Goal: Task Accomplishment & Management: Use online tool/utility

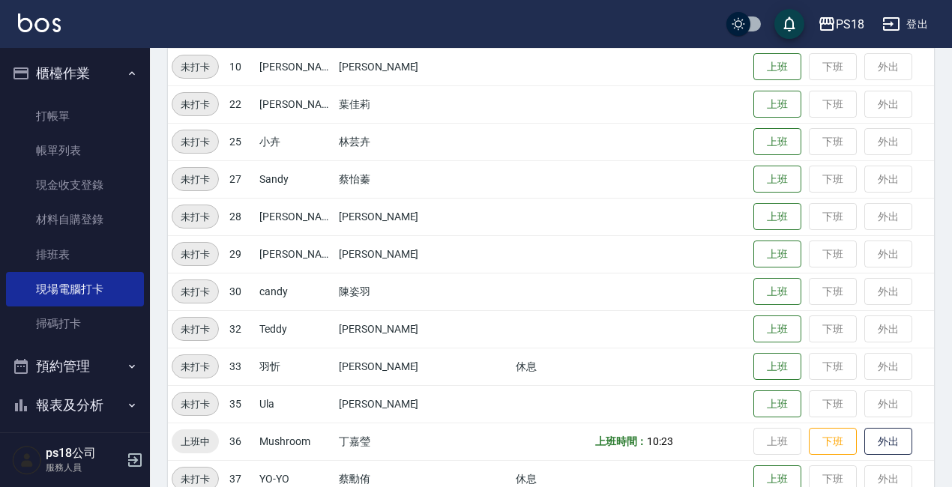
scroll to position [373, 0]
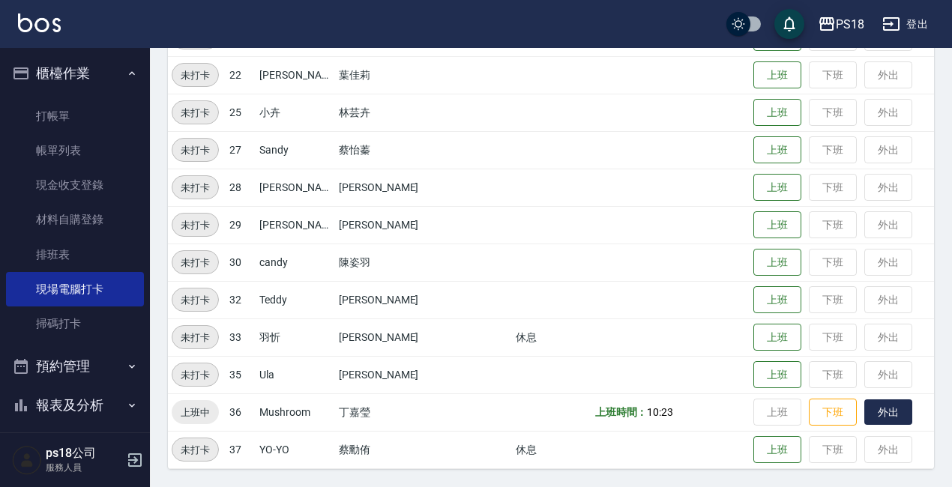
click at [864, 414] on button "外出" at bounding box center [888, 412] width 48 height 26
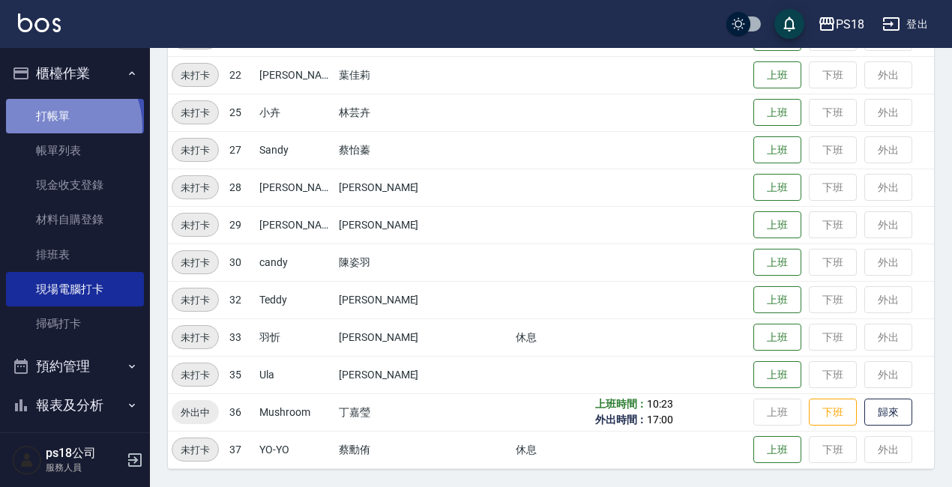
click at [53, 127] on link "打帳單" at bounding box center [75, 116] width 138 height 34
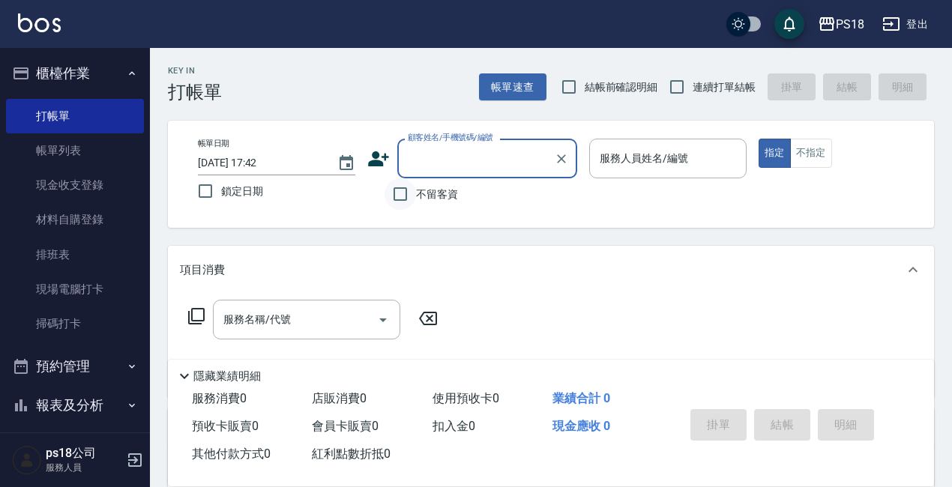
click at [403, 194] on input "不留客資" at bounding box center [399, 193] width 31 height 31
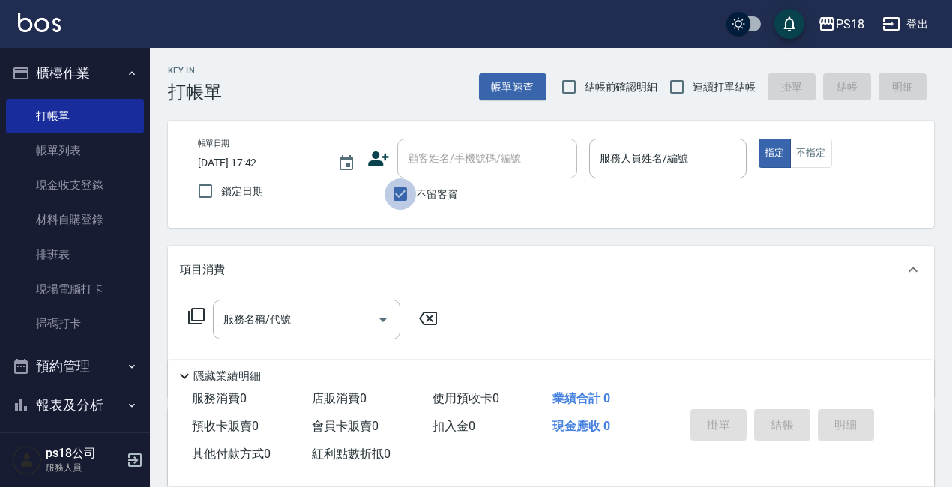
click at [396, 190] on input "不留客資" at bounding box center [399, 193] width 31 height 31
checkbox input "false"
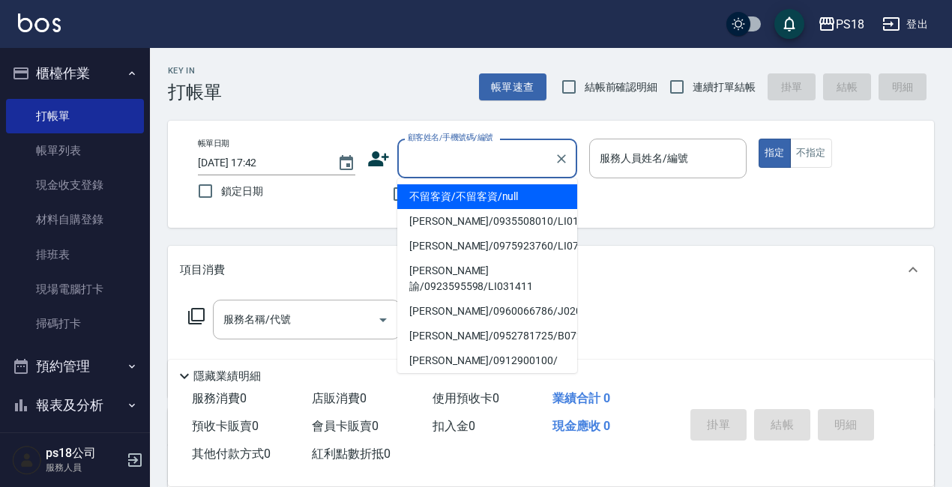
click at [441, 161] on input "顧客姓名/手機號碼/編號" at bounding box center [476, 158] width 144 height 26
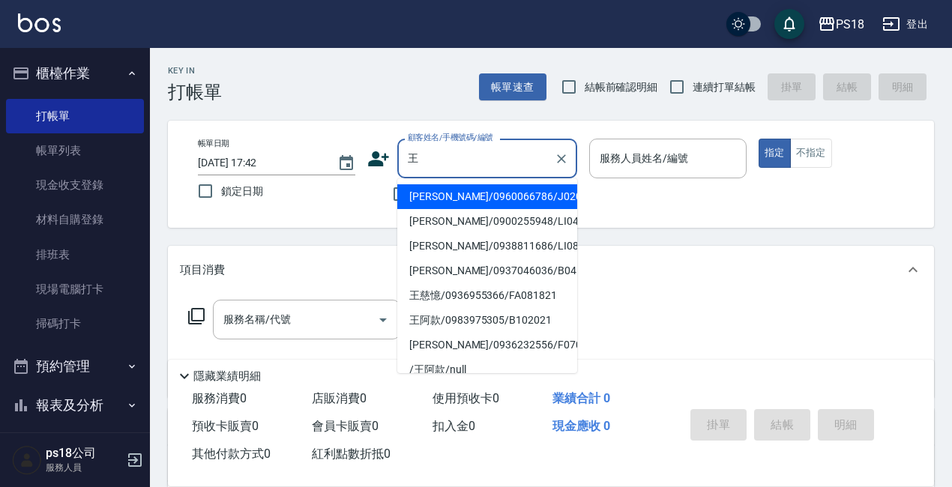
type input "王"
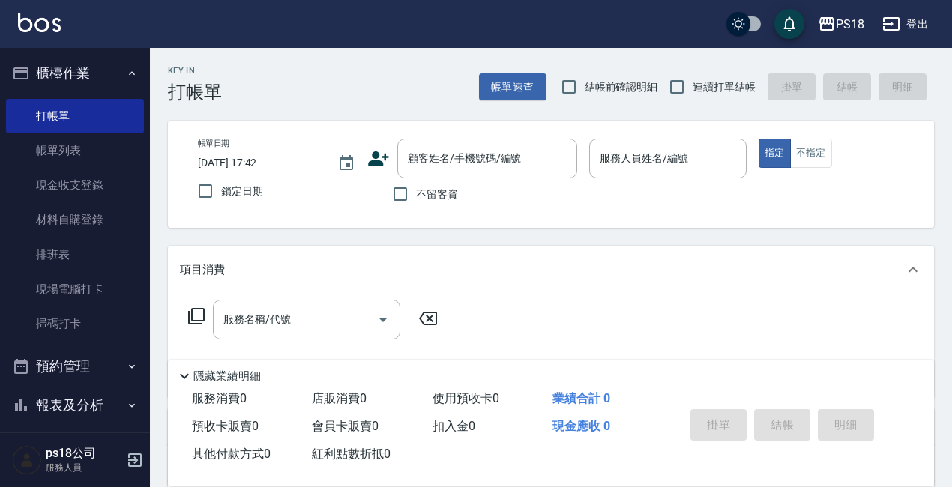
drag, startPoint x: 578, startPoint y: 240, endPoint x: 580, endPoint y: 248, distance: 8.5
click at [580, 248] on div "Key In 打帳單 帳單速查 結帳前確認明細 連續打單結帳 掛單 結帳 明細 帳單日期 [DATE] 17:42 鎖定日期 顧客姓名/手機號碼/編號 顧客姓…" at bounding box center [551, 390] width 802 height 685
click at [500, 147] on input "顧客姓名/手機號碼/編號" at bounding box center [476, 158] width 144 height 26
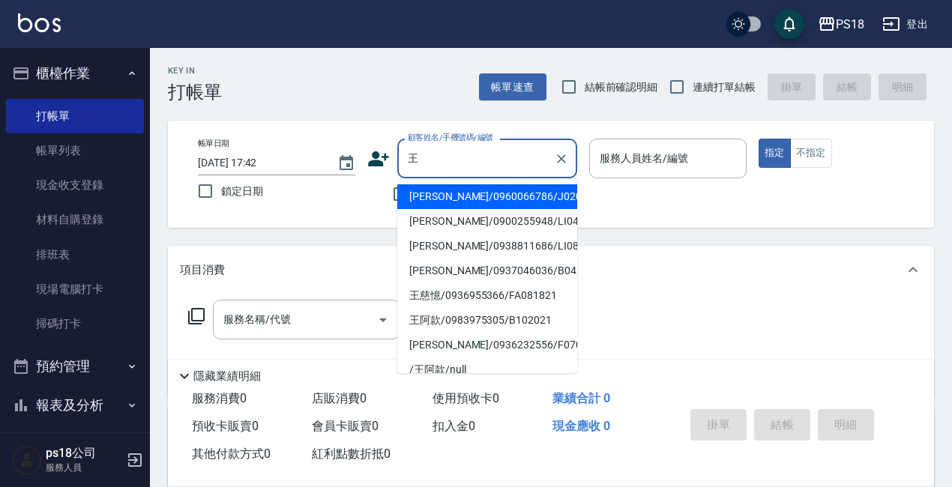
click at [524, 190] on li "[PERSON_NAME]/0960066786/J020721" at bounding box center [487, 196] width 180 height 25
type input "[PERSON_NAME]/0960066786/J020721"
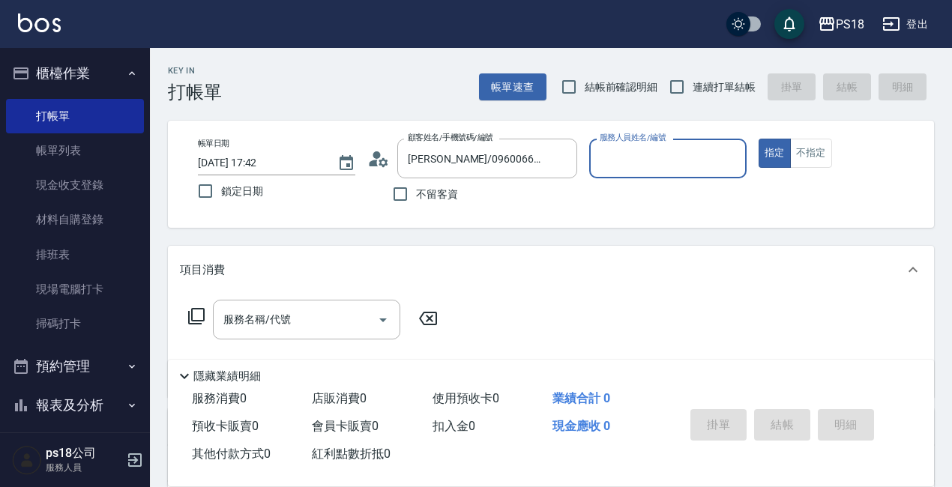
click at [658, 162] on input "服務人員姓名/編號" at bounding box center [668, 158] width 144 height 26
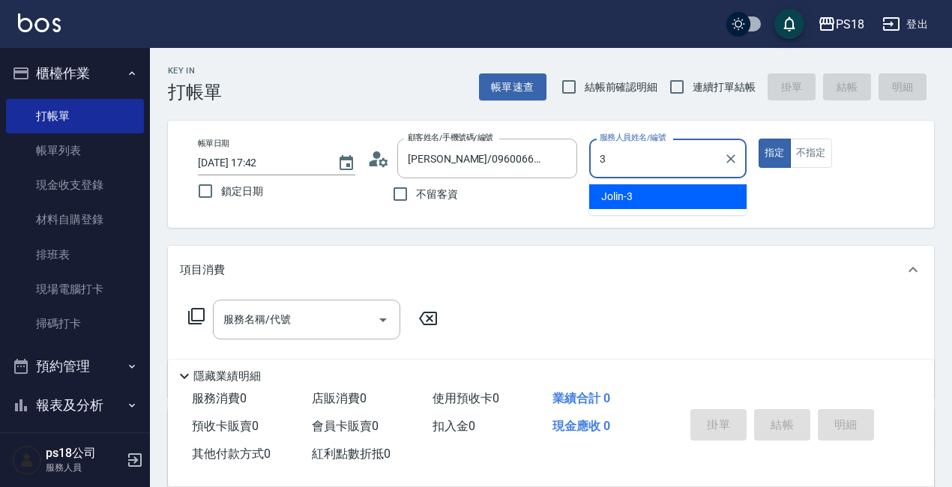
type input "3"
type button "true"
type input "Jolin-3"
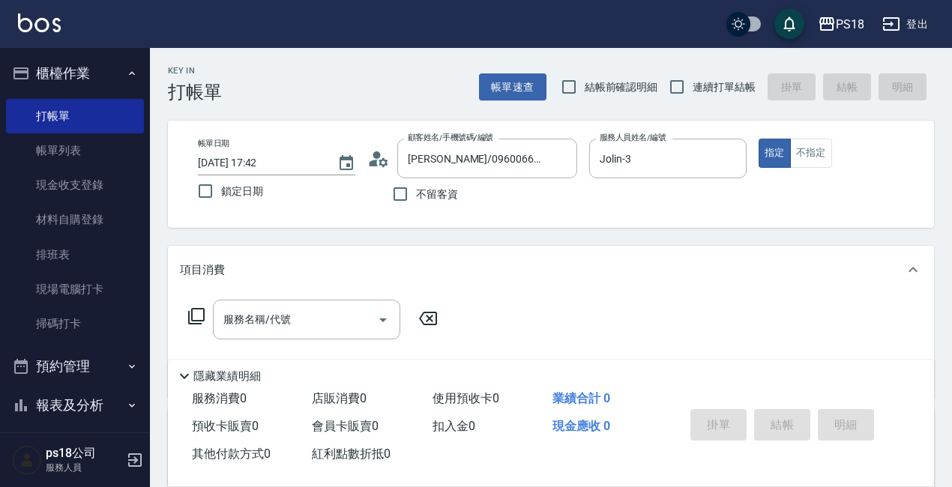
click at [196, 310] on icon at bounding box center [196, 316] width 18 height 18
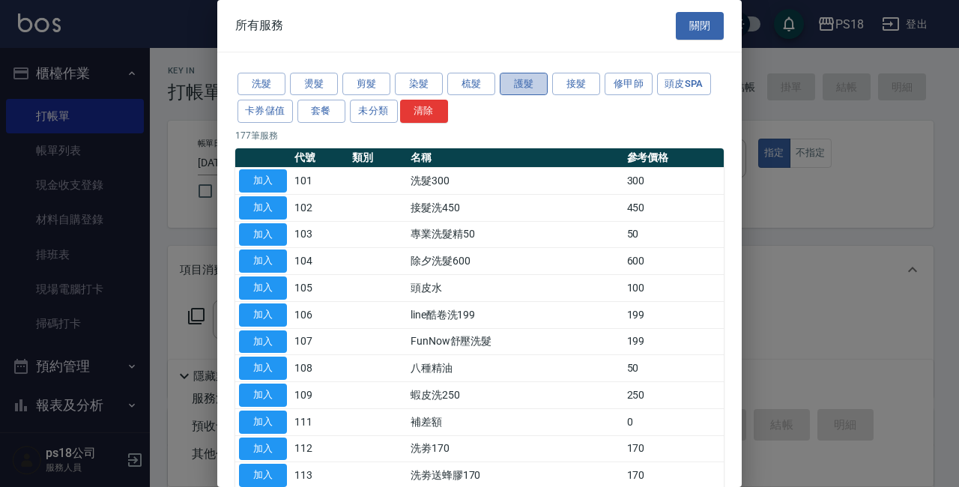
click at [515, 78] on button "護髮" at bounding box center [524, 84] width 48 height 23
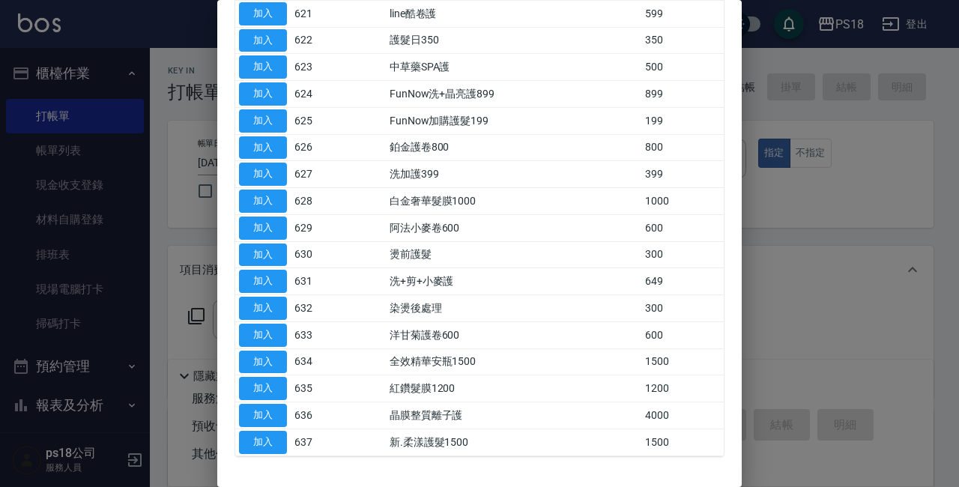
scroll to position [781, 0]
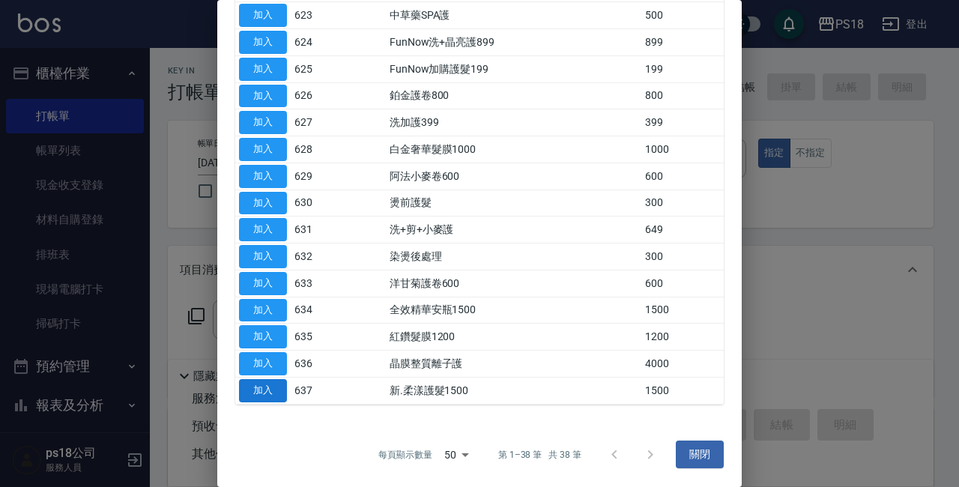
click at [253, 387] on button "加入" at bounding box center [263, 390] width 48 height 23
type input "新.柔漾護髮1500(637)"
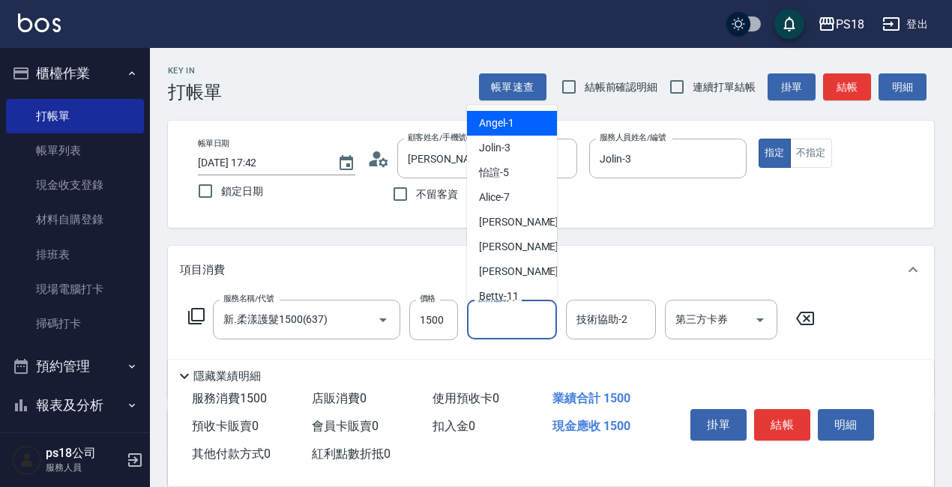
click at [530, 320] on input "技術協助-1" at bounding box center [512, 319] width 76 height 26
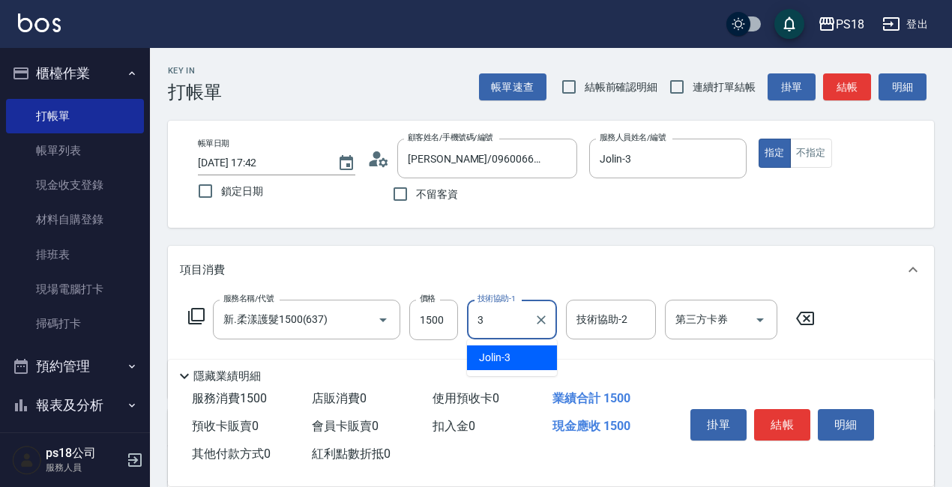
type input "Jolin-3"
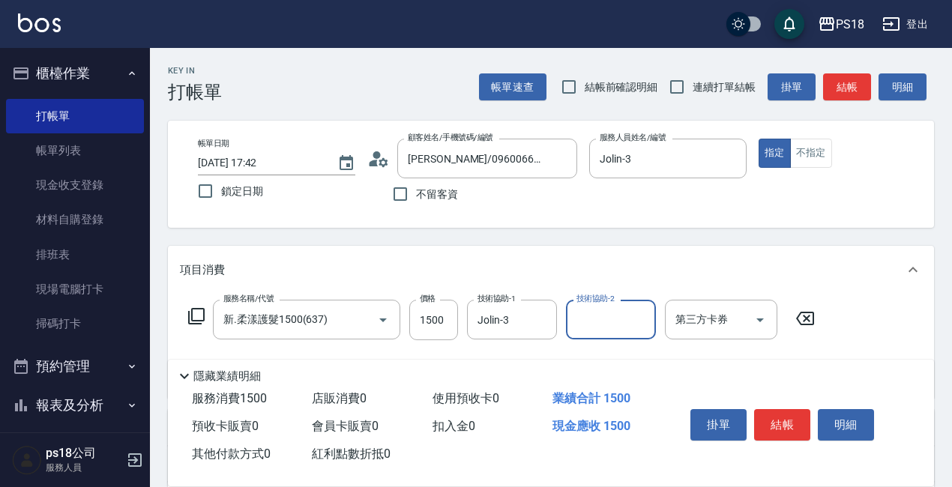
click at [198, 311] on icon at bounding box center [196, 316] width 18 height 18
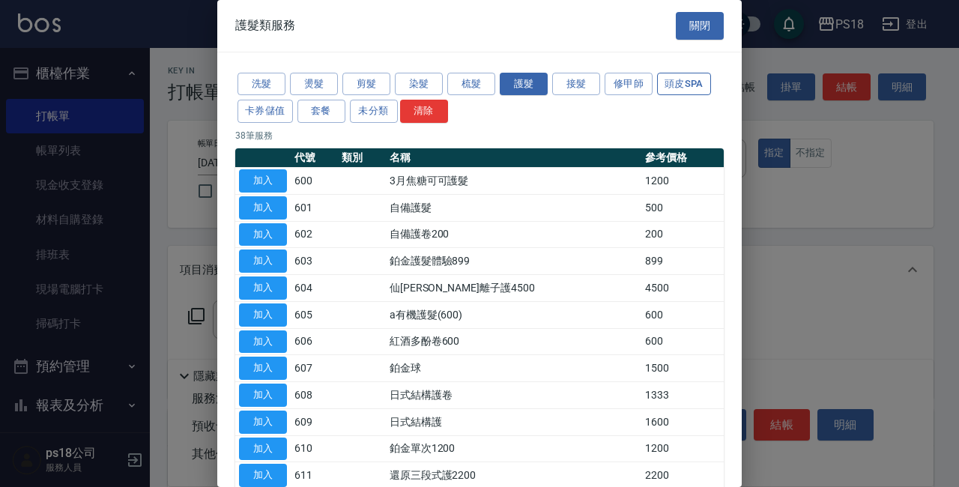
click at [674, 73] on button "頭皮SPA" at bounding box center [684, 84] width 54 height 23
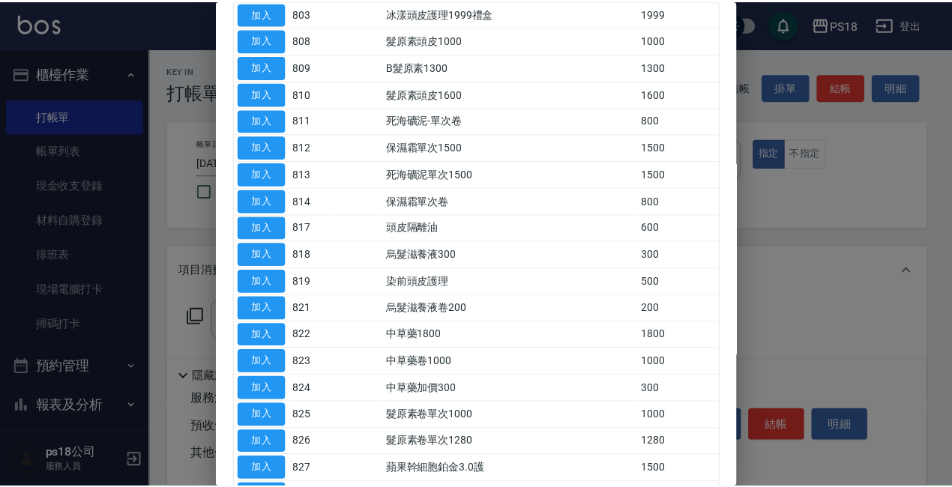
scroll to position [225, 0]
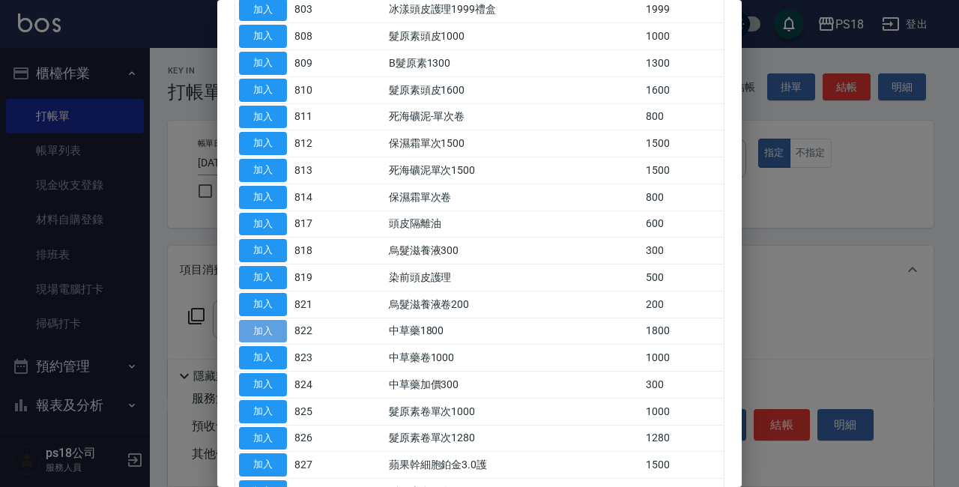
click at [270, 330] on button "加入" at bounding box center [263, 331] width 48 height 23
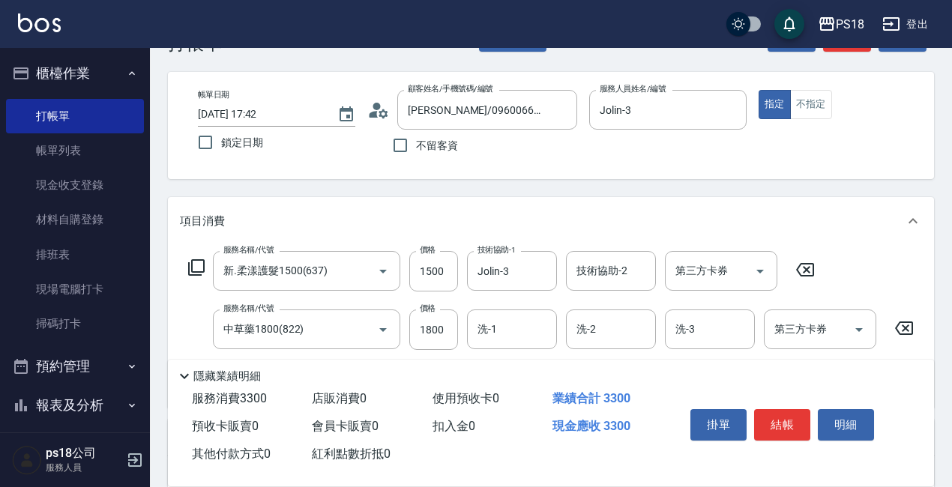
scroll to position [75, 0]
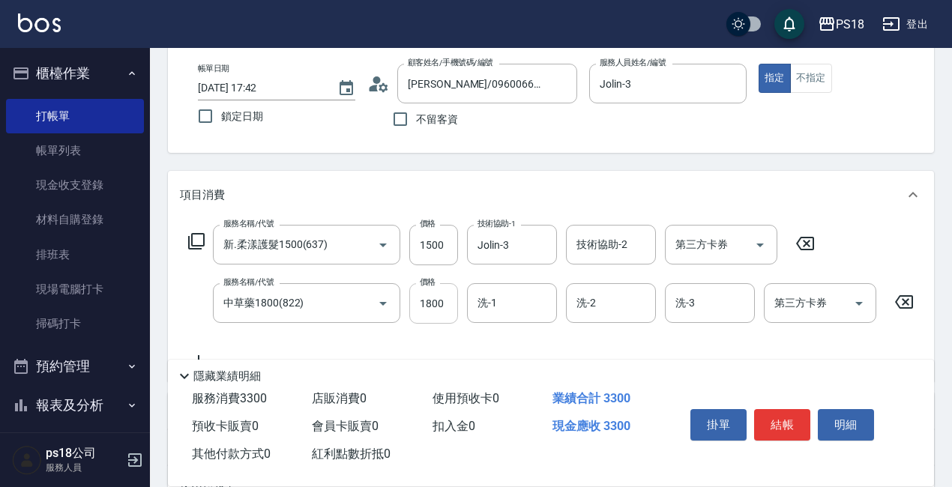
click at [435, 307] on input "1800" at bounding box center [433, 303] width 49 height 40
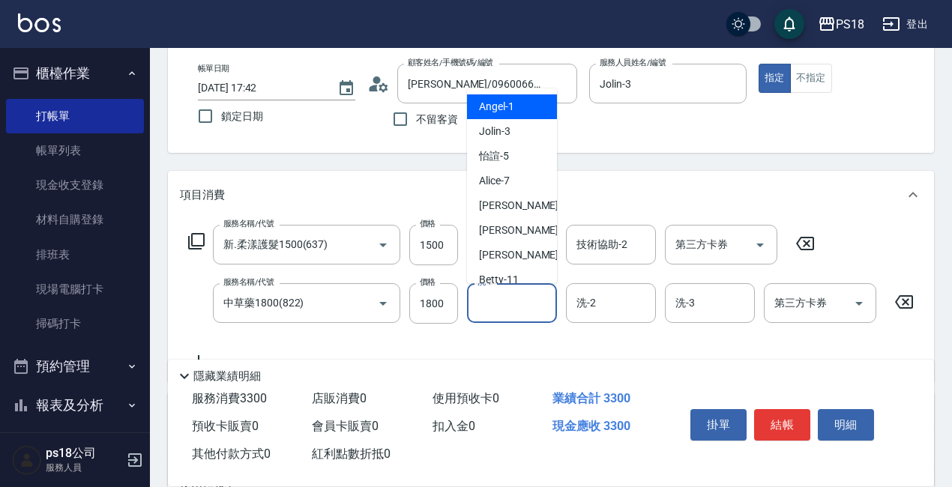
click at [504, 309] on input "洗-1" at bounding box center [512, 303] width 76 height 26
type input "Jolin-3"
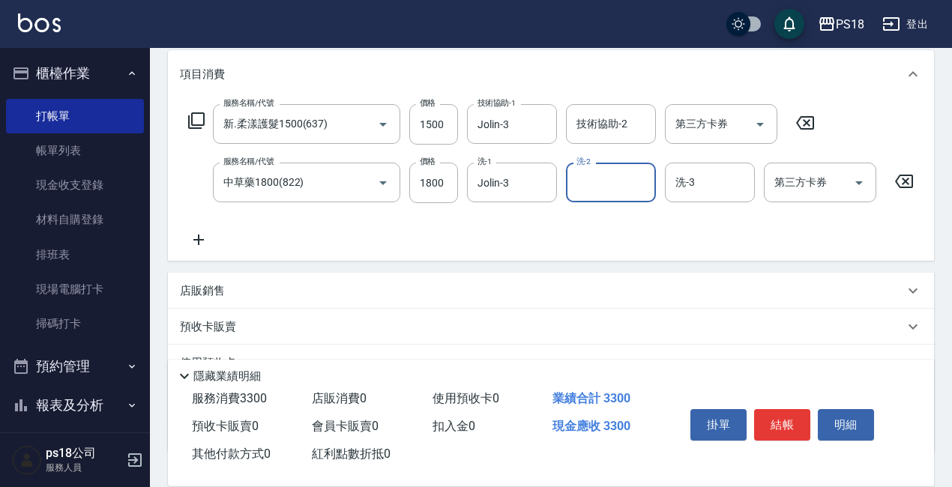
scroll to position [318, 0]
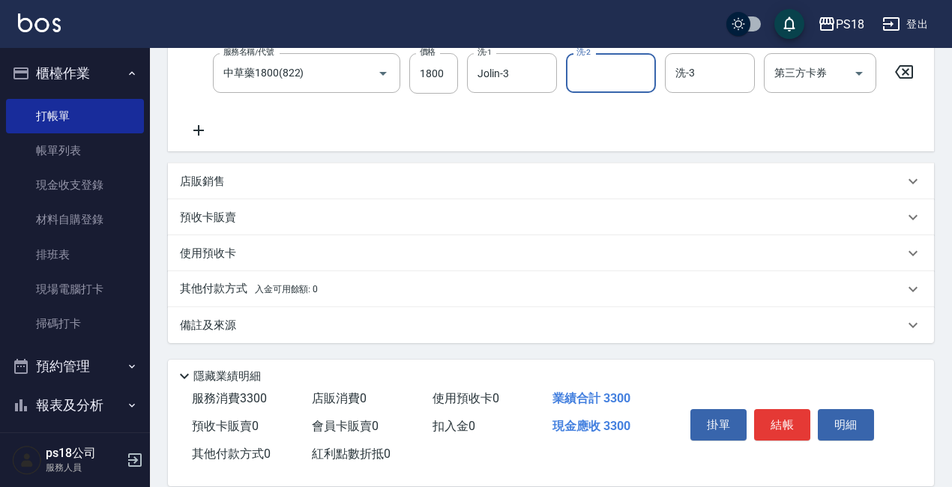
click at [220, 325] on p "備註及來源" at bounding box center [208, 326] width 56 height 16
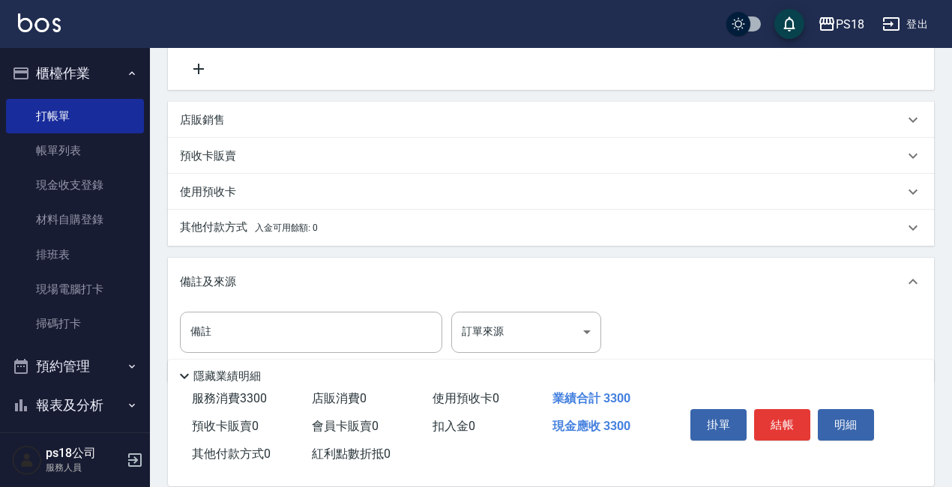
scroll to position [419, 0]
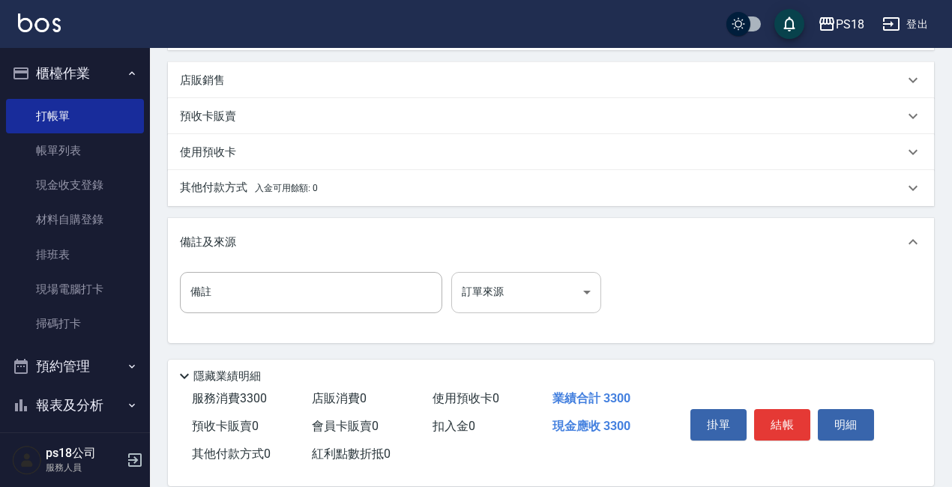
click at [589, 293] on body "PS18 登出 櫃檯作業 打帳單 帳單列表 現金收支登錄 材料自購登錄 排班表 現場電腦打卡 掃碼打卡 預約管理 預約管理 單日預約紀錄 單週預約紀錄 報表及…" at bounding box center [476, 40] width 952 height 893
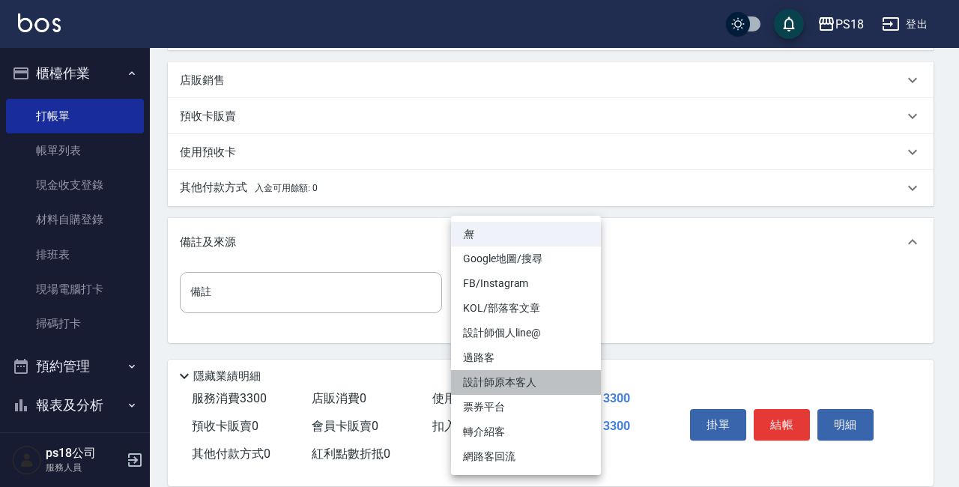
click at [527, 379] on li "設計師原本客人" at bounding box center [526, 382] width 150 height 25
type input "設計師原本客人"
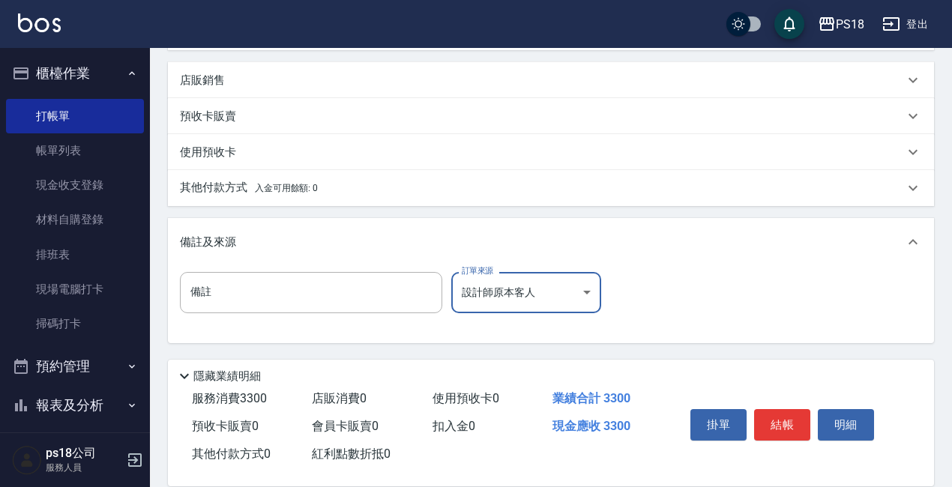
click at [775, 417] on button "結帳" at bounding box center [782, 424] width 56 height 31
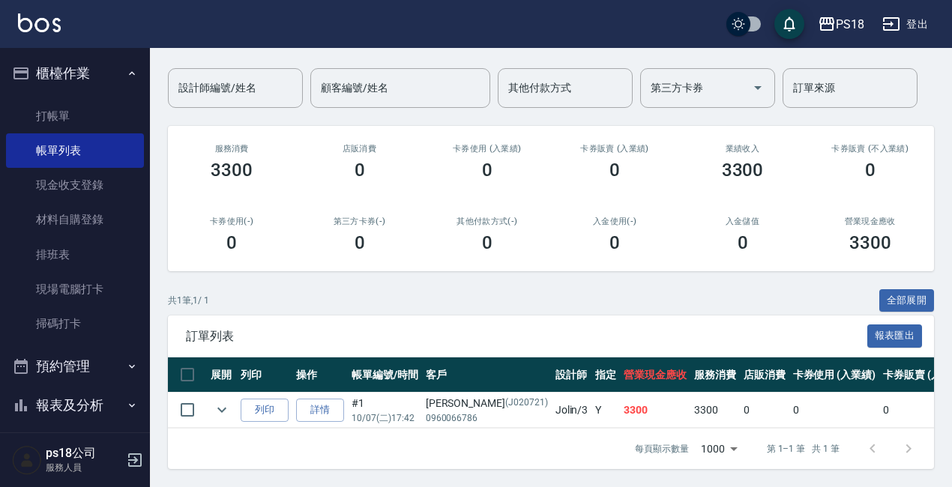
scroll to position [118, 0]
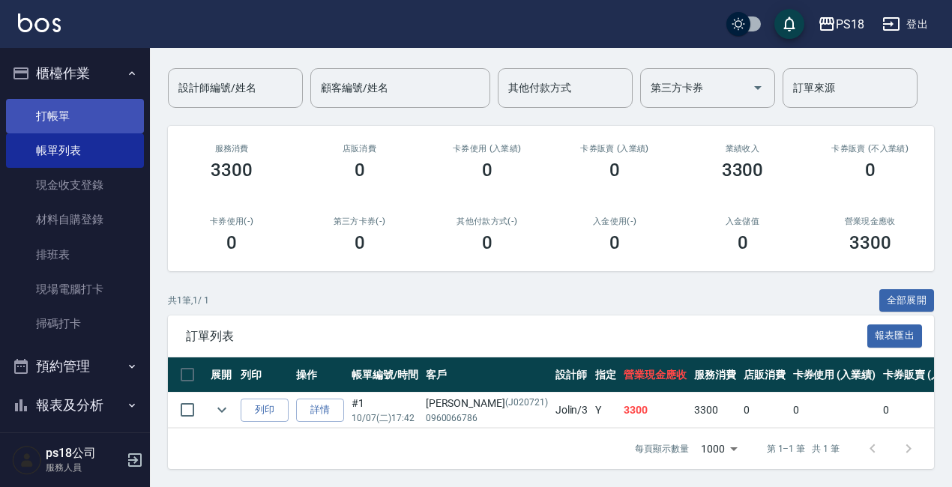
click at [49, 115] on link "打帳單" at bounding box center [75, 116] width 138 height 34
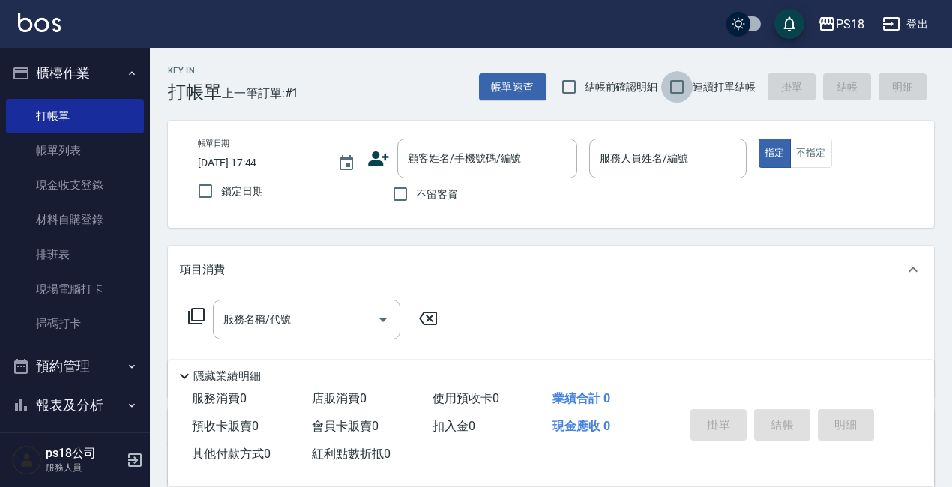
click at [674, 86] on input "連續打單結帳" at bounding box center [676, 86] width 31 height 31
checkbox input "true"
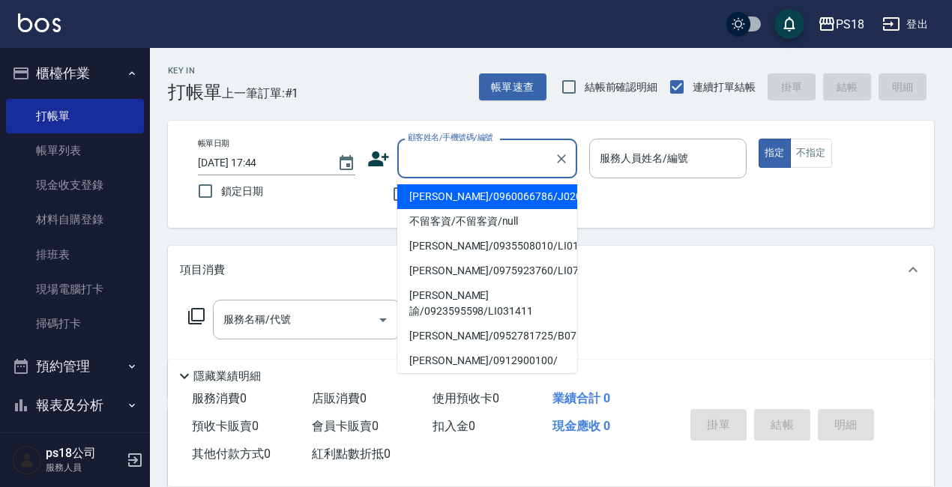
click at [425, 163] on input "顧客姓名/手機號碼/編號" at bounding box center [476, 158] width 144 height 26
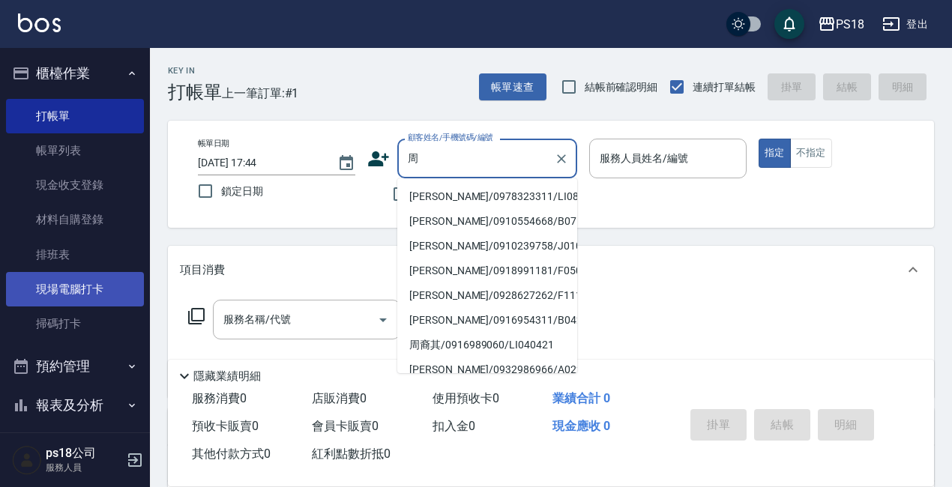
type input "周"
click at [56, 288] on link "現場電腦打卡" at bounding box center [75, 289] width 138 height 34
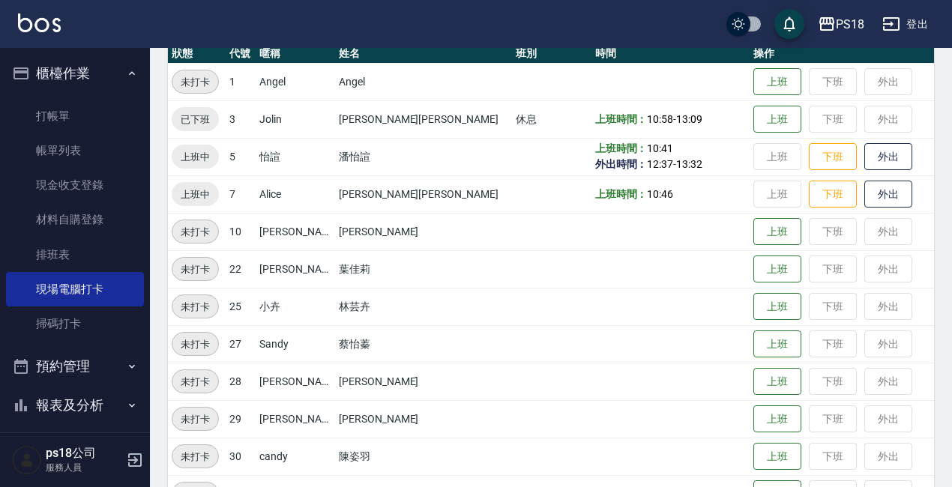
scroll to position [373, 0]
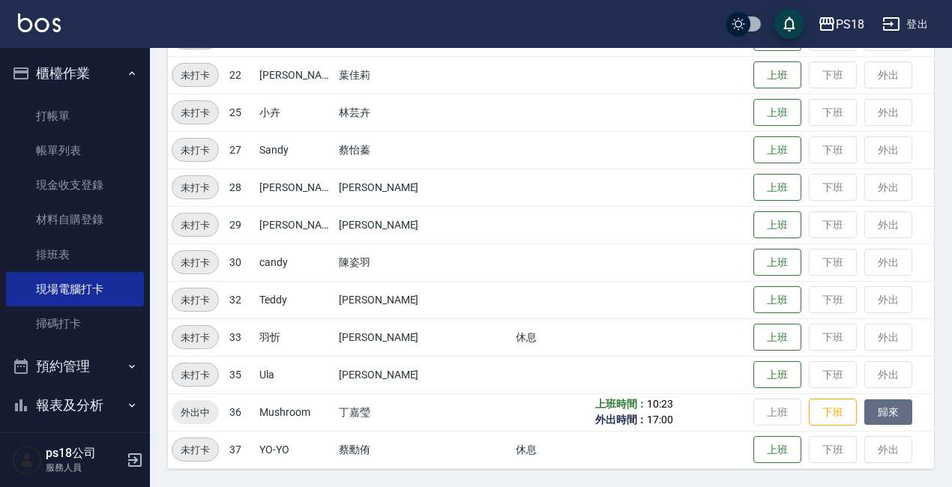
click at [866, 414] on button "歸來" at bounding box center [888, 412] width 48 height 26
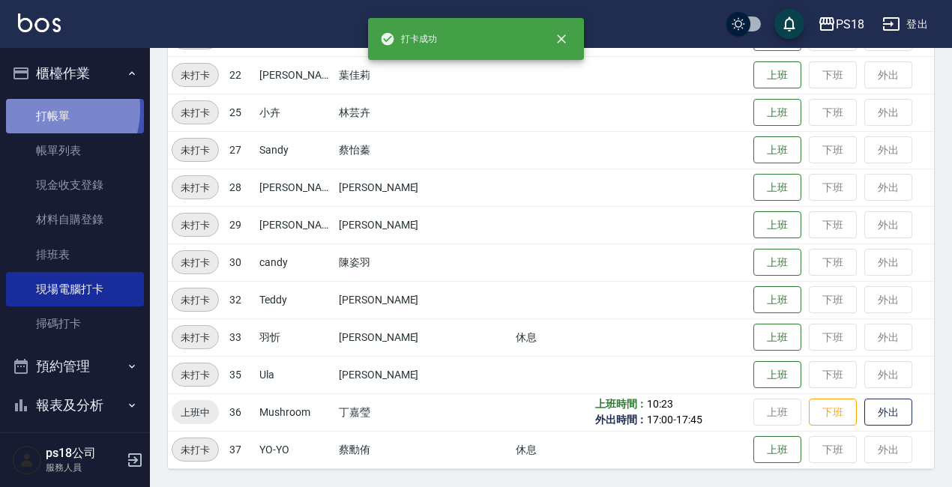
click at [43, 109] on link "打帳單" at bounding box center [75, 116] width 138 height 34
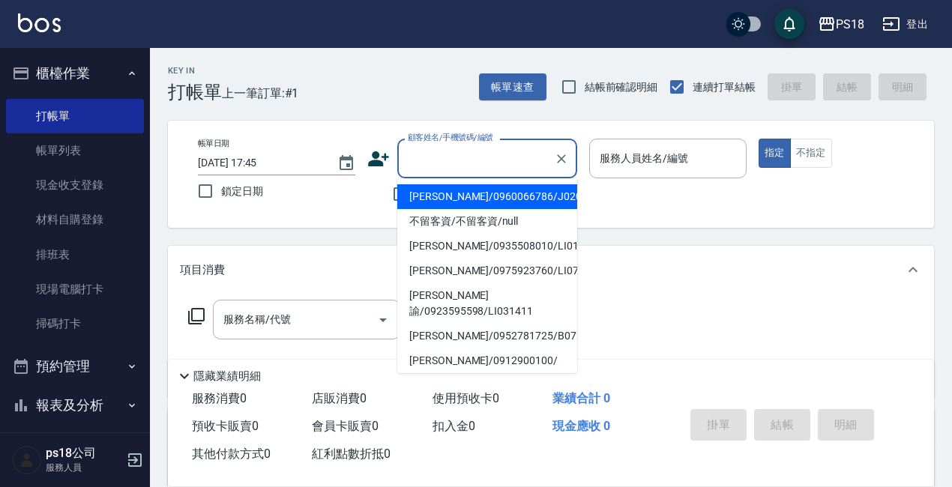
click at [431, 163] on input "顧客姓名/手機號碼/編號" at bounding box center [476, 158] width 144 height 26
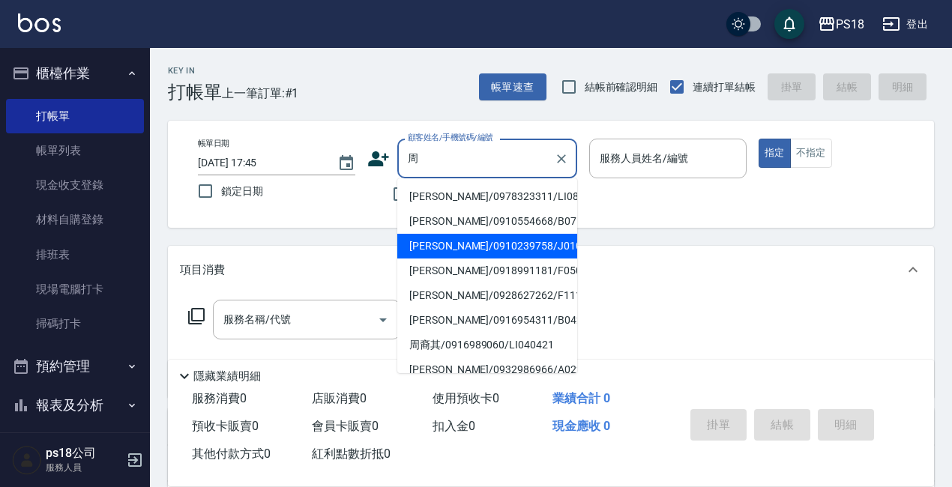
click at [496, 244] on li "[PERSON_NAME]/0910239758/J010511" at bounding box center [487, 246] width 180 height 25
type input "[PERSON_NAME]/0910239758/J010511"
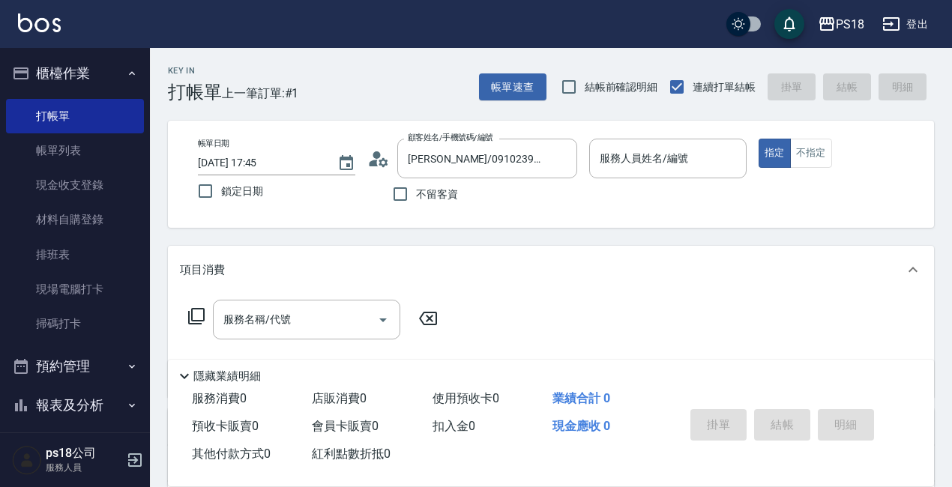
click at [370, 163] on icon at bounding box center [373, 163] width 9 height 7
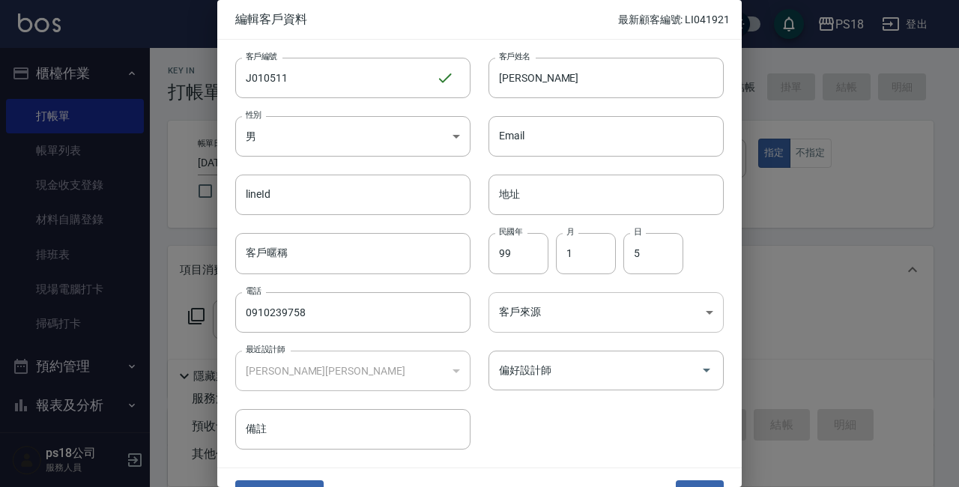
click at [704, 315] on body "PS18 登出 櫃檯作業 打帳單 帳單列表 現金收支登錄 材料自購登錄 排班表 現場電腦打卡 掃碼打卡 預約管理 預約管理 單日預約紀錄 單週預約紀錄 報表及…" at bounding box center [479, 366] width 959 height 733
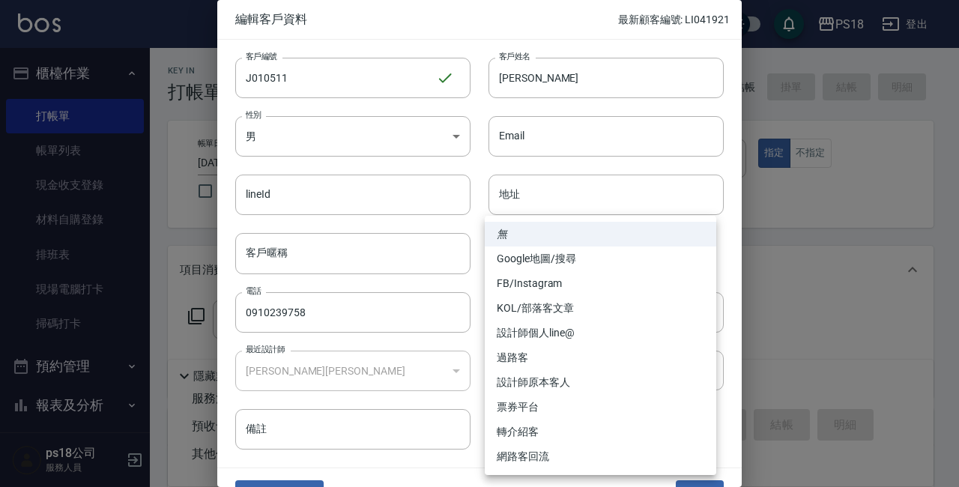
click at [587, 381] on li "設計師原本客人" at bounding box center [601, 382] width 232 height 25
type input "設計師原本客人"
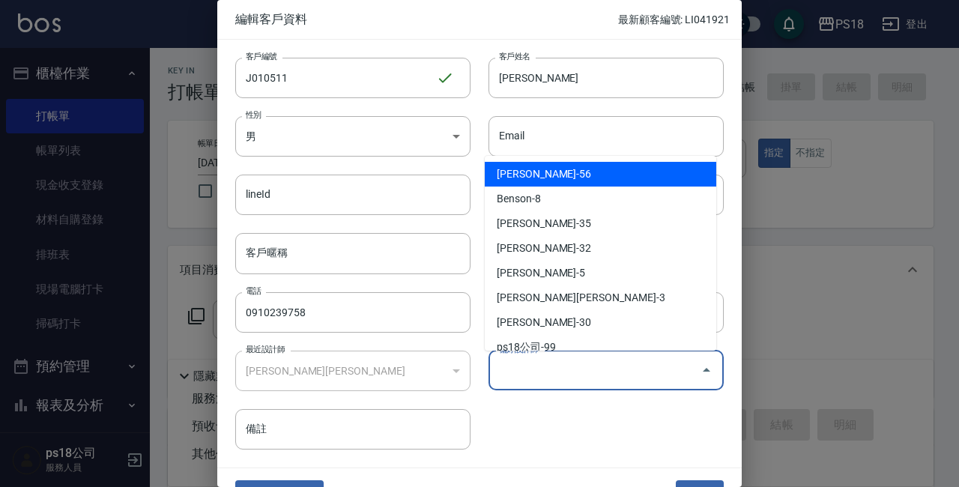
click at [582, 361] on input "偏好設計師" at bounding box center [594, 370] width 199 height 26
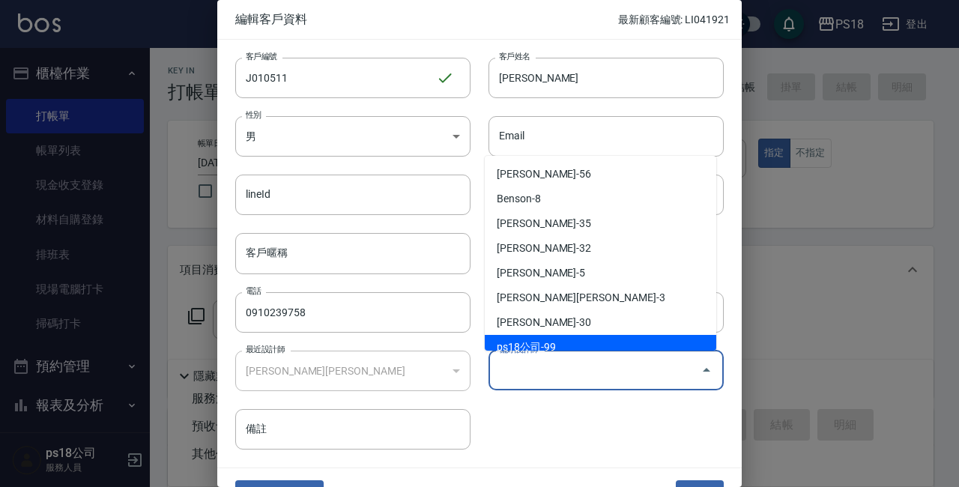
type input "ps18公司"
click at [539, 439] on div "客戶編號 J010511 ​ 客戶編號 客戶姓名 [PERSON_NAME]姓名 性別 男 [DEMOGRAPHIC_DATA] 性別 Email Email…" at bounding box center [470, 245] width 506 height 410
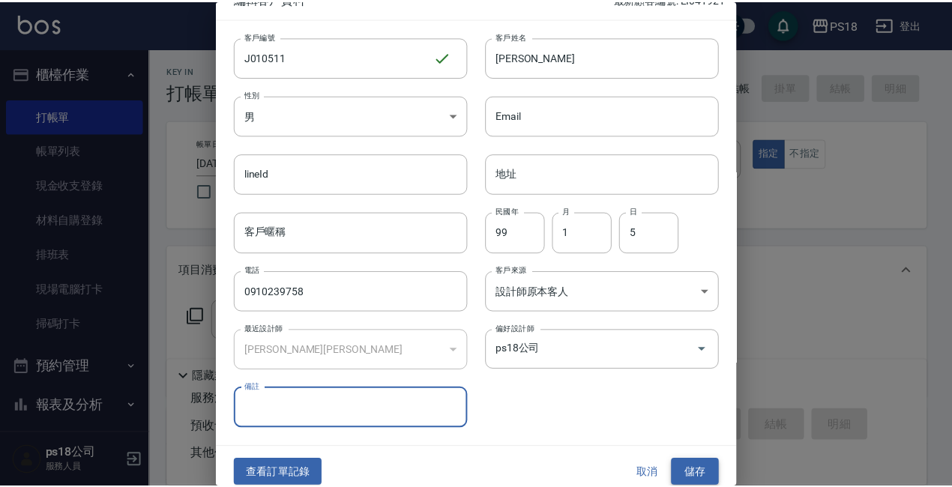
scroll to position [32, 0]
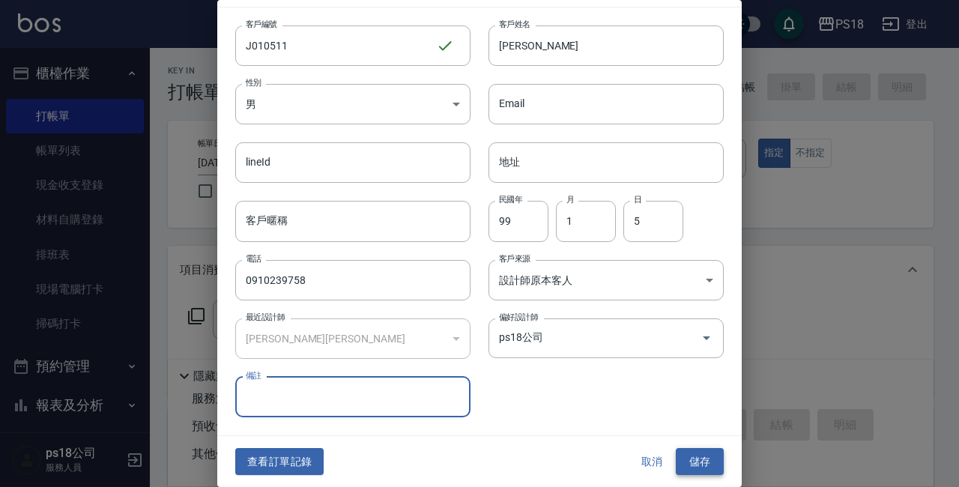
click at [694, 467] on button "儲存" at bounding box center [700, 462] width 48 height 28
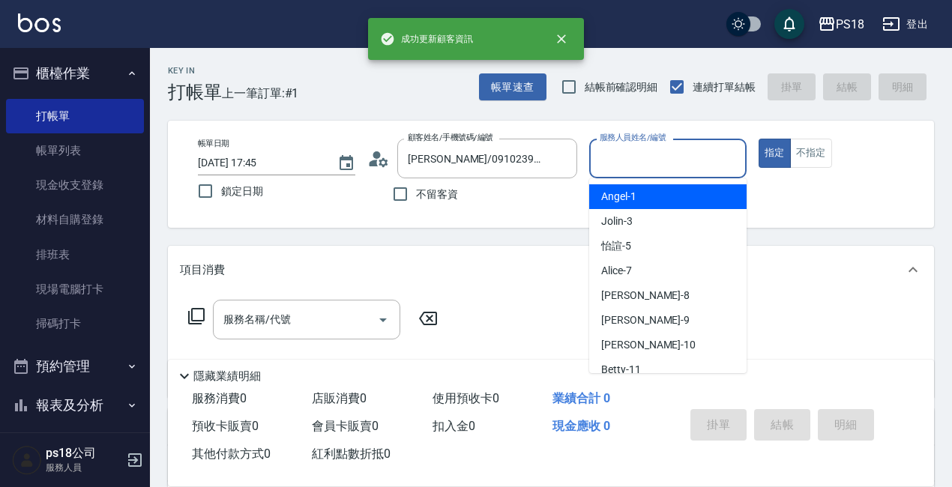
click at [662, 157] on input "服務人員姓名/編號" at bounding box center [668, 158] width 144 height 26
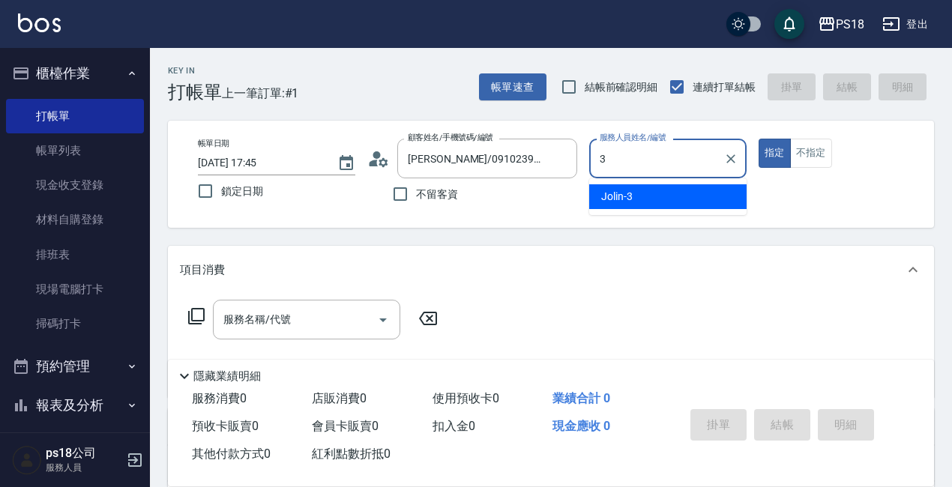
type input "3"
type button "true"
type input "Jolin-3"
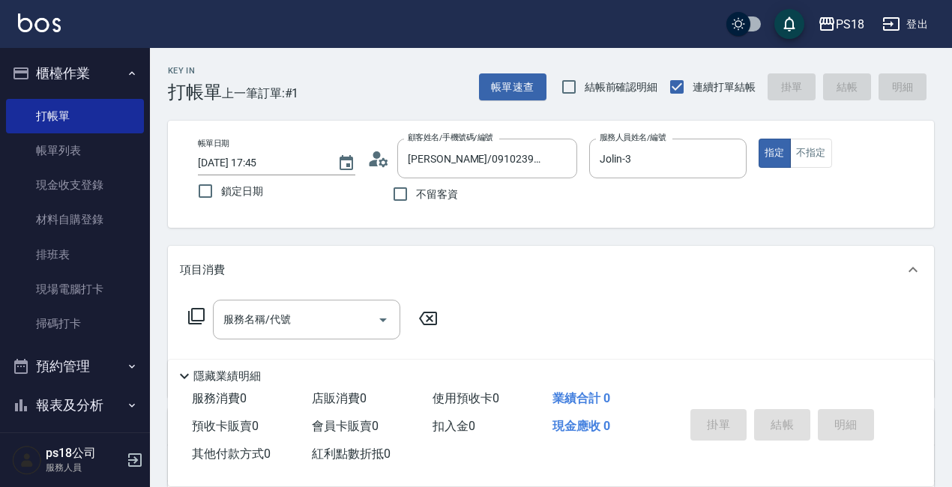
click at [199, 318] on icon at bounding box center [196, 316] width 18 height 18
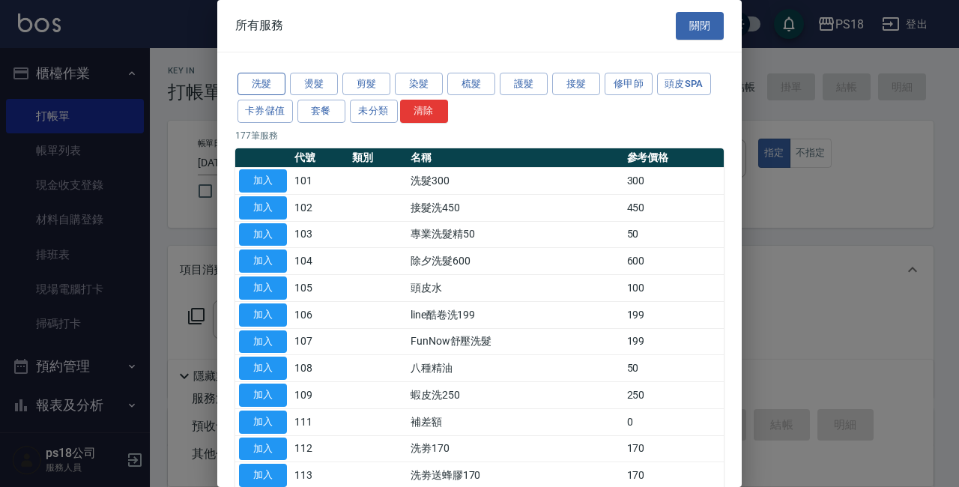
click at [258, 80] on button "洗髮" at bounding box center [262, 84] width 48 height 23
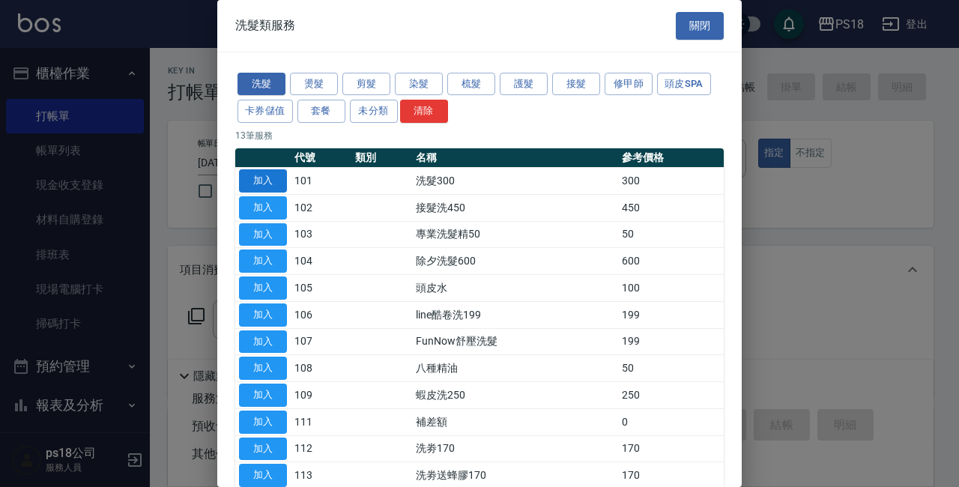
click at [250, 174] on button "加入" at bounding box center [263, 180] width 48 height 23
type input "洗髮300(101)"
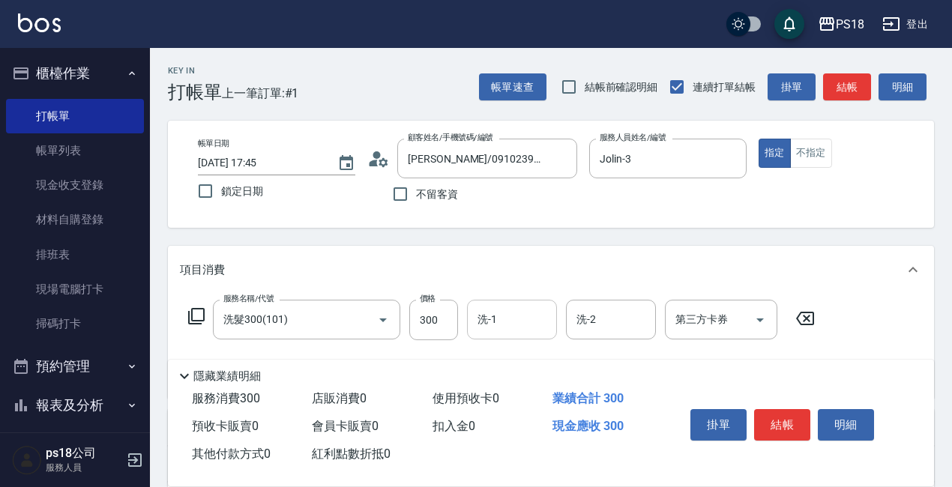
click at [483, 324] on input "洗-1" at bounding box center [512, 319] width 76 height 26
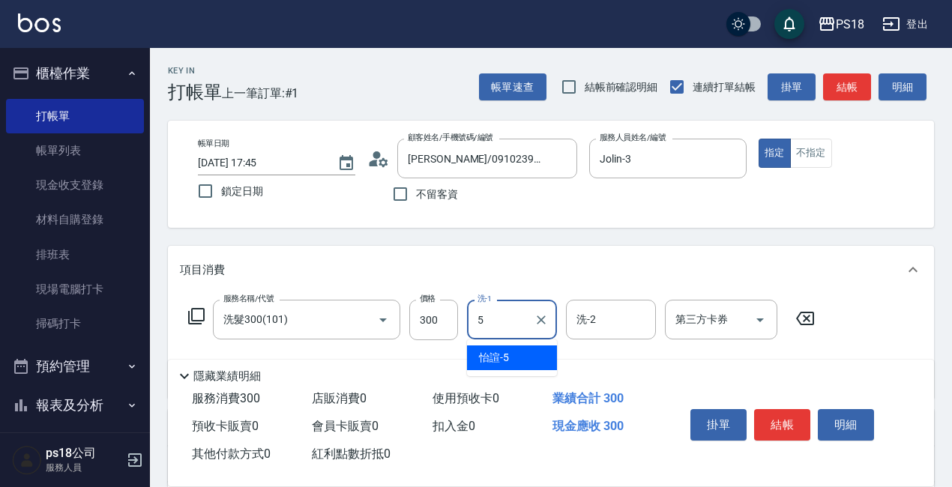
type input "怡諠-5"
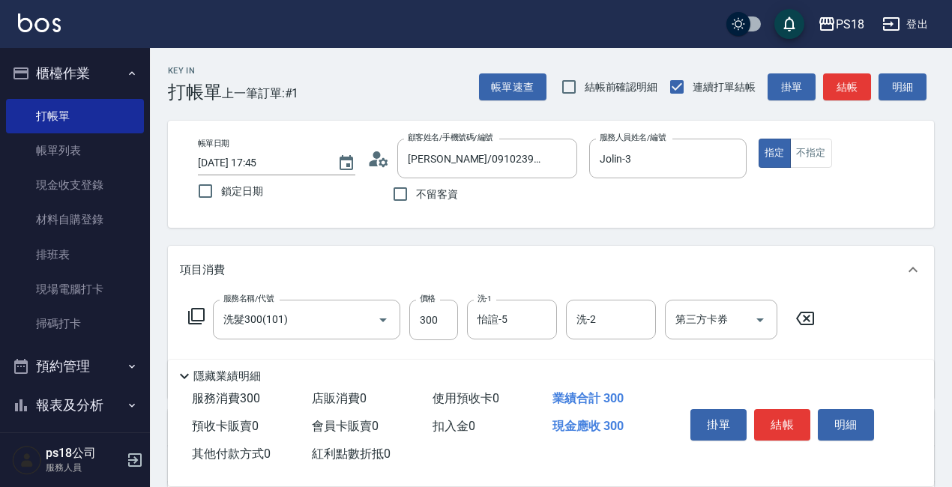
click at [195, 315] on icon at bounding box center [196, 316] width 18 height 18
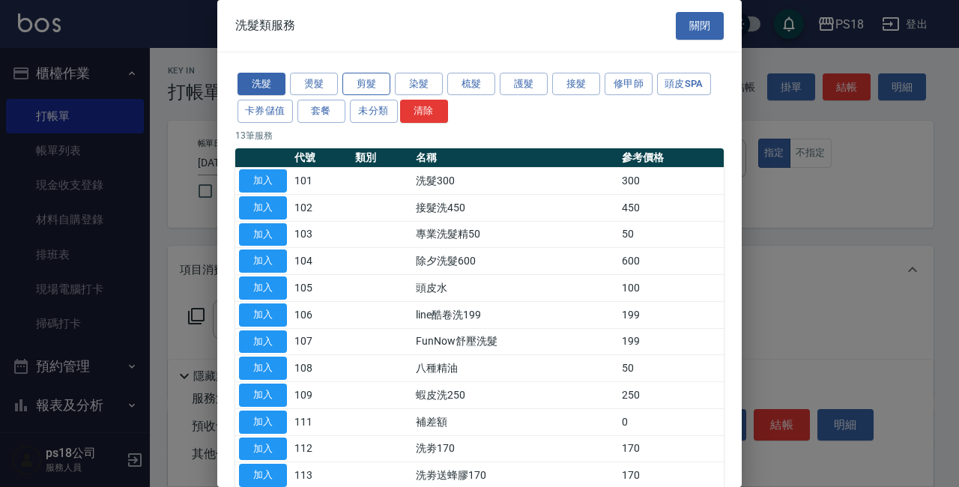
click at [353, 91] on button "剪髮" at bounding box center [366, 84] width 48 height 23
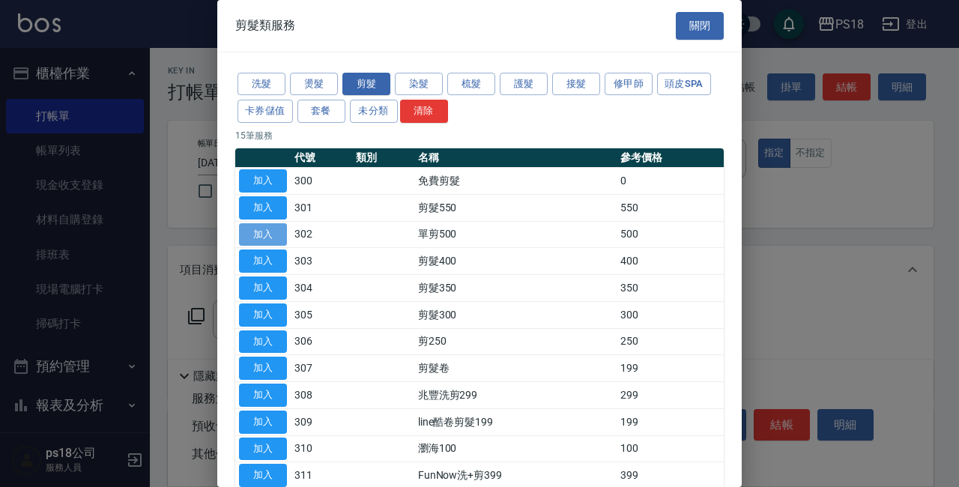
click at [267, 229] on button "加入" at bounding box center [263, 234] width 48 height 23
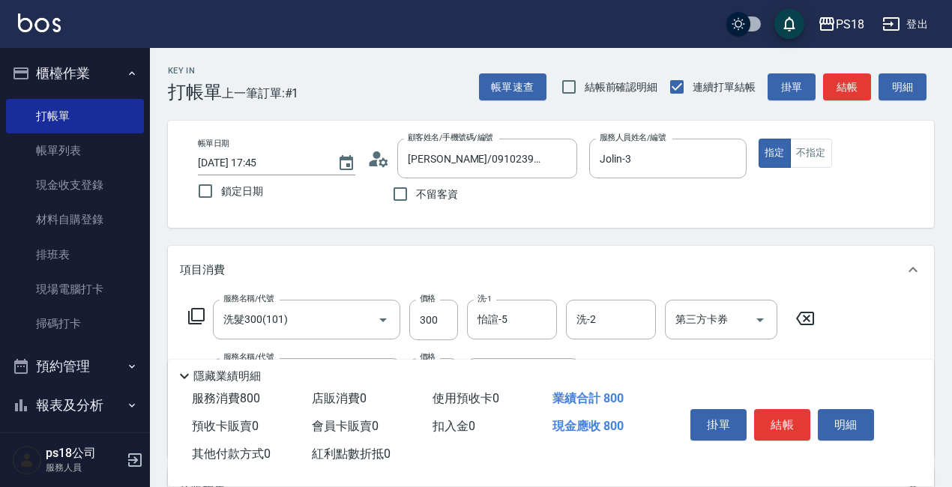
drag, startPoint x: 707, startPoint y: 486, endPoint x: 697, endPoint y: 447, distance: 41.1
drag, startPoint x: 697, startPoint y: 447, endPoint x: 653, endPoint y: 460, distance: 46.2
click at [653, 460] on div "服務消費 800 店販消費 0 使用預收卡 0 業績合計 800 預收卡販賣 0 會員卡販賣 0 扣入金 0 現金應收 800 其他付款方式 0 紅利點數折抵…" at bounding box center [417, 426] width 498 height 83
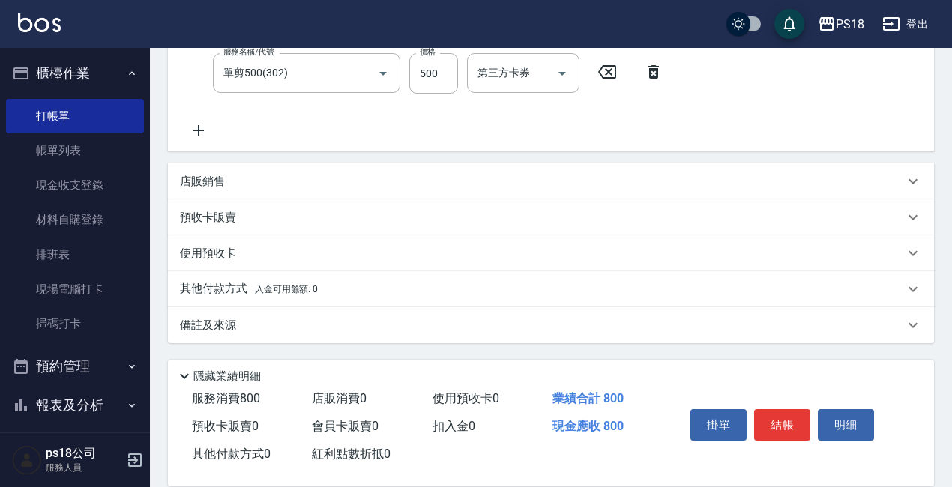
click at [202, 327] on p "備註及來源" at bounding box center [208, 326] width 56 height 16
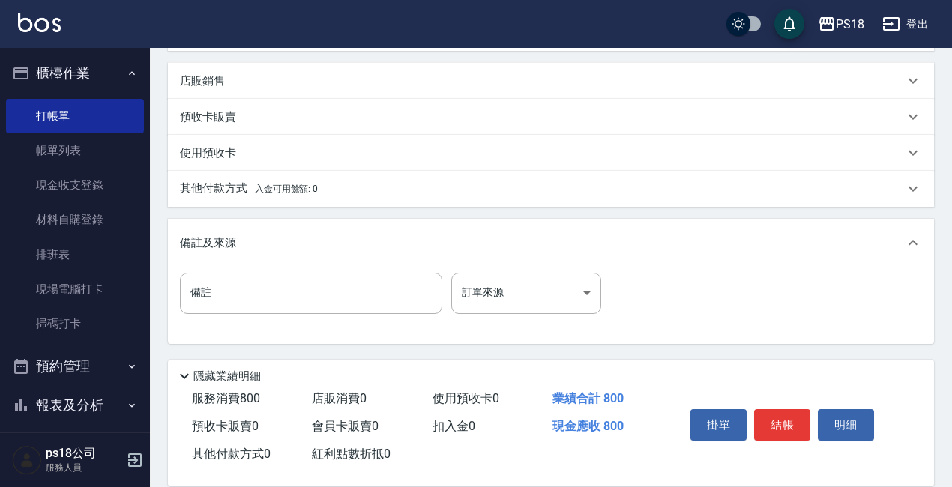
scroll to position [406, 0]
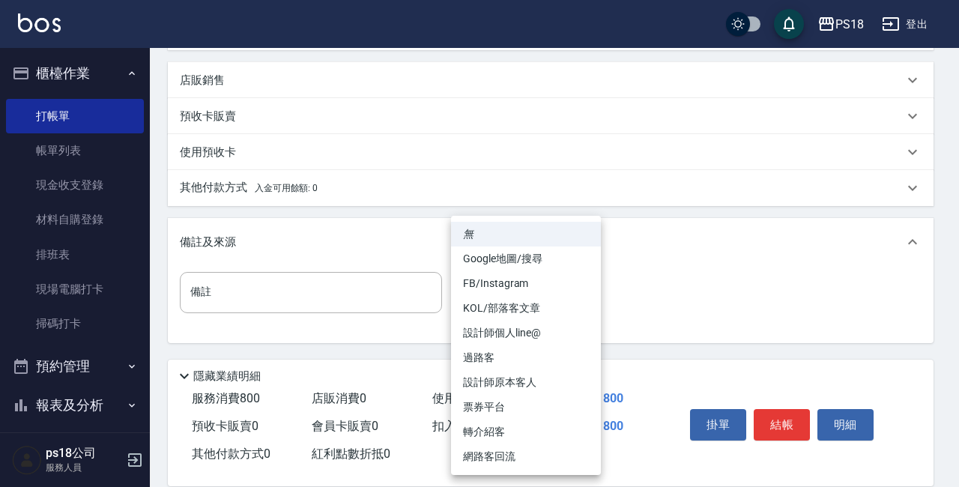
click at [585, 293] on body "PS18 登出 櫃檯作業 打帳單 帳單列表 現金收支登錄 材料自購登錄 排班表 現場電腦打卡 掃碼打卡 預約管理 預約管理 單日預約紀錄 單週預約紀錄 報表及…" at bounding box center [479, 40] width 959 height 893
click at [498, 381] on li "設計師原本客人" at bounding box center [526, 382] width 150 height 25
type input "設計師原本客人"
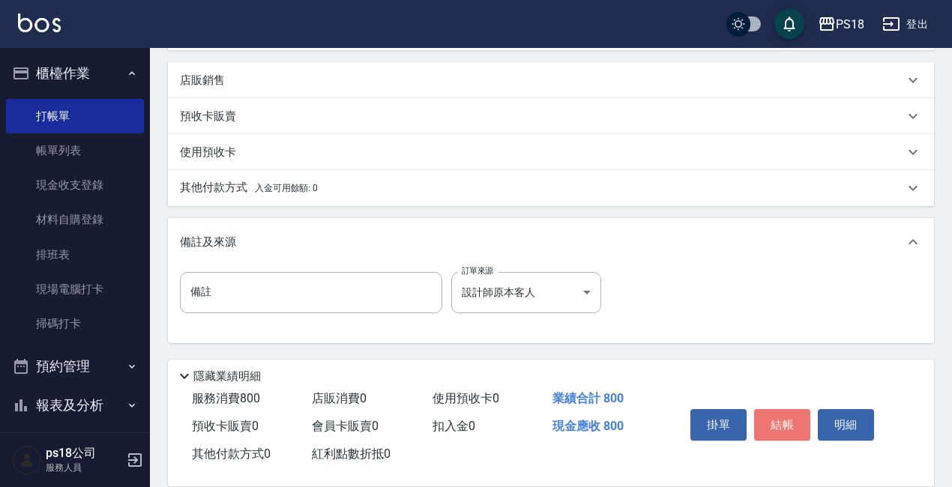
drag, startPoint x: 780, startPoint y: 420, endPoint x: 770, endPoint y: 415, distance: 10.7
click at [781, 420] on button "結帳" at bounding box center [782, 424] width 56 height 31
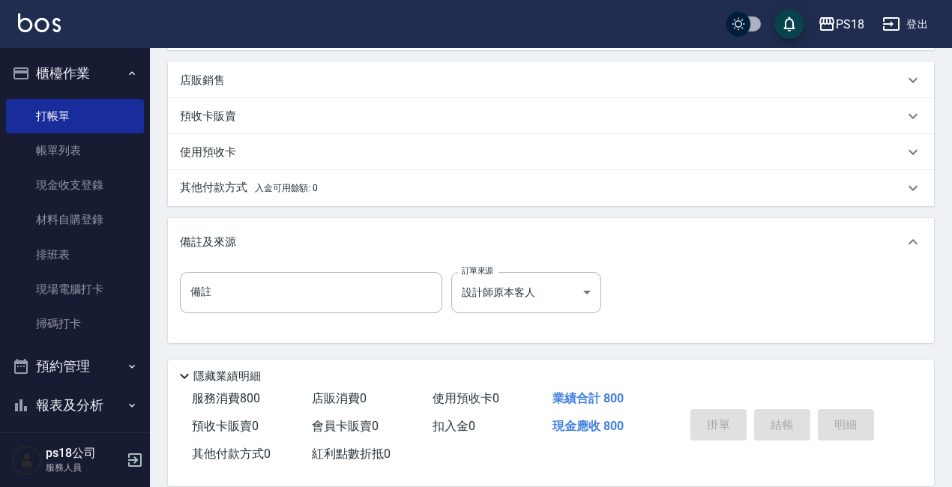
type input "[DATE] 17:46"
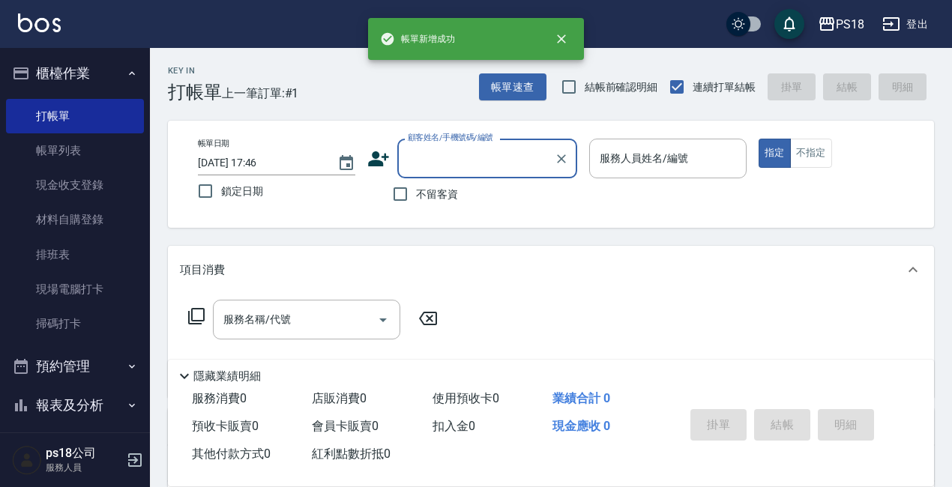
scroll to position [0, 0]
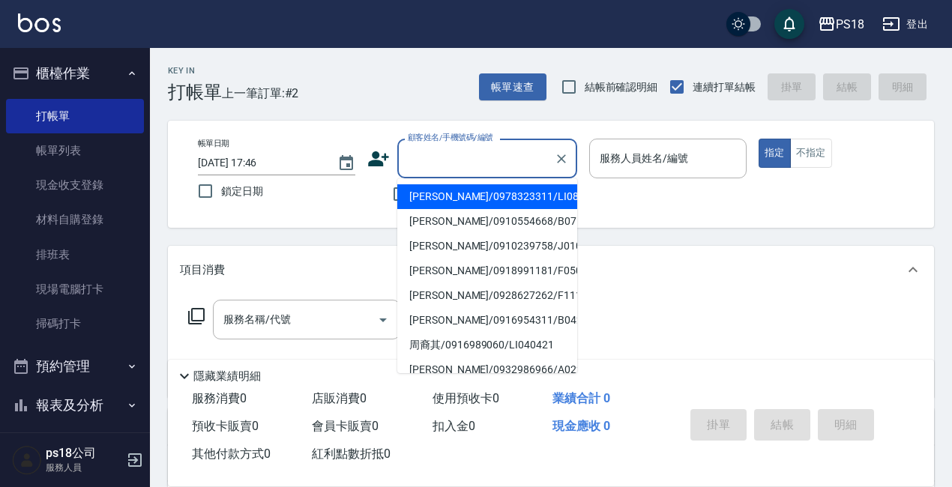
drag, startPoint x: 443, startPoint y: 160, endPoint x: 453, endPoint y: 167, distance: 11.8
click at [440, 160] on input "顧客姓名/手機號碼/編號" at bounding box center [476, 158] width 144 height 26
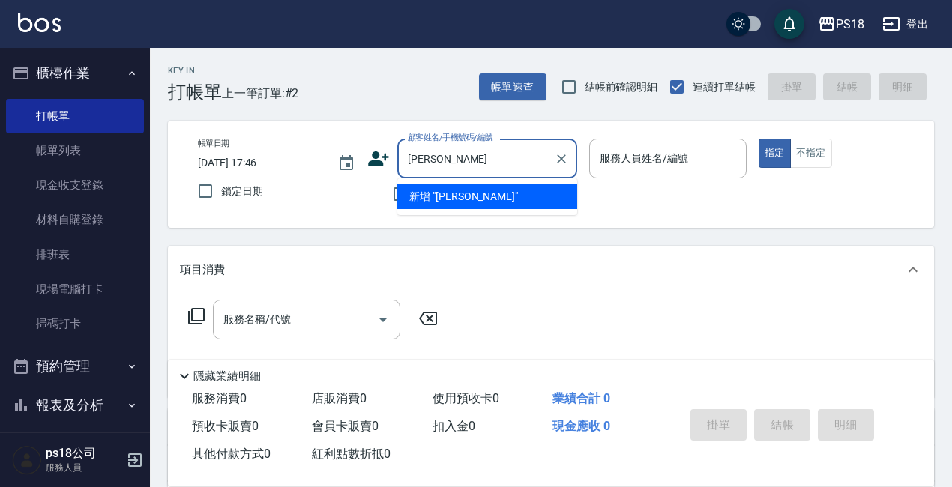
click at [525, 153] on input "[PERSON_NAME]" at bounding box center [476, 158] width 144 height 26
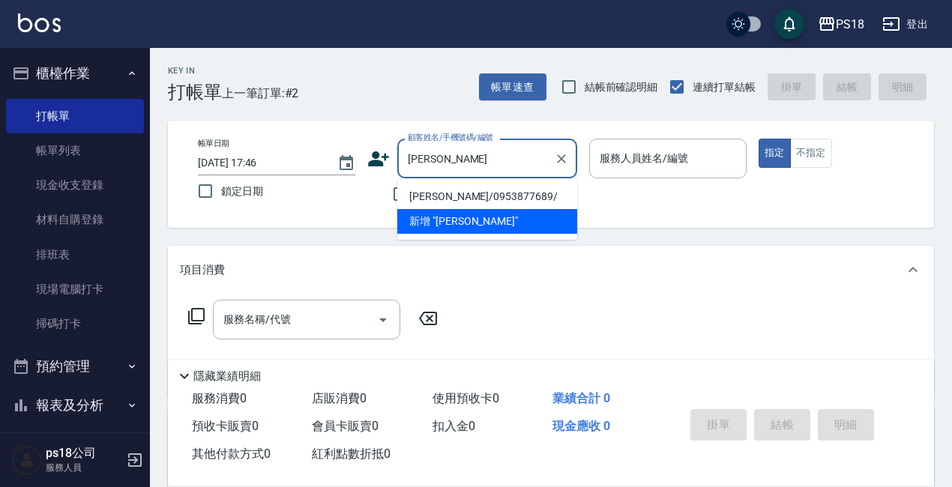
type input "[PERSON_NAME]"
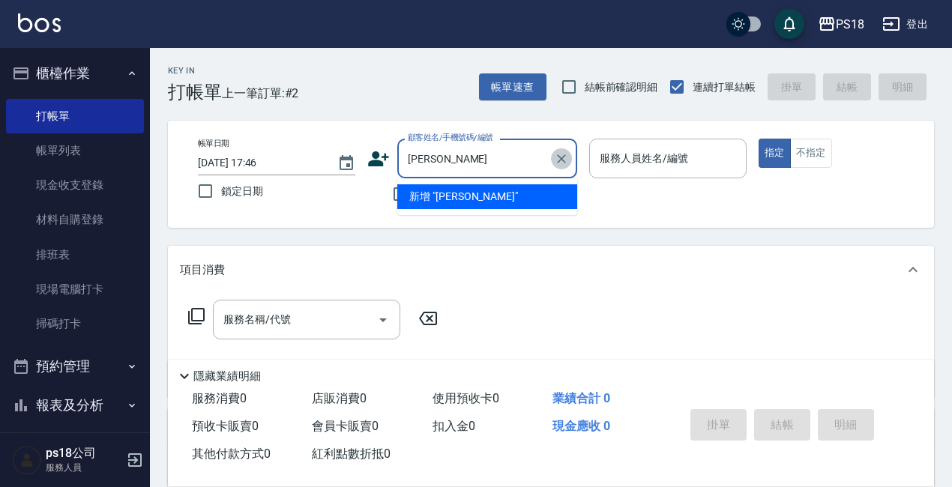
click at [559, 159] on icon "Clear" at bounding box center [561, 158] width 15 height 15
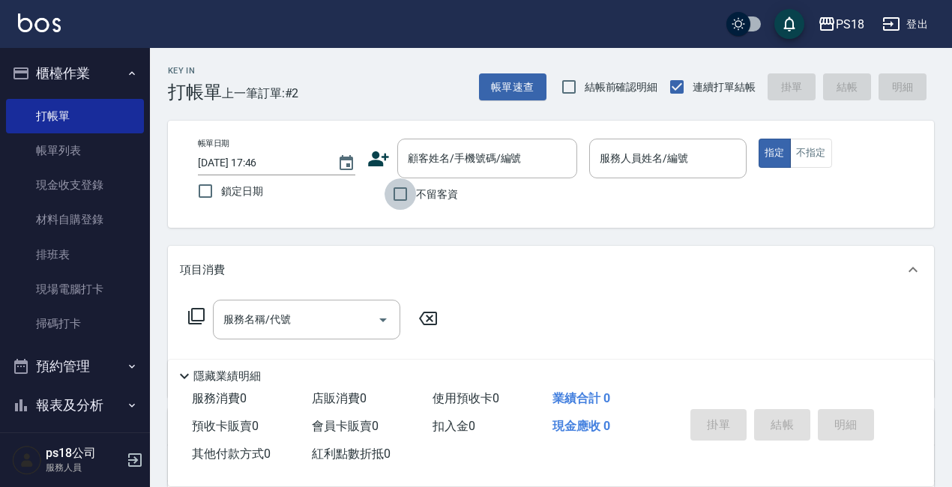
click at [393, 192] on input "不留客資" at bounding box center [399, 193] width 31 height 31
checkbox input "true"
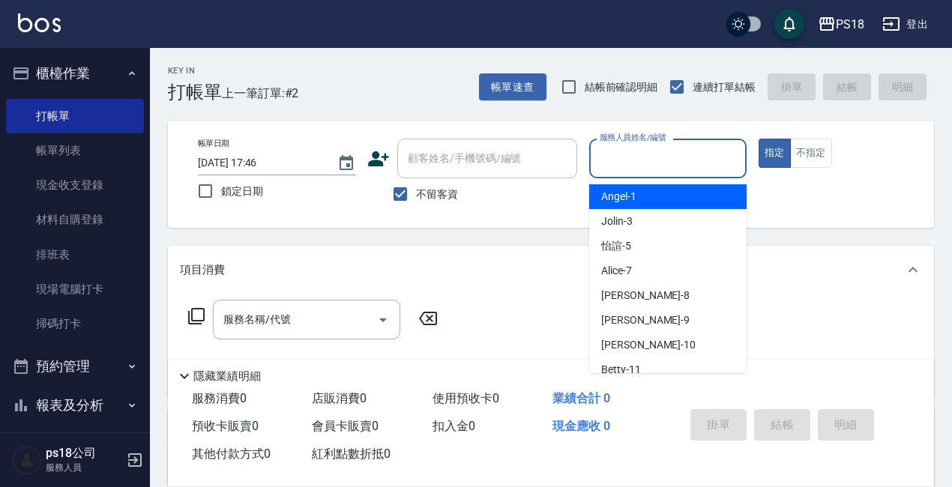
click at [638, 166] on input "服務人員姓名/編號" at bounding box center [668, 158] width 144 height 26
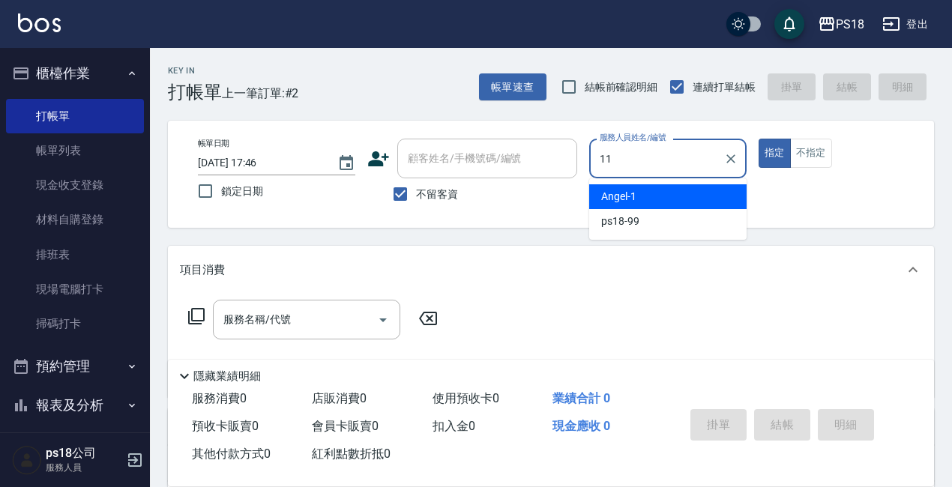
type input "Betty-11"
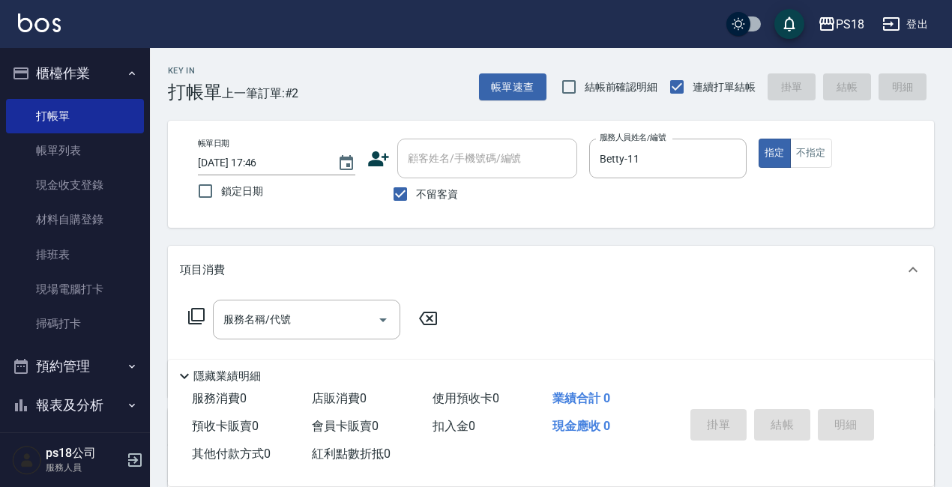
click at [196, 312] on icon at bounding box center [196, 316] width 18 height 18
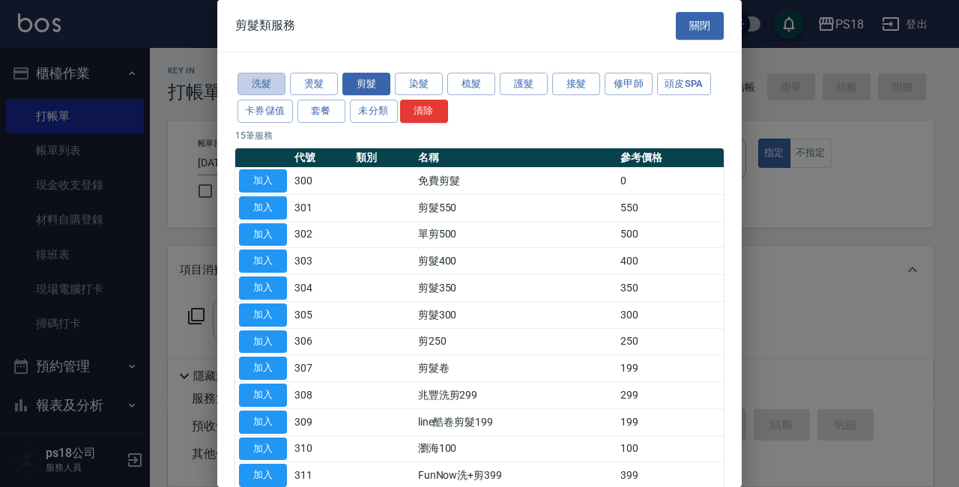
drag, startPoint x: 259, startPoint y: 74, endPoint x: 279, endPoint y: 127, distance: 55.9
click at [258, 73] on button "洗髮" at bounding box center [262, 84] width 48 height 23
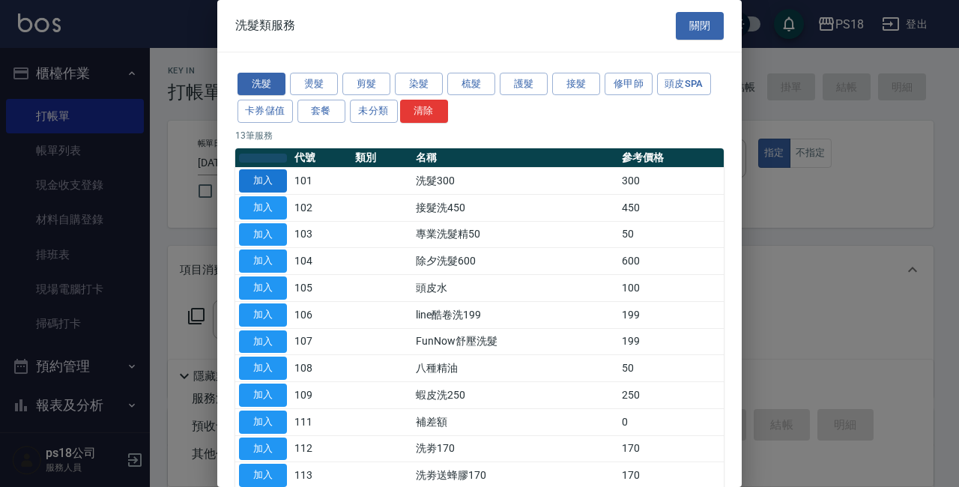
drag, startPoint x: 261, startPoint y: 160, endPoint x: 263, endPoint y: 177, distance: 17.4
click at [261, 160] on button "button" at bounding box center [263, 158] width 48 height 9
drag, startPoint x: 263, startPoint y: 177, endPoint x: 402, endPoint y: 391, distance: 255.6
click at [263, 174] on button "加入" at bounding box center [263, 180] width 48 height 23
type input "洗髮300(101)"
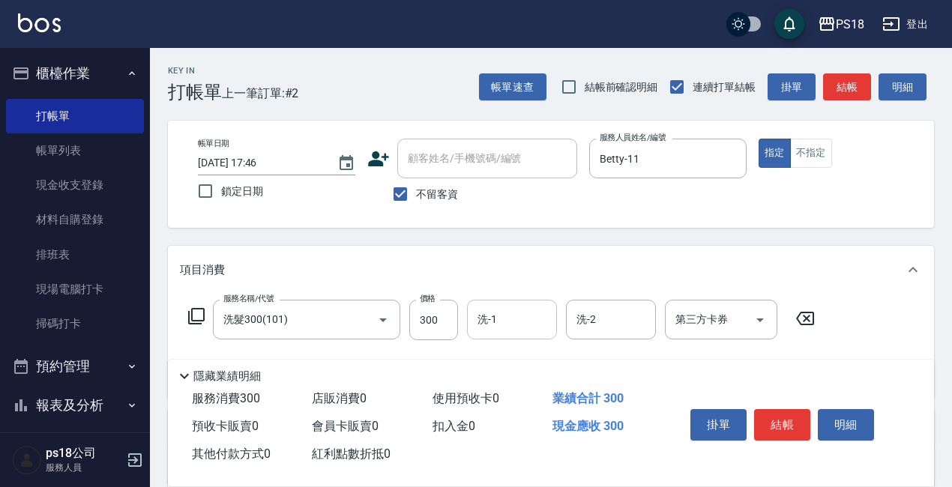
click at [501, 321] on input "洗-1" at bounding box center [512, 319] width 76 height 26
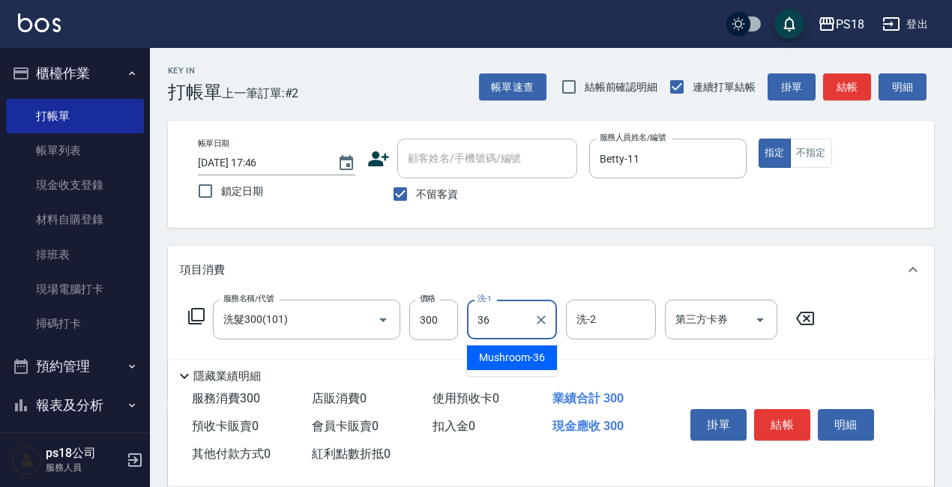
type input "Mushroom-36"
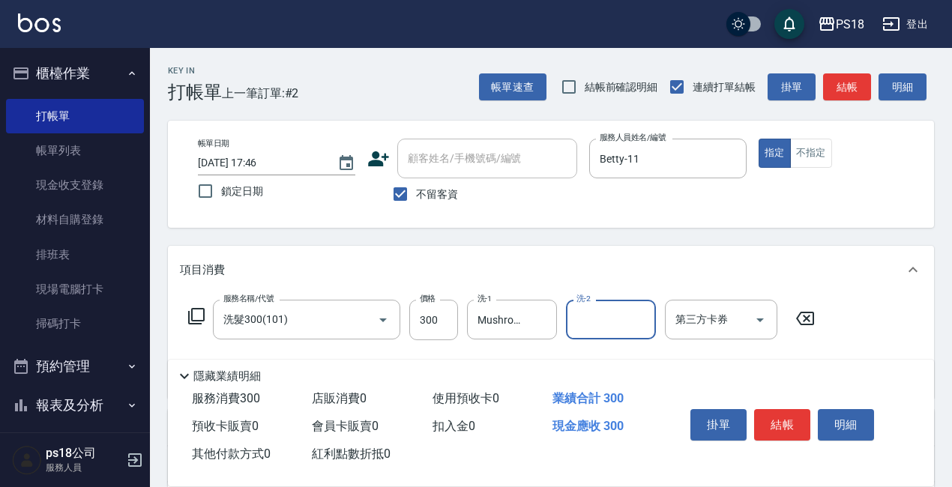
click at [191, 312] on icon at bounding box center [196, 316] width 16 height 16
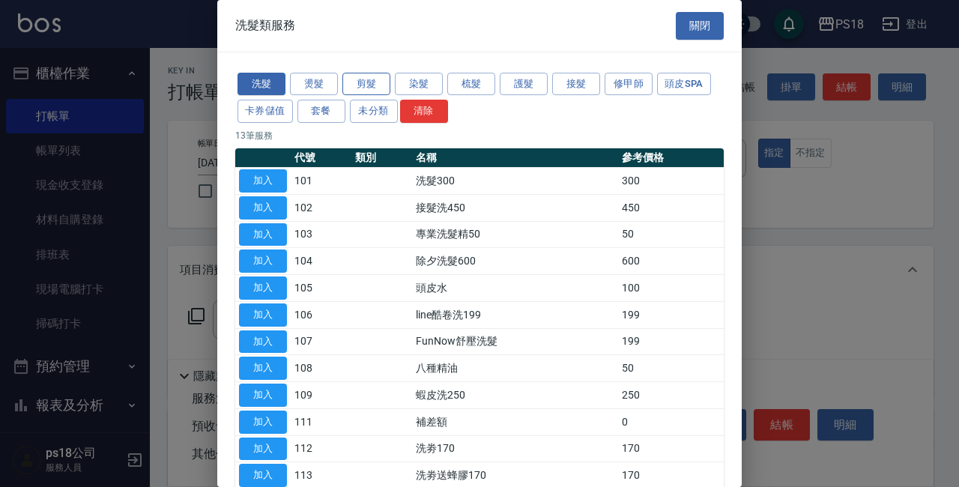
click at [353, 77] on button "剪髮" at bounding box center [366, 84] width 48 height 23
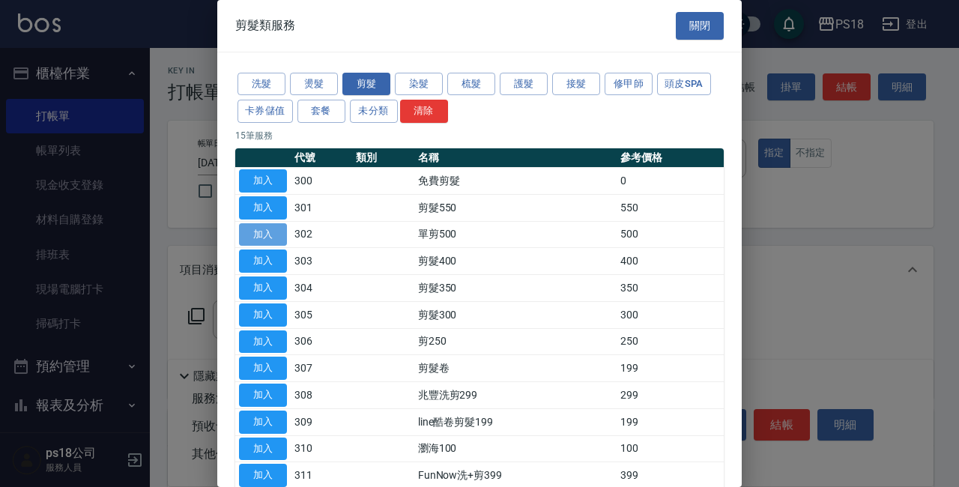
click at [250, 232] on button "加入" at bounding box center [263, 234] width 48 height 23
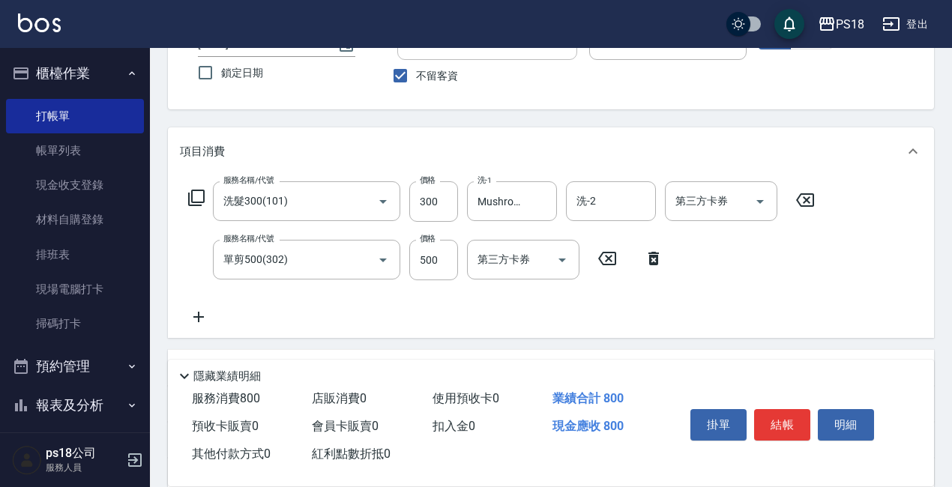
scroll to position [269, 0]
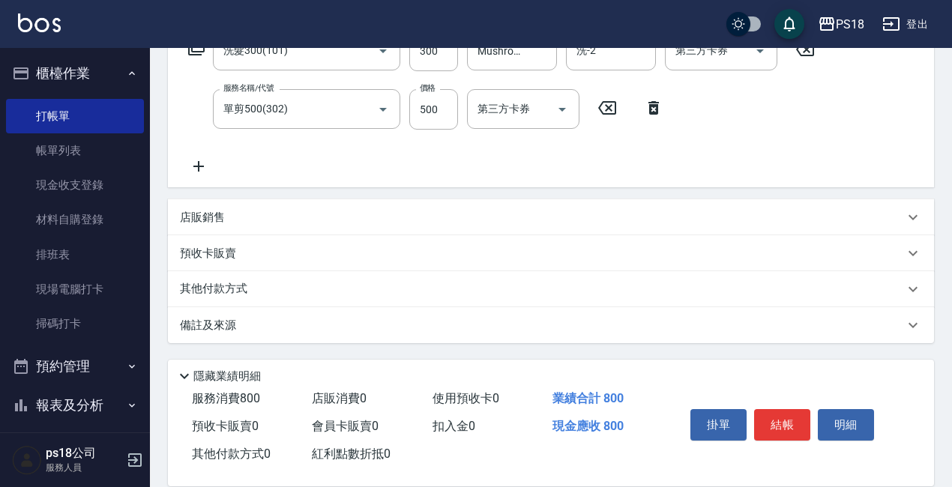
click at [198, 220] on p "店販銷售" at bounding box center [202, 218] width 45 height 16
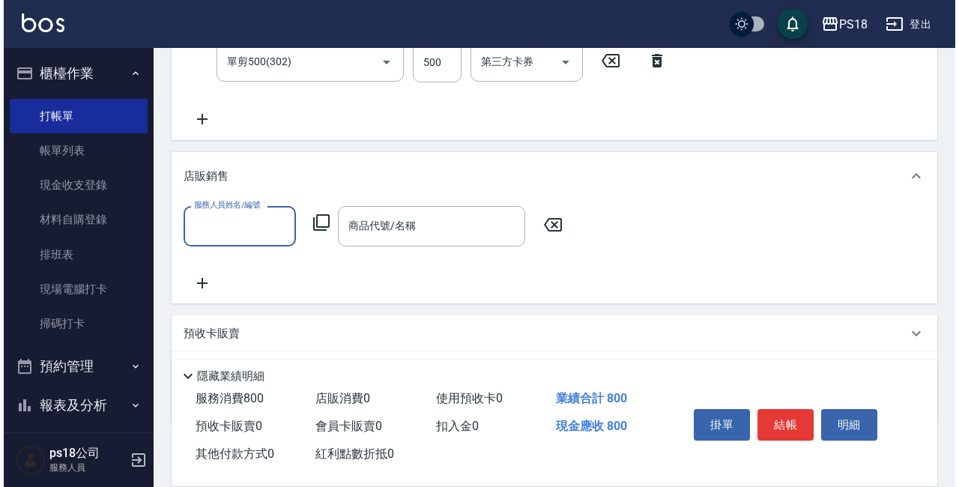
scroll to position [393, 0]
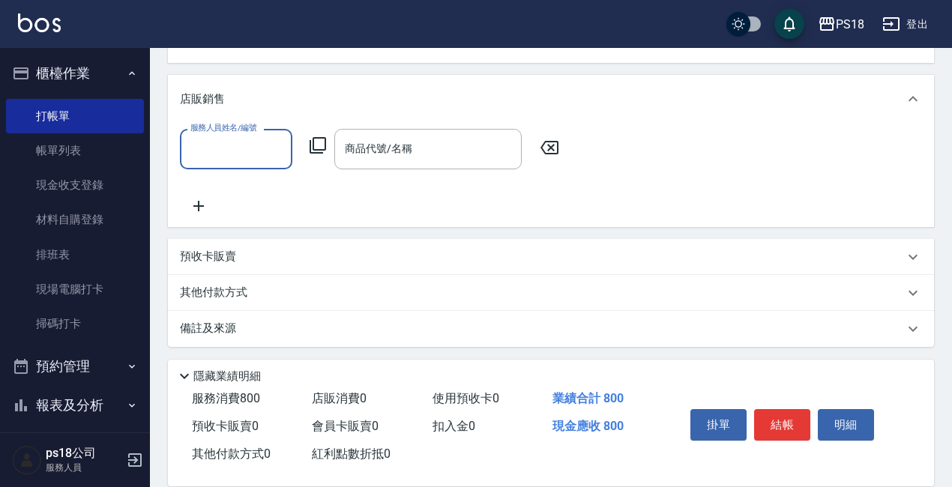
click at [313, 144] on icon at bounding box center [317, 145] width 16 height 16
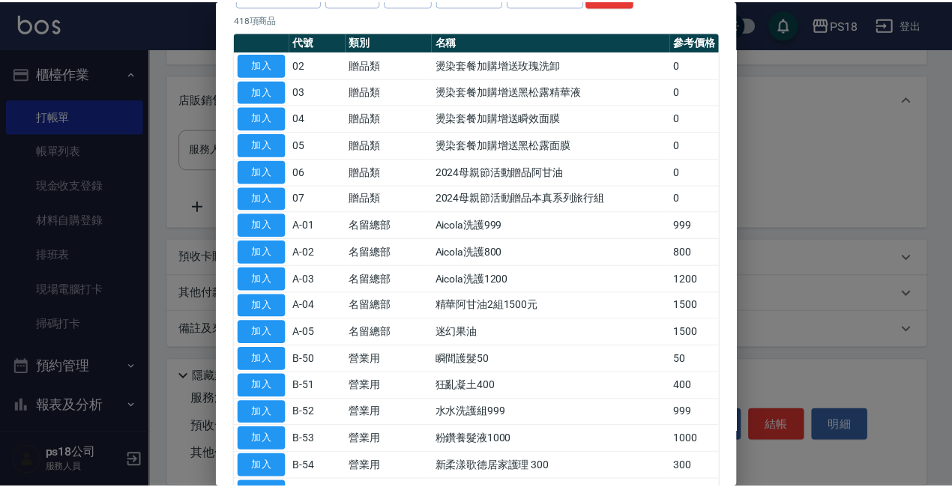
scroll to position [150, 0]
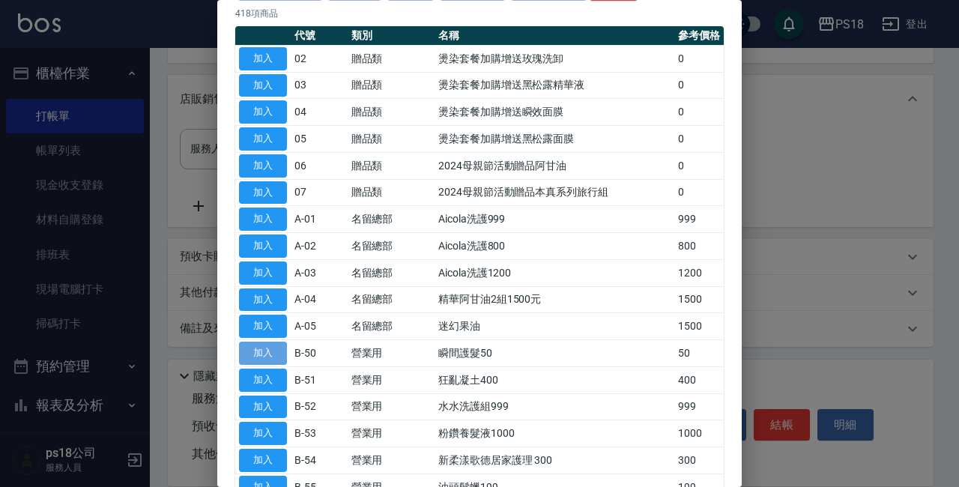
click at [282, 347] on button "加入" at bounding box center [263, 353] width 48 height 23
type input "瞬間護髮50"
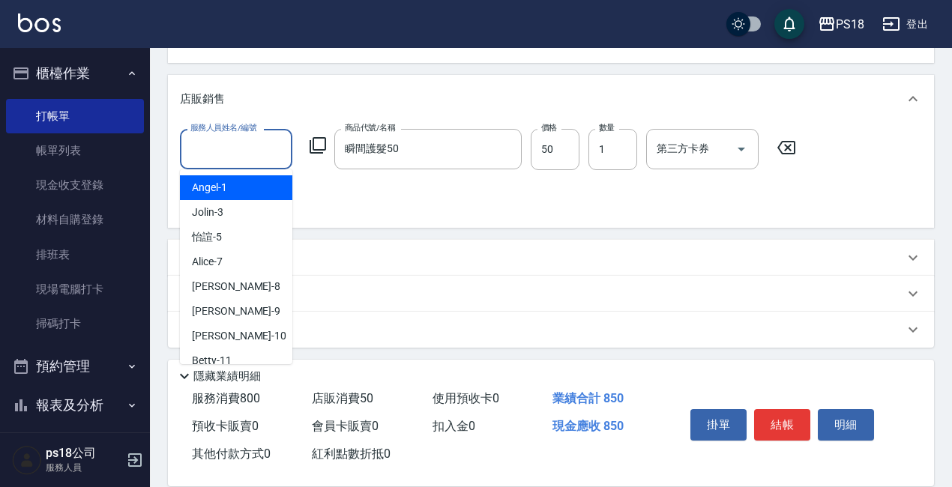
click at [226, 145] on input "服務人員姓名/編號" at bounding box center [236, 149] width 99 height 26
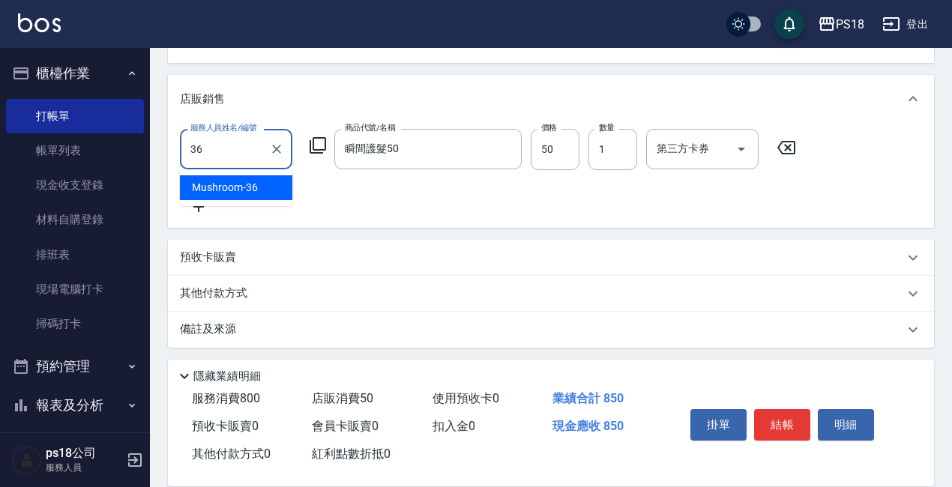
type input "Mushroom-36"
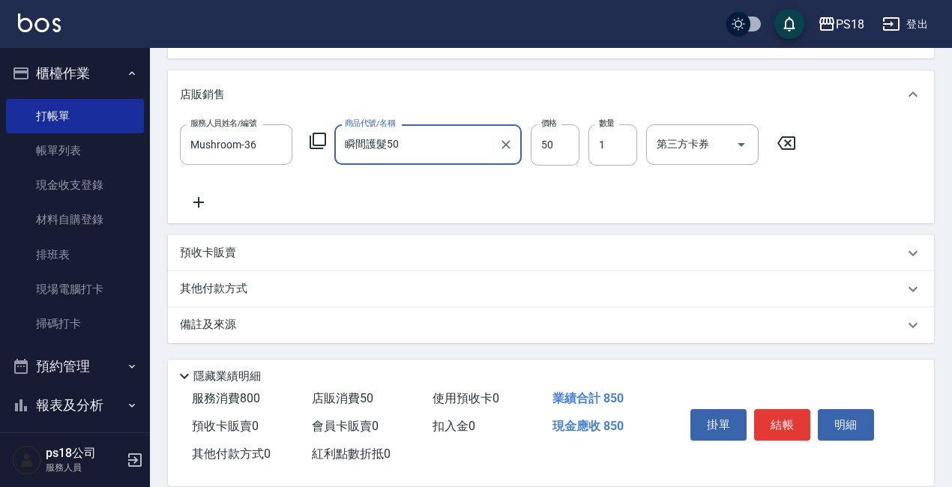
click at [202, 315] on div "備註及來源" at bounding box center [551, 325] width 766 height 36
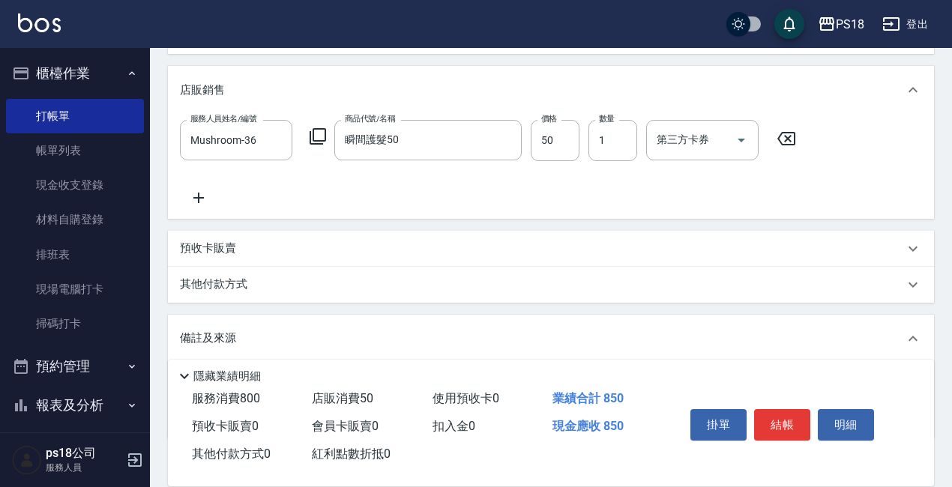
scroll to position [498, 0]
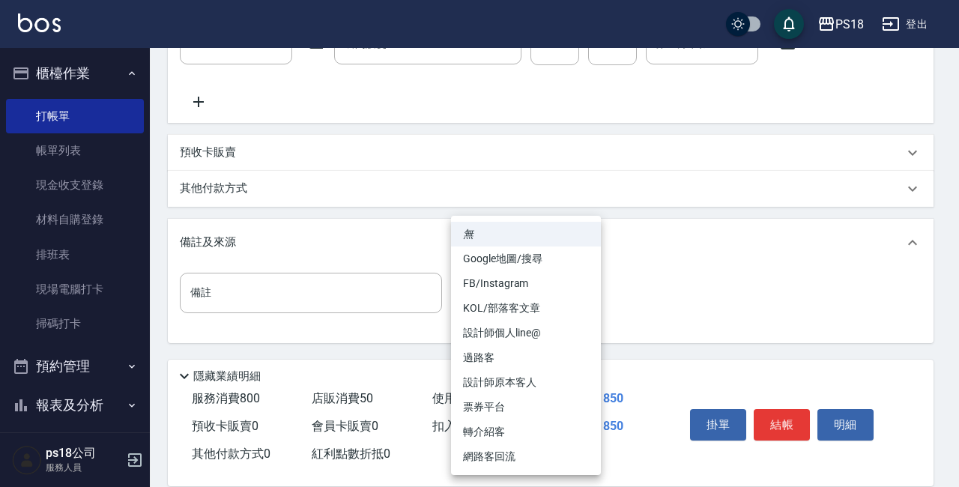
click at [486, 379] on li "設計師原本客人" at bounding box center [526, 382] width 150 height 25
type input "設計師原本客人"
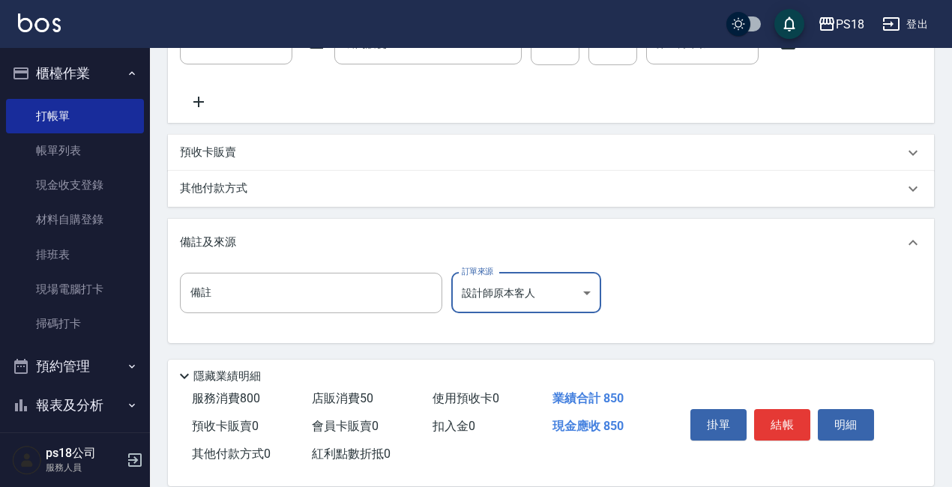
click at [793, 423] on button "結帳" at bounding box center [782, 424] width 56 height 31
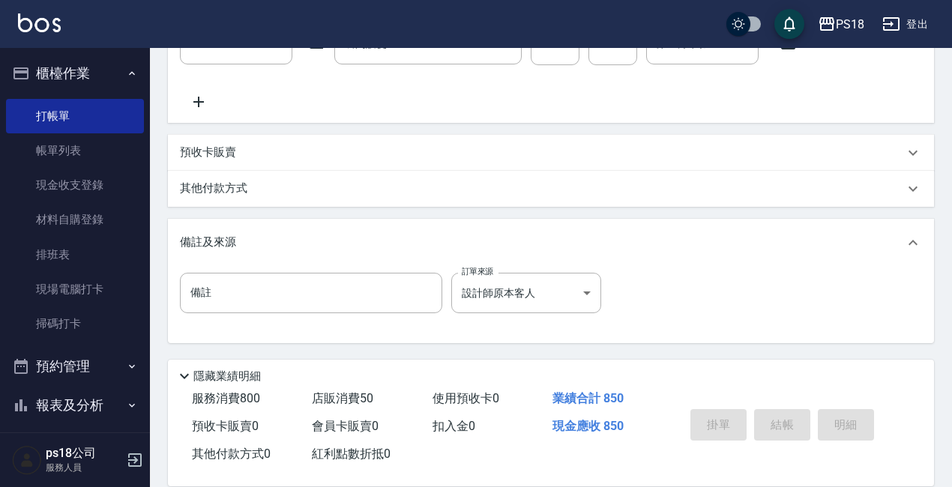
type input "[DATE] 17:47"
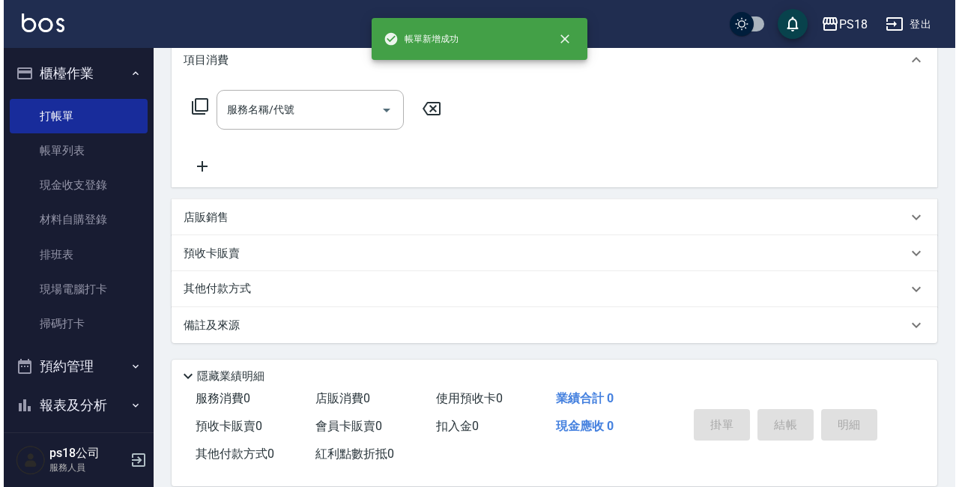
scroll to position [0, 0]
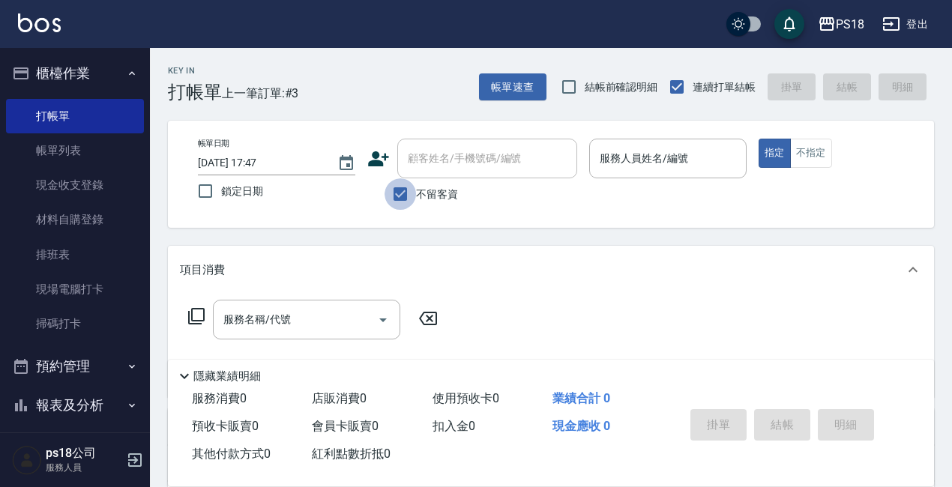
click at [399, 198] on input "不留客資" at bounding box center [399, 193] width 31 height 31
checkbox input "false"
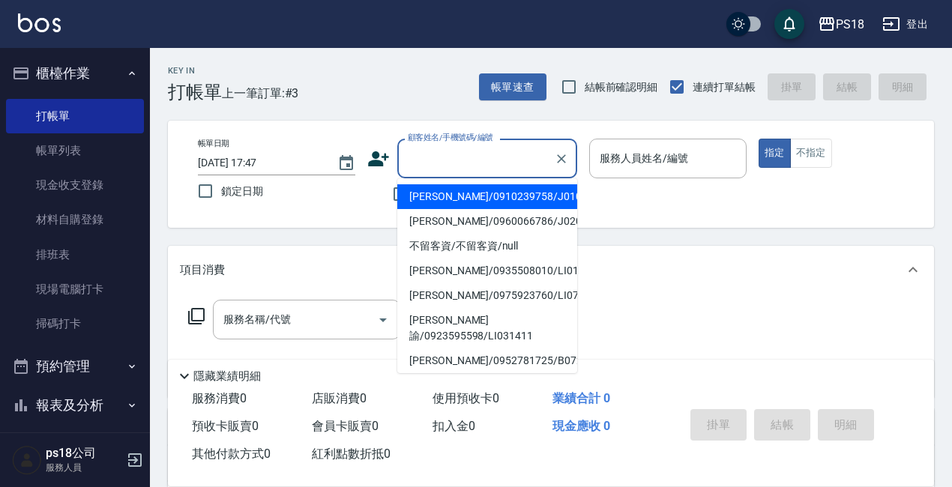
click at [425, 161] on input "顧客姓名/手機號碼/編號" at bounding box center [476, 158] width 144 height 26
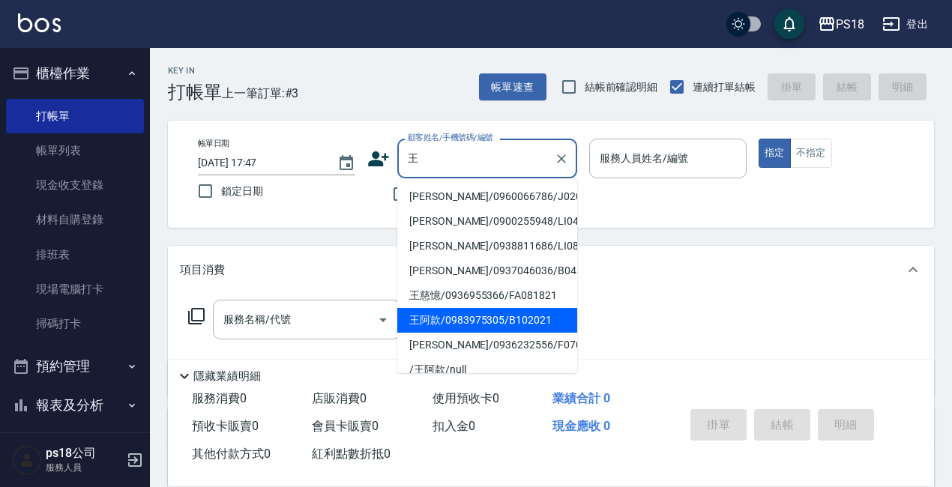
click at [459, 321] on li "王阿款/0983975305/B102021" at bounding box center [487, 320] width 180 height 25
type input "王阿款/0983975305/B102021"
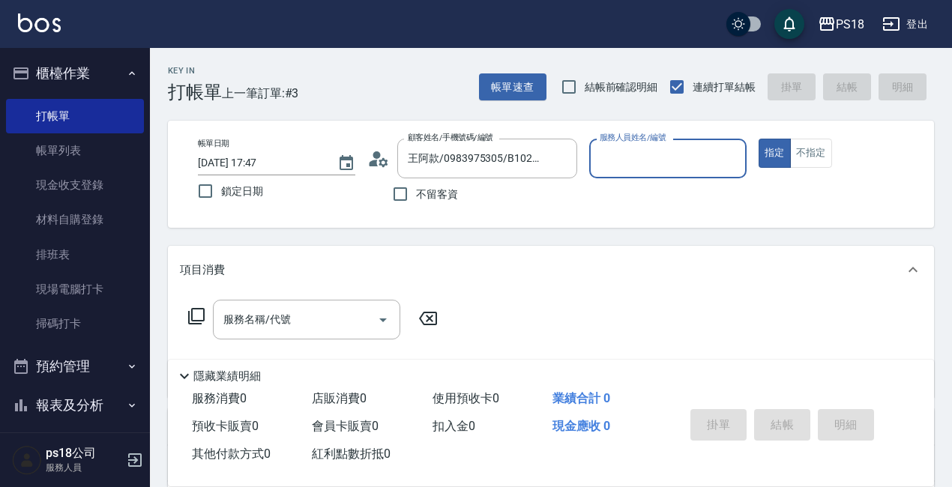
type input "Jolin-3"
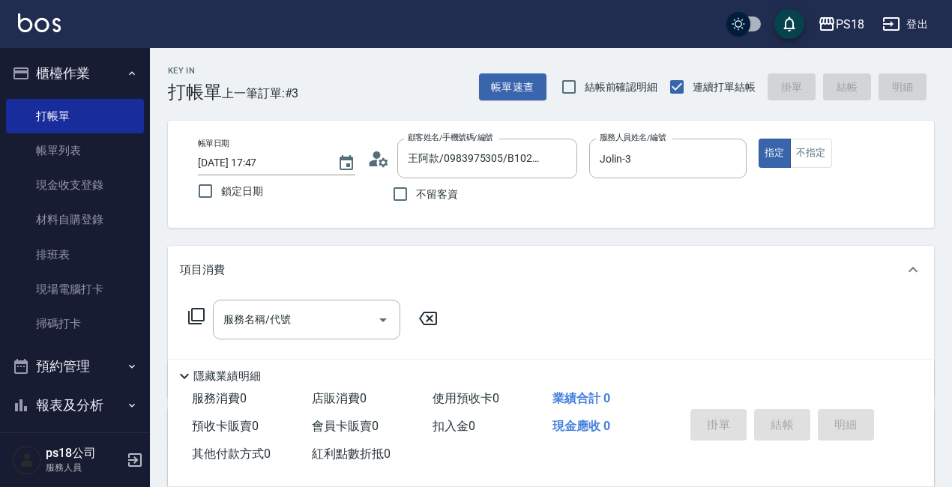
click at [379, 159] on icon at bounding box center [378, 159] width 22 height 22
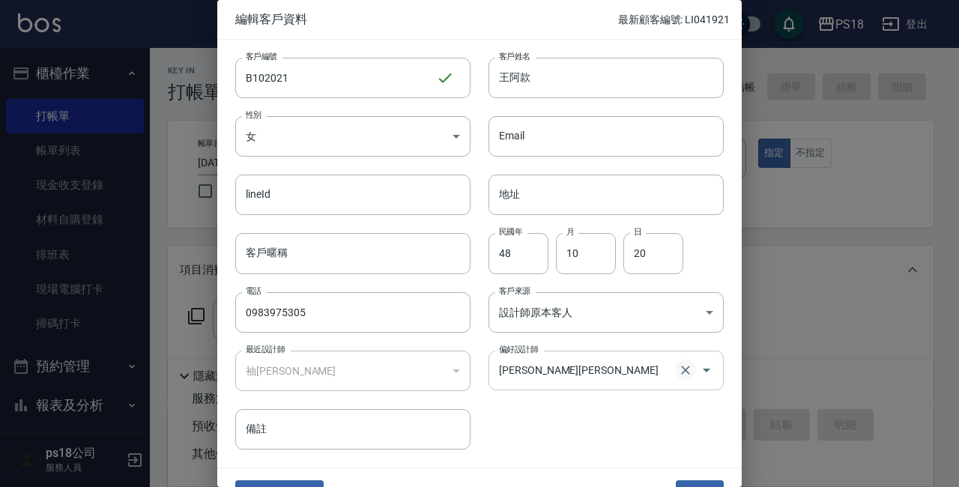
click at [678, 369] on icon "Clear" at bounding box center [685, 370] width 15 height 15
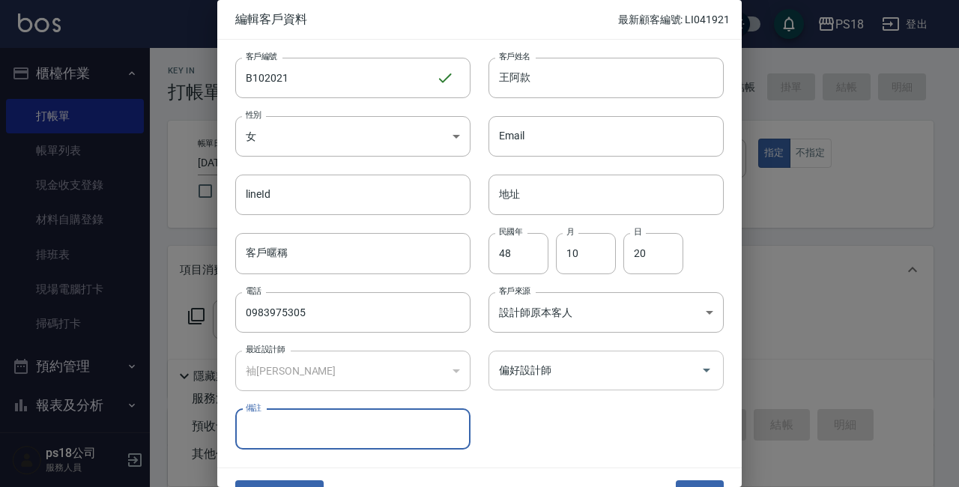
click at [636, 451] on div "客戶編號 B102021 ​ 客戶編號 客戶姓名 王阿款 客戶姓名 性別 女 [DEMOGRAPHIC_DATA] 性別 Email Email lineId…" at bounding box center [479, 254] width 524 height 428
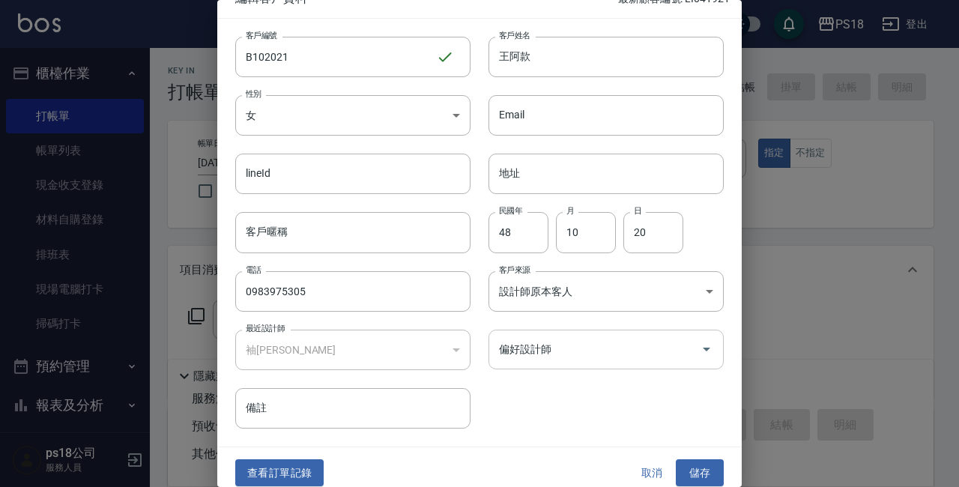
scroll to position [32, 0]
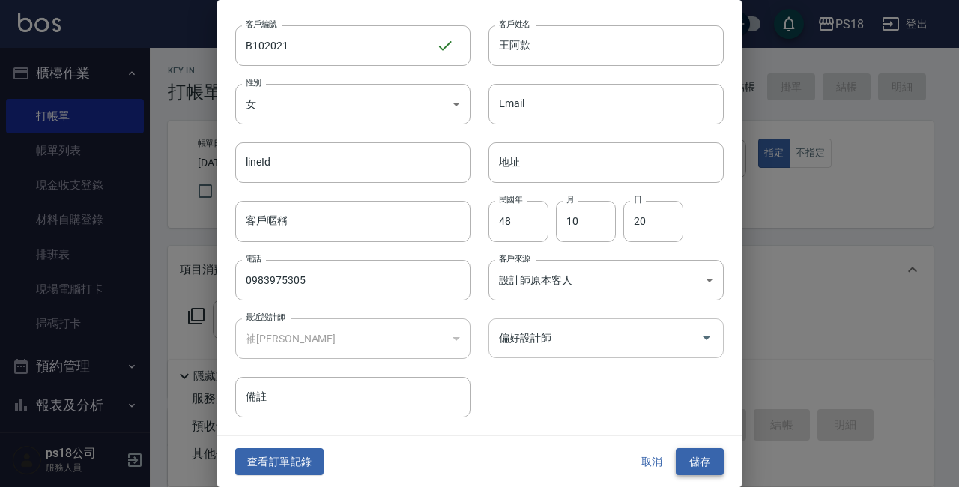
click at [688, 462] on button "儲存" at bounding box center [700, 462] width 48 height 28
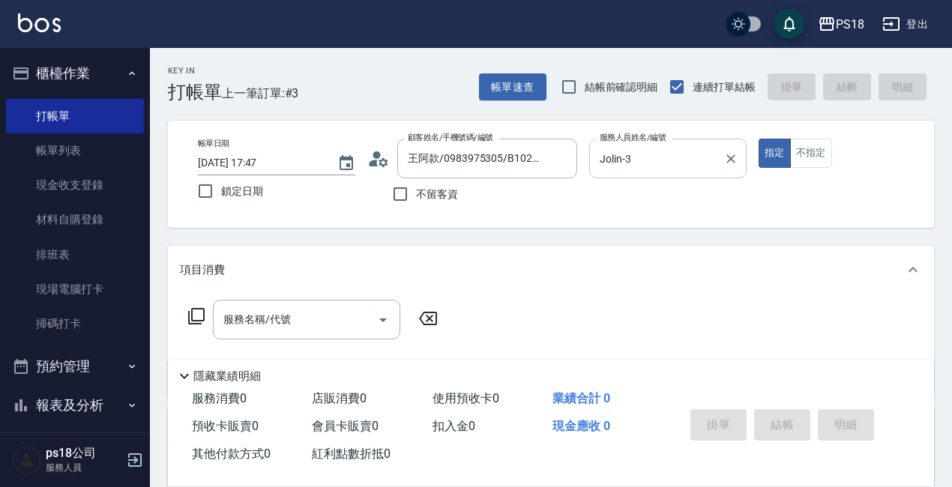
click at [729, 156] on icon "Clear" at bounding box center [730, 158] width 15 height 15
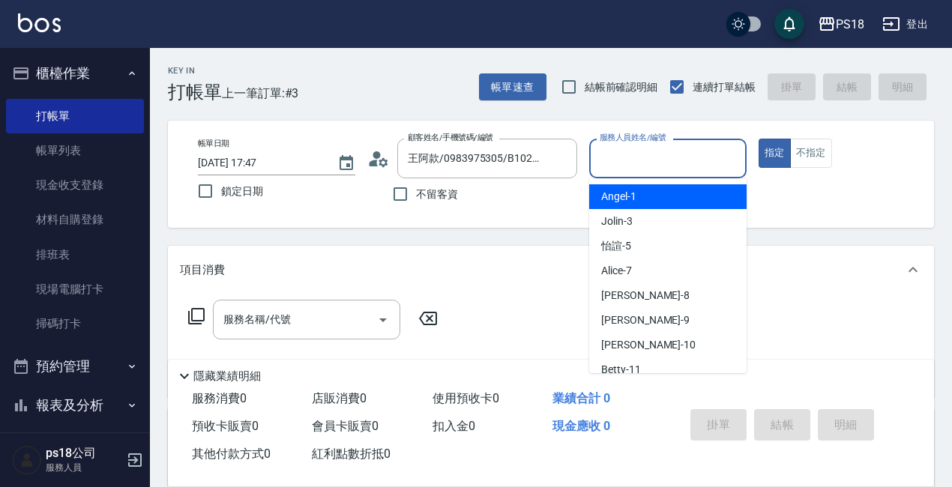
click at [650, 163] on input "服務人員姓名/編號" at bounding box center [668, 158] width 144 height 26
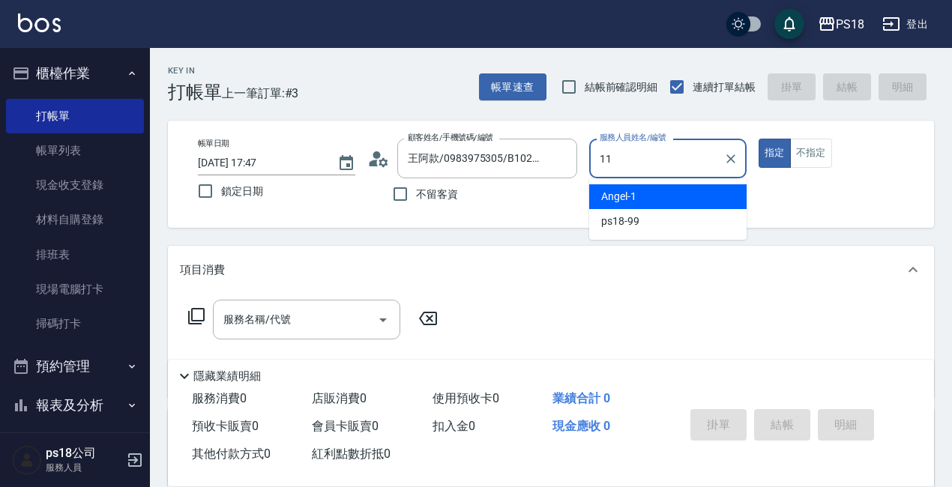
type input "Betty-11"
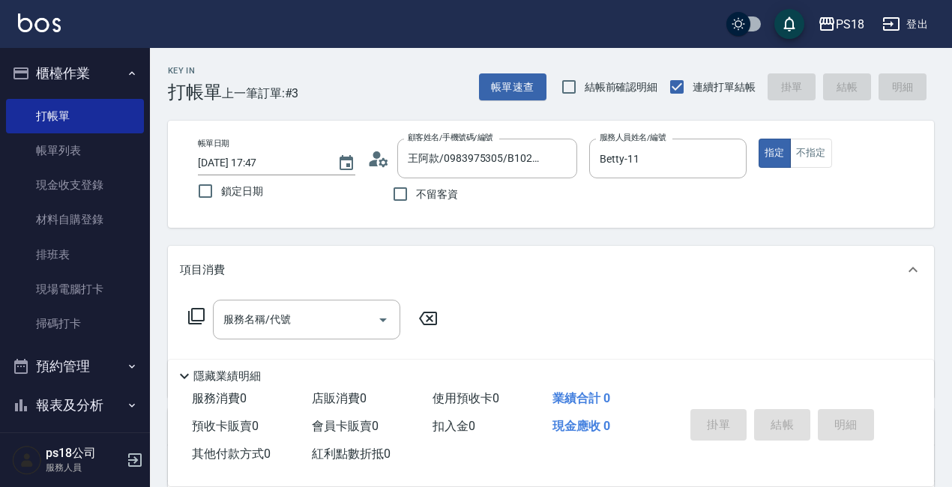
click at [378, 160] on icon at bounding box center [378, 159] width 22 height 22
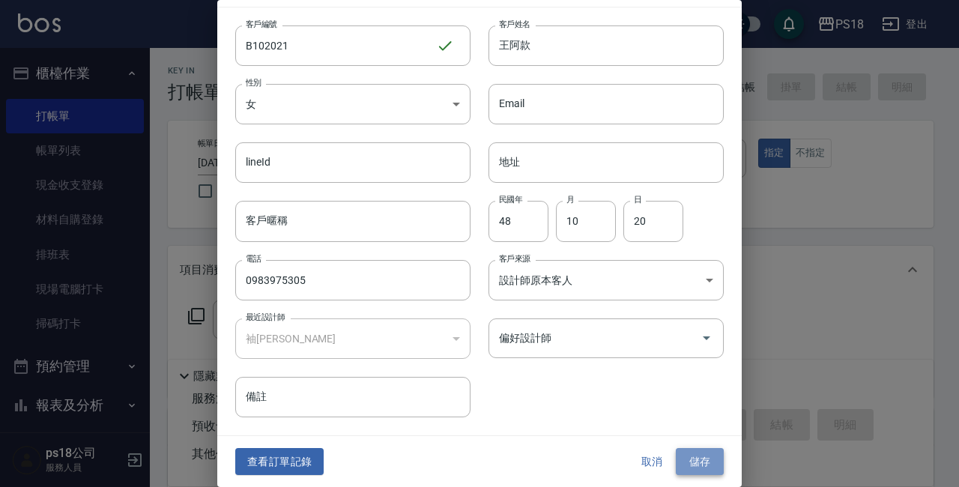
click at [686, 460] on button "儲存" at bounding box center [700, 462] width 48 height 28
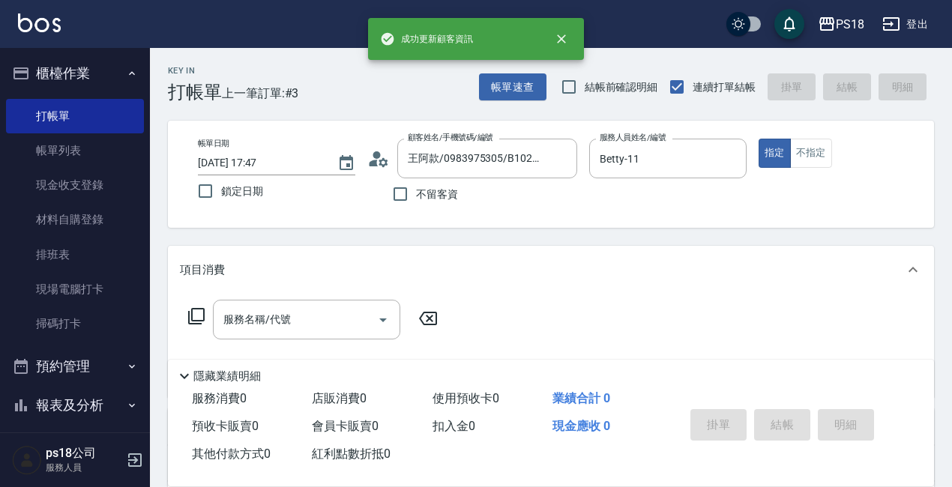
click at [195, 315] on icon at bounding box center [196, 316] width 18 height 18
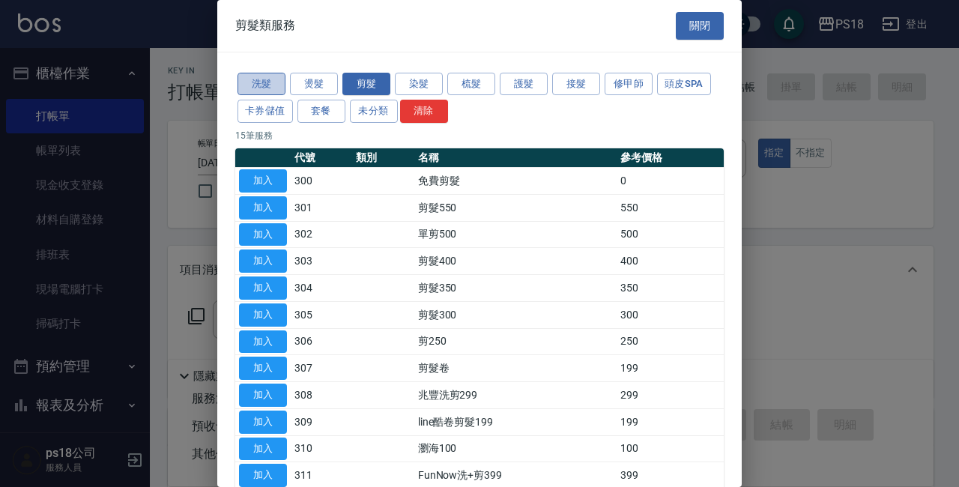
click at [262, 84] on button "洗髮" at bounding box center [262, 84] width 48 height 23
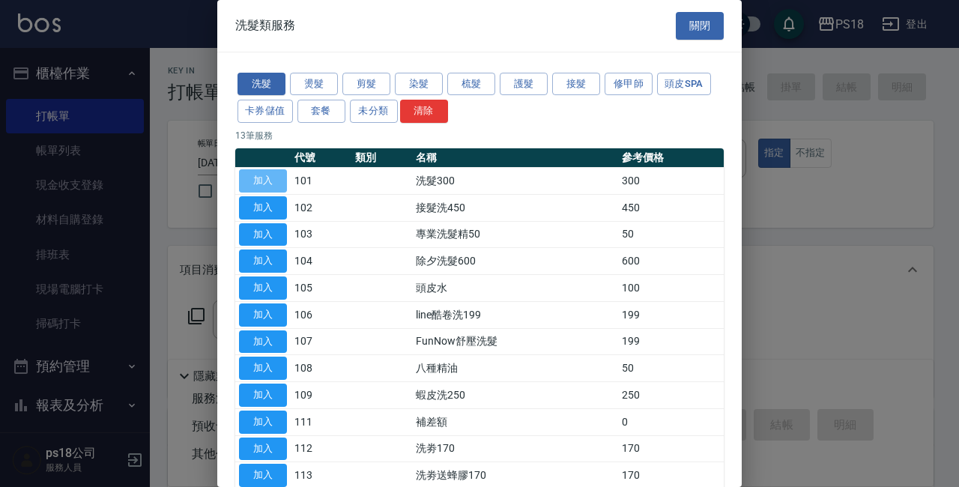
drag, startPoint x: 269, startPoint y: 172, endPoint x: 253, endPoint y: 166, distance: 16.8
click at [268, 172] on button "加入" at bounding box center [263, 180] width 48 height 23
type input "洗髮300(101)"
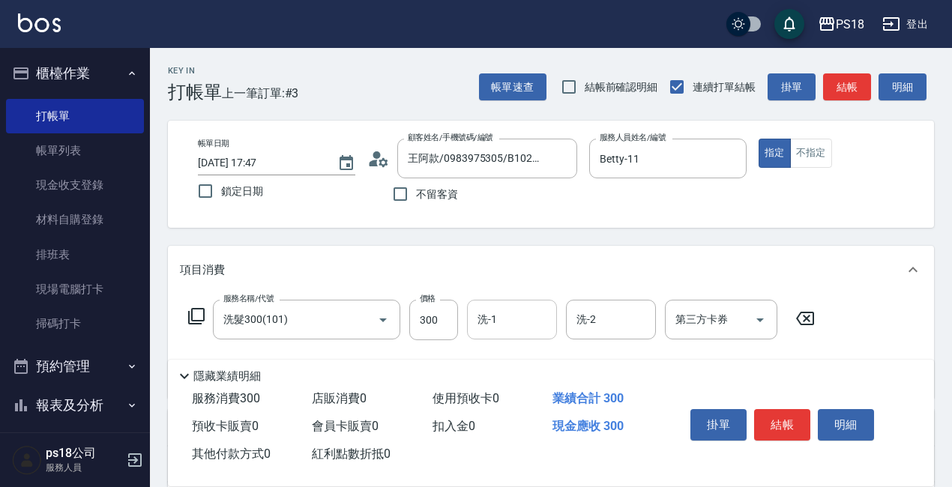
click at [493, 326] on input "洗-1" at bounding box center [512, 319] width 76 height 26
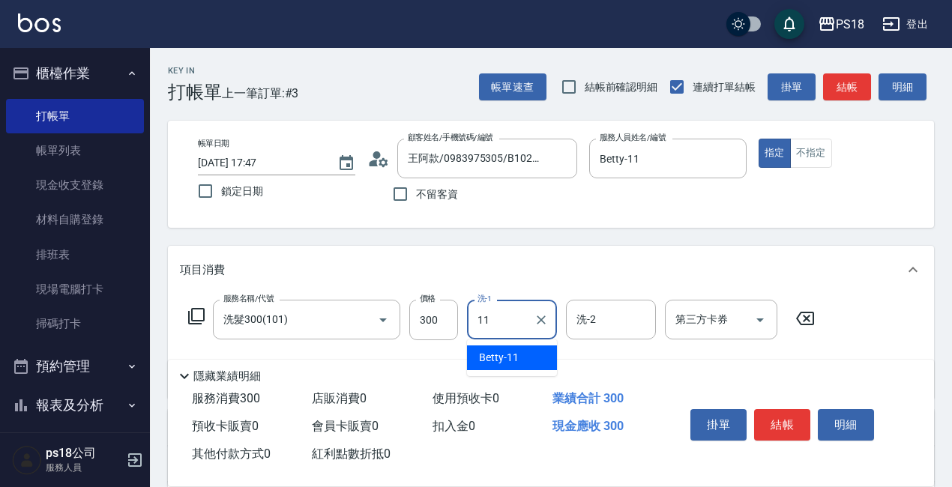
type input "Betty-11"
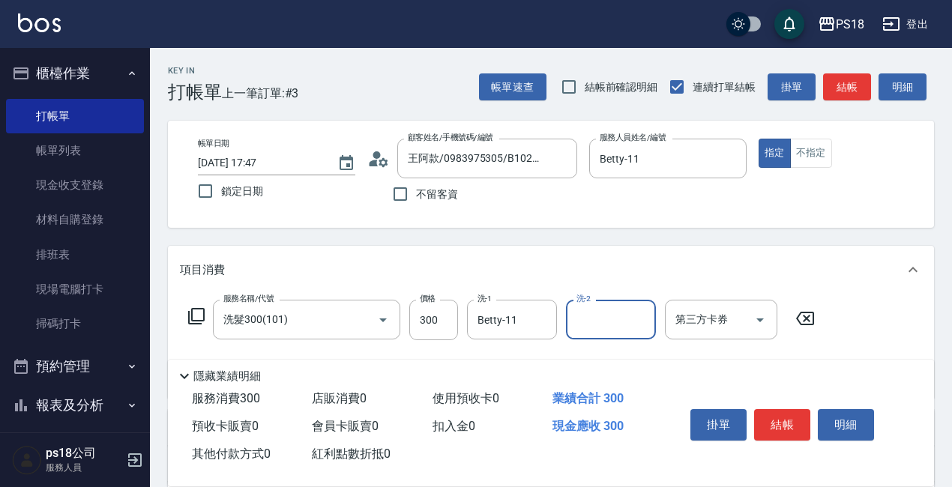
click at [195, 313] on icon at bounding box center [196, 316] width 18 height 18
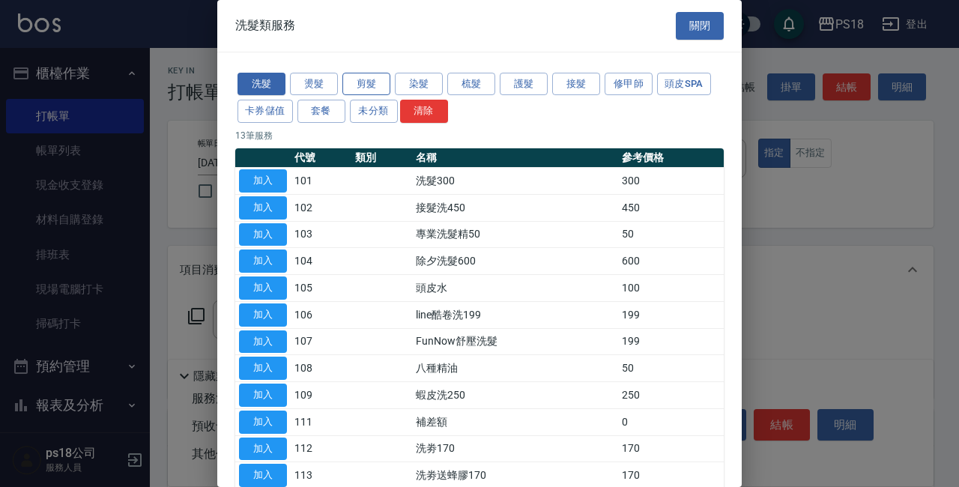
drag, startPoint x: 363, startPoint y: 76, endPoint x: 381, endPoint y: 84, distance: 19.5
click at [363, 76] on button "剪髮" at bounding box center [366, 84] width 48 height 23
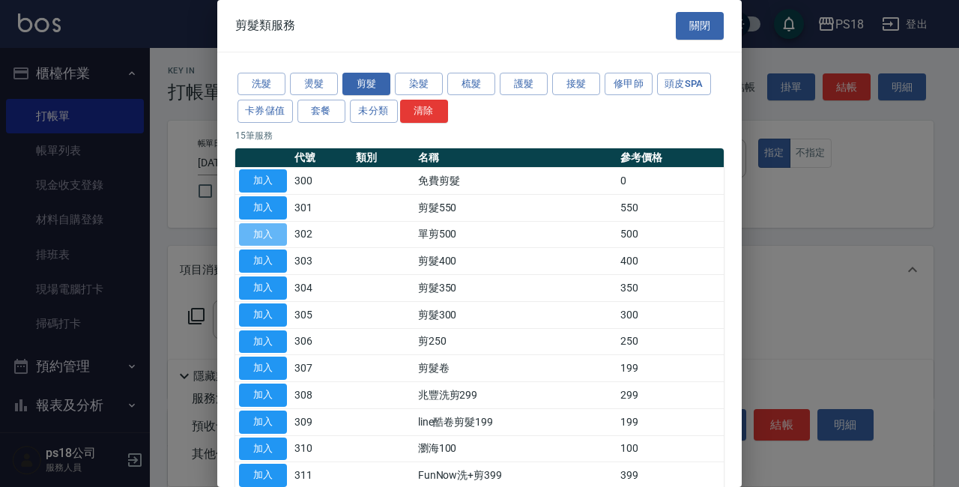
drag, startPoint x: 260, startPoint y: 238, endPoint x: 242, endPoint y: 235, distance: 18.4
click at [259, 238] on button "加入" at bounding box center [263, 234] width 48 height 23
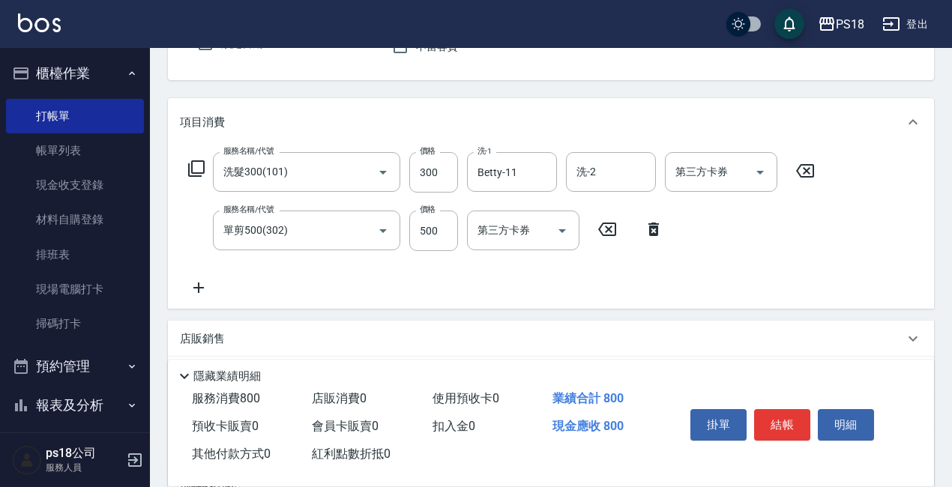
scroll to position [150, 0]
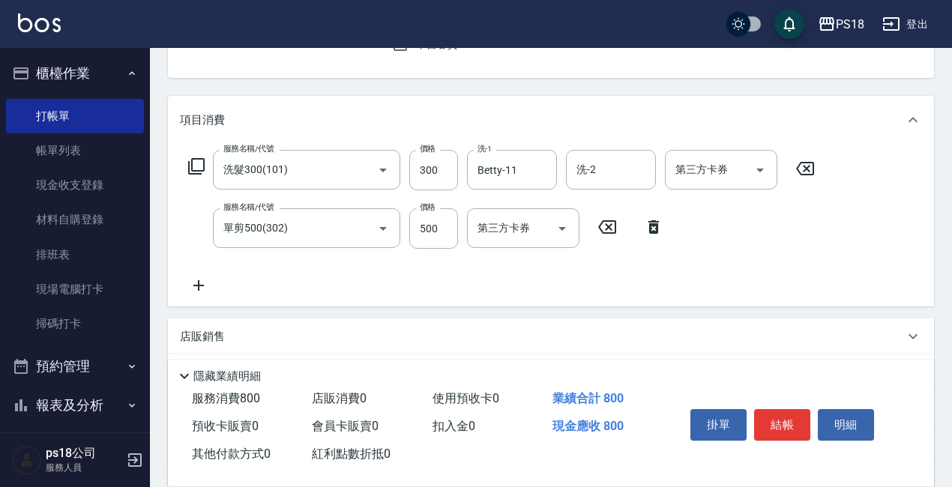
click at [193, 169] on icon at bounding box center [196, 166] width 18 height 18
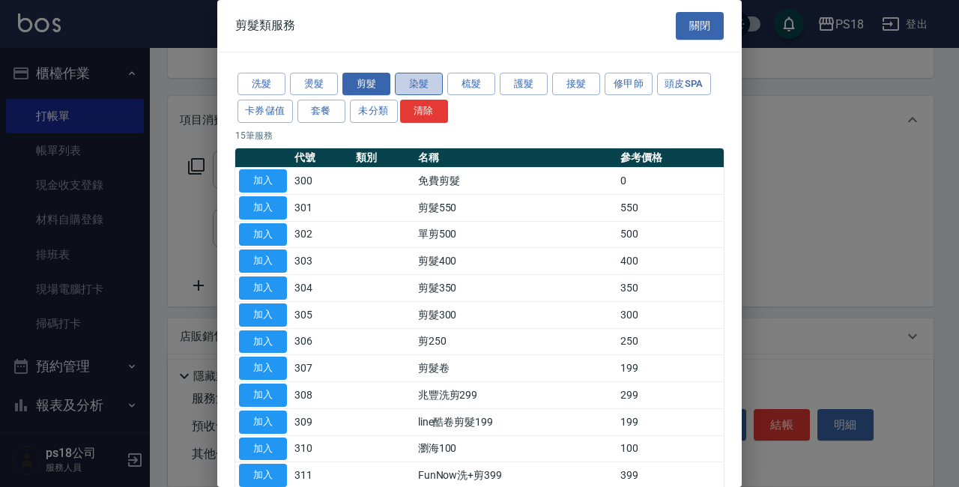
click at [426, 79] on button "染髮" at bounding box center [419, 84] width 48 height 23
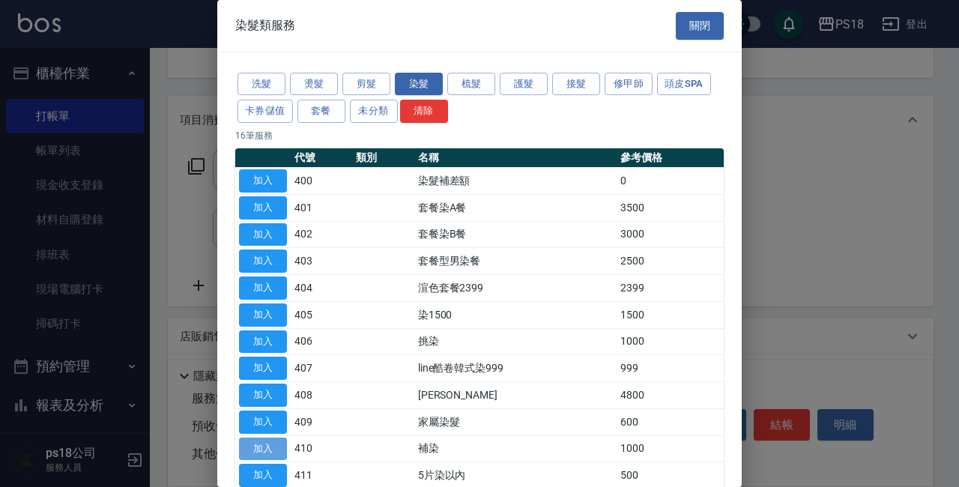
click at [262, 442] on button "加入" at bounding box center [263, 449] width 48 height 23
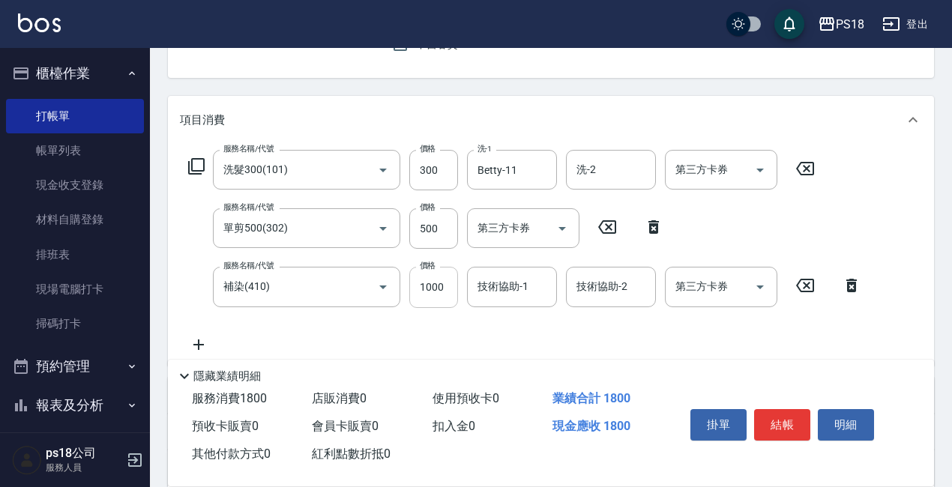
click at [444, 288] on input "1000" at bounding box center [433, 287] width 49 height 40
type input "1200"
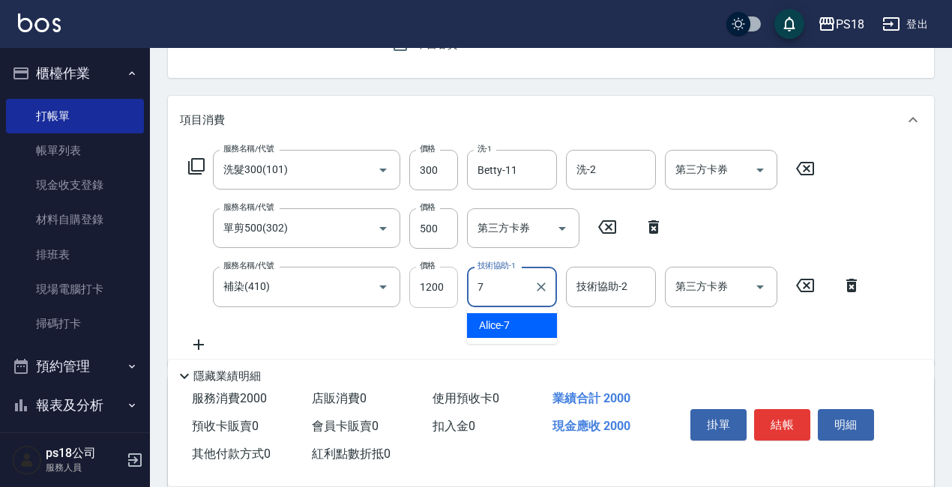
type input "Alice-7"
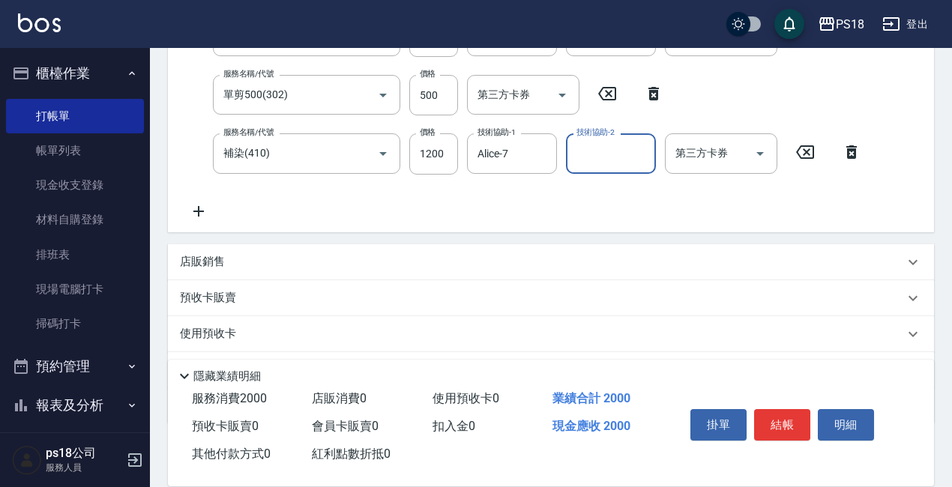
scroll to position [364, 0]
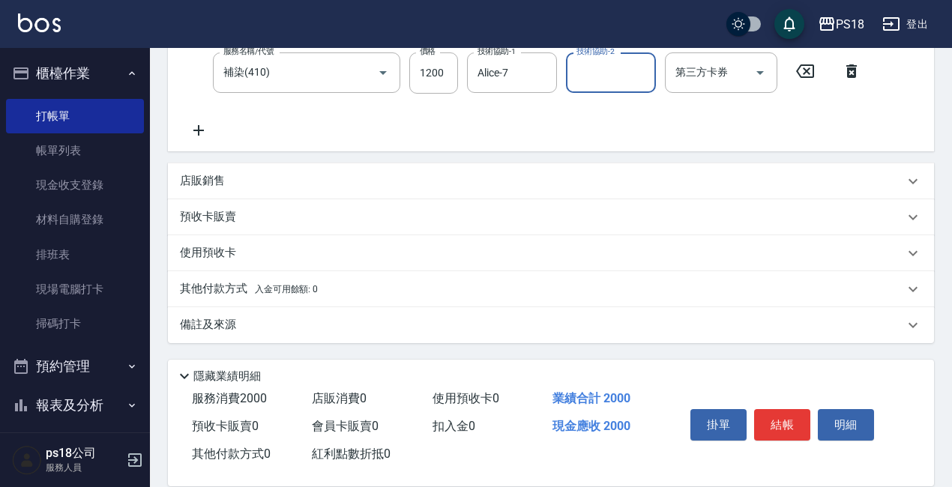
click at [222, 321] on p "備註及來源" at bounding box center [208, 325] width 56 height 16
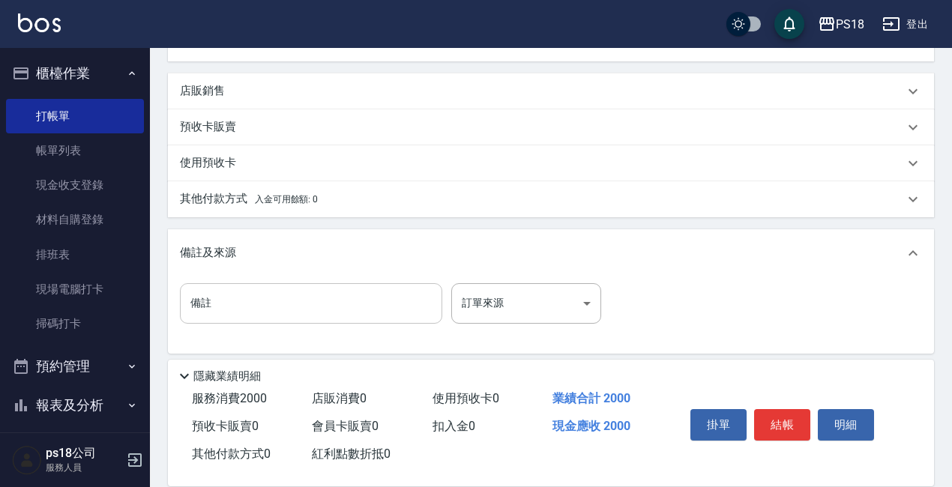
scroll to position [465, 0]
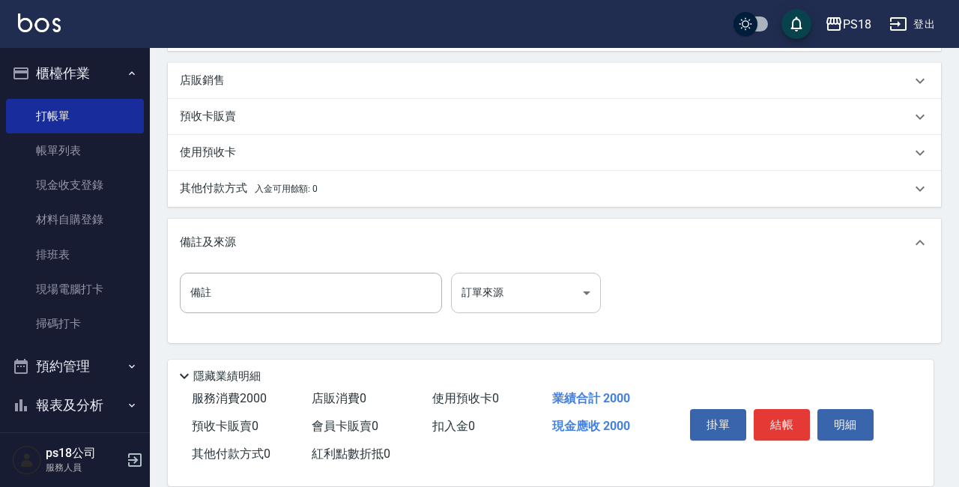
click at [581, 296] on body "PS18 登出 櫃檯作業 打帳單 帳單列表 現金收支登錄 材料自購登錄 排班表 現場電腦打卡 掃碼打卡 預約管理 預約管理 單日預約紀錄 單週預約紀錄 報表及…" at bounding box center [479, 11] width 959 height 952
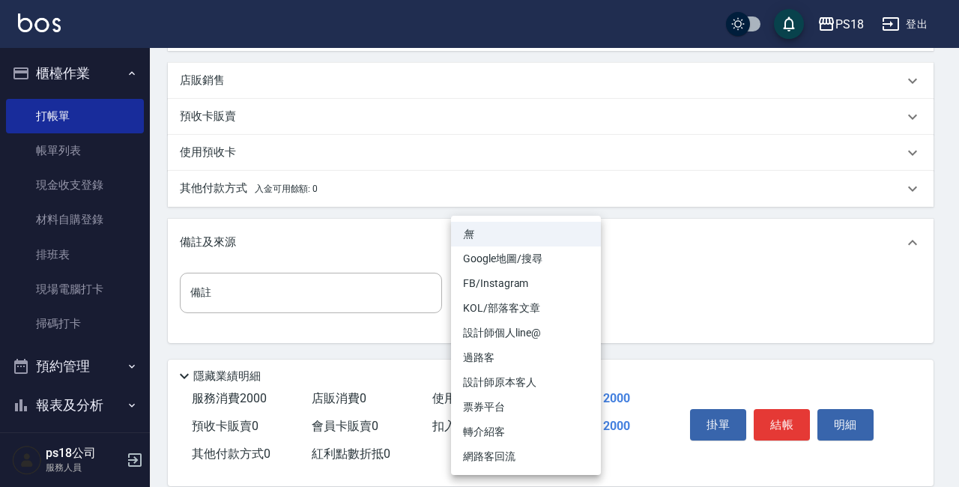
click at [516, 377] on li "設計師原本客人" at bounding box center [526, 382] width 150 height 25
type input "設計師原本客人"
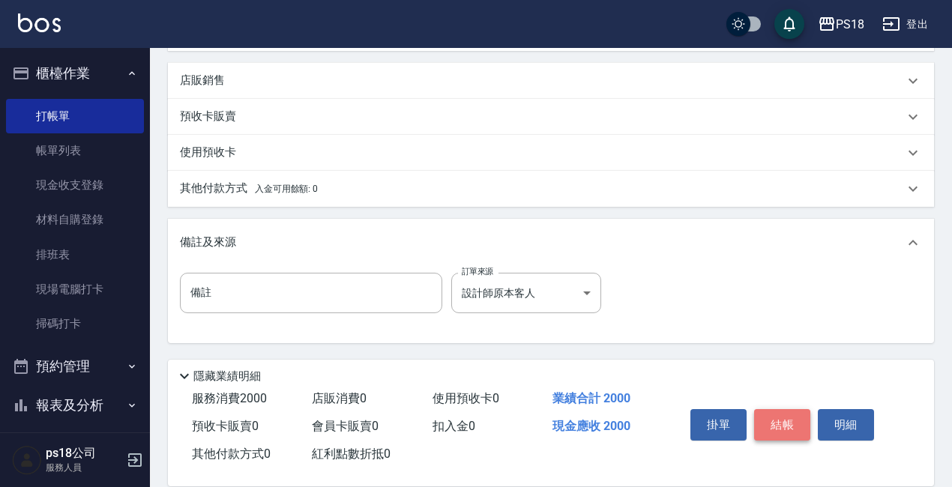
click at [776, 415] on button "結帳" at bounding box center [782, 424] width 56 height 31
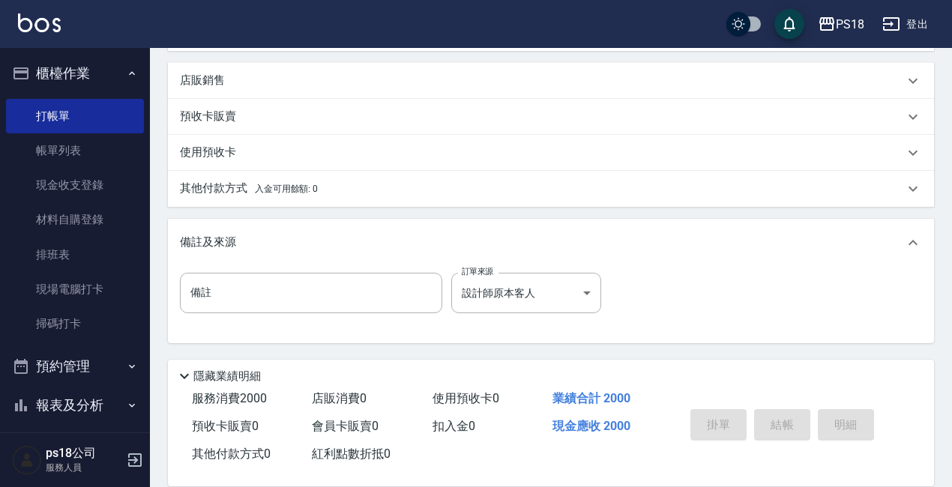
type input "[DATE] 17:48"
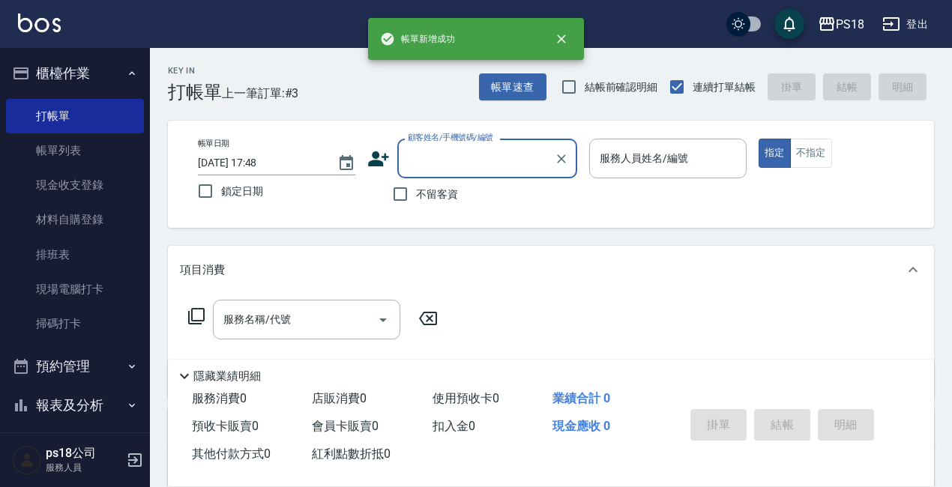
scroll to position [0, 0]
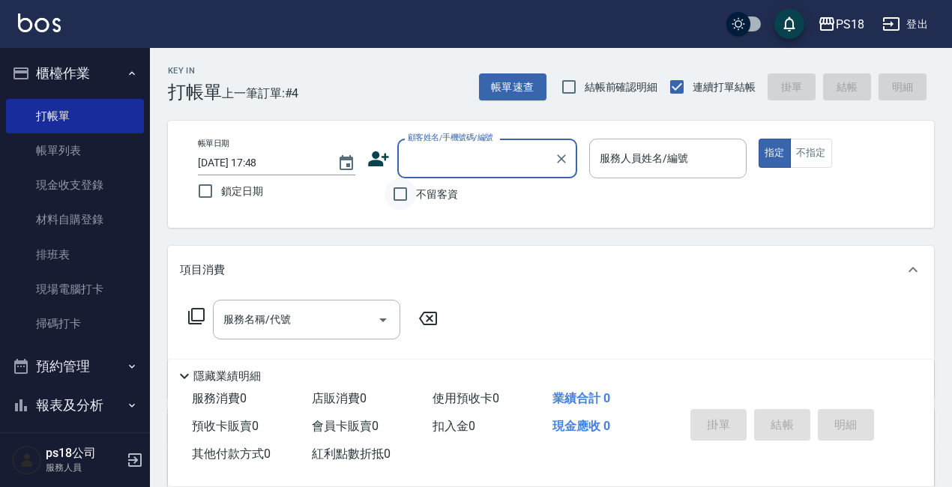
click at [396, 190] on input "不留客資" at bounding box center [399, 193] width 31 height 31
checkbox input "true"
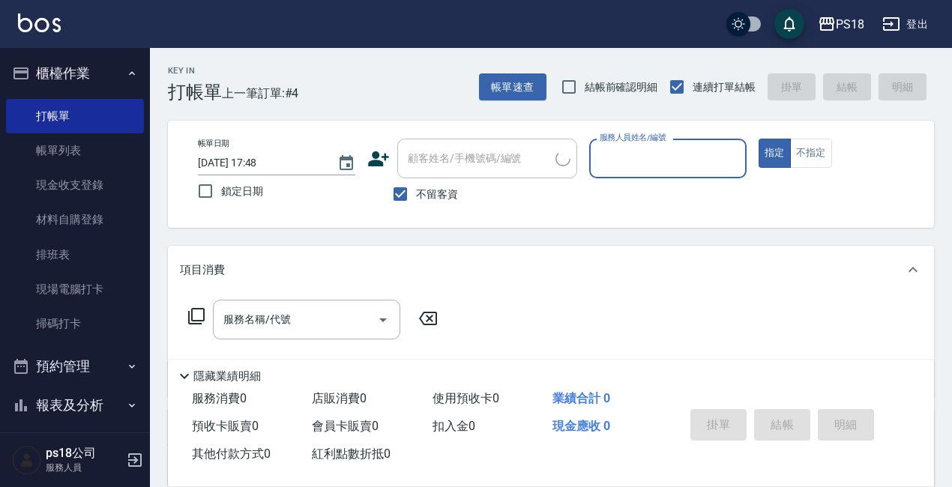
click at [675, 160] on input "服務人員姓名/編號" at bounding box center [668, 158] width 144 height 26
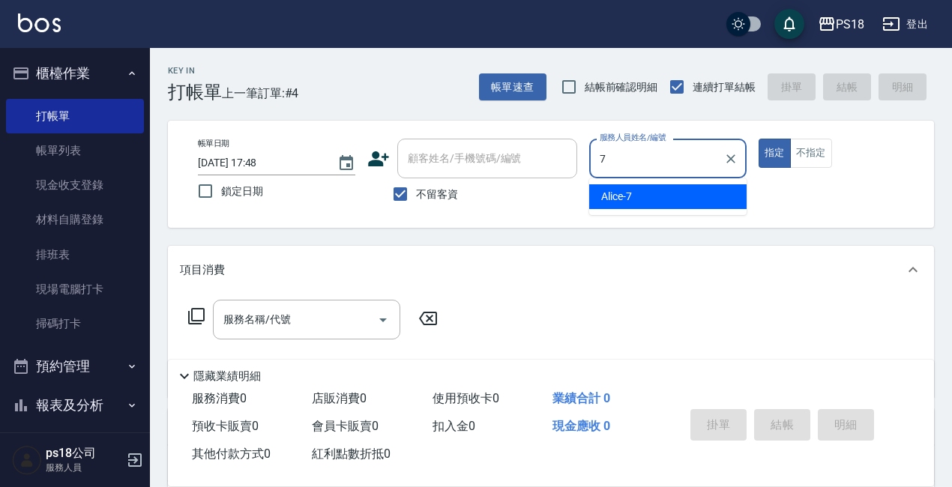
type input "Alice-7"
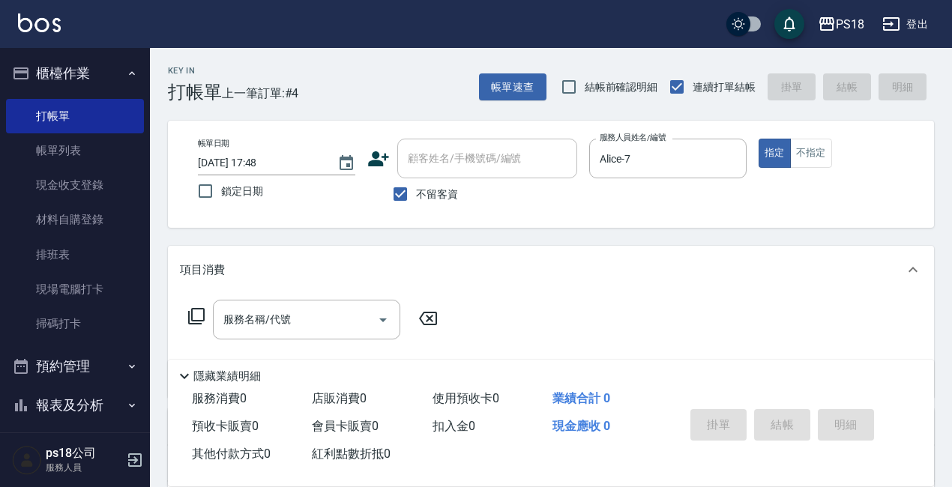
click at [193, 307] on icon at bounding box center [196, 316] width 18 height 18
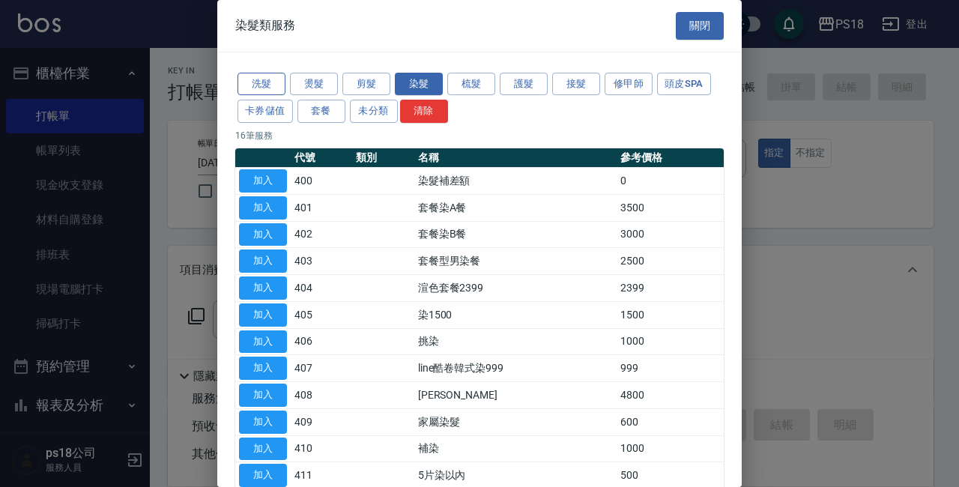
click at [240, 74] on button "洗髮" at bounding box center [262, 84] width 48 height 23
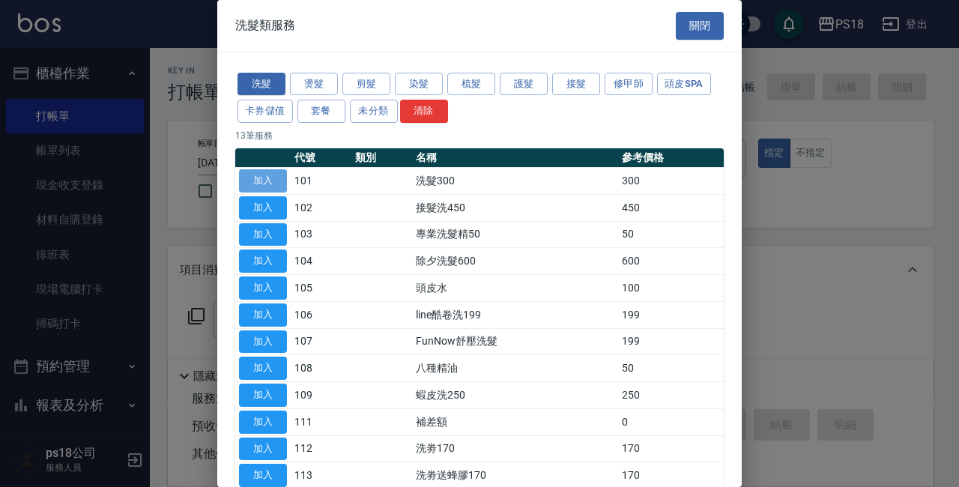
click at [270, 184] on button "加入" at bounding box center [263, 180] width 48 height 23
type input "洗髮300(101)"
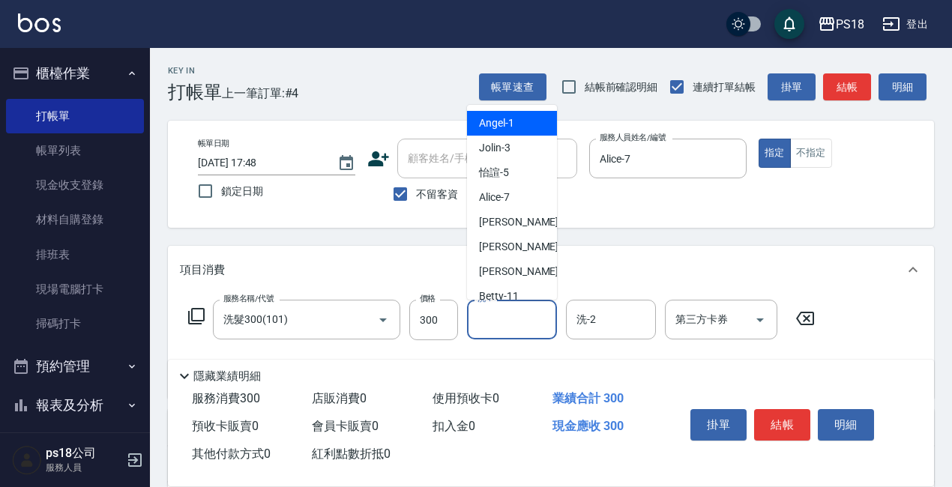
click at [499, 318] on input "洗-1" at bounding box center [512, 319] width 76 height 26
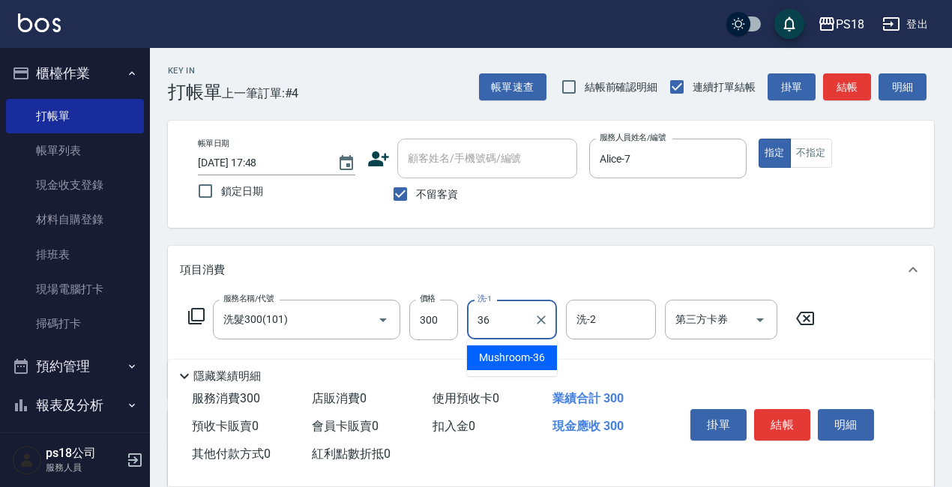
type input "Mushroom-36"
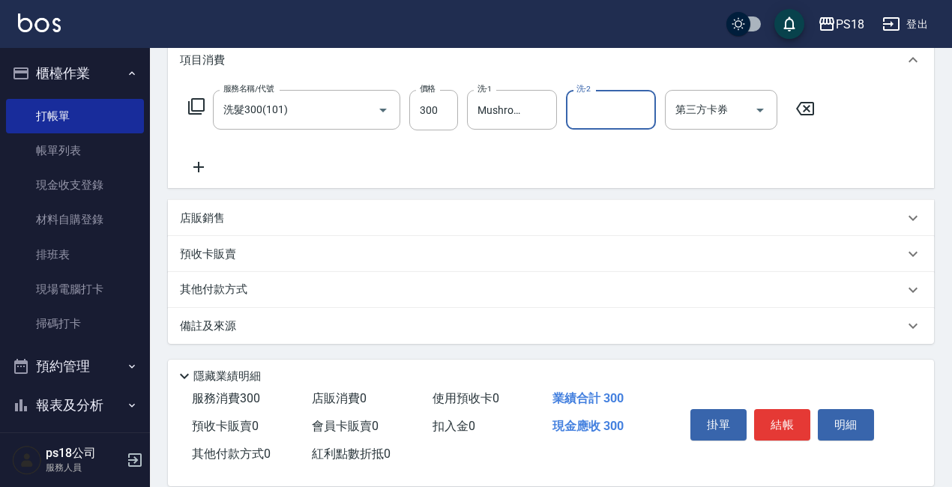
scroll to position [211, 0]
click at [200, 212] on p "店販銷售" at bounding box center [202, 218] width 45 height 16
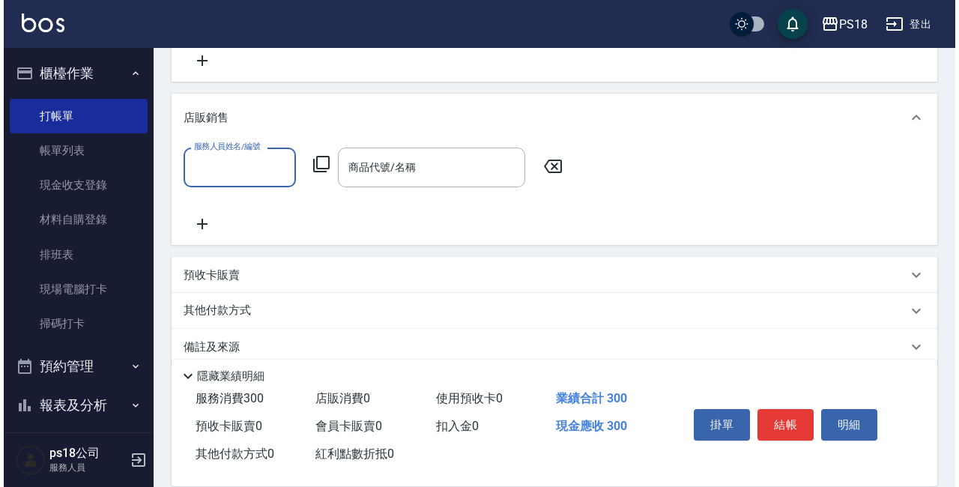
scroll to position [338, 0]
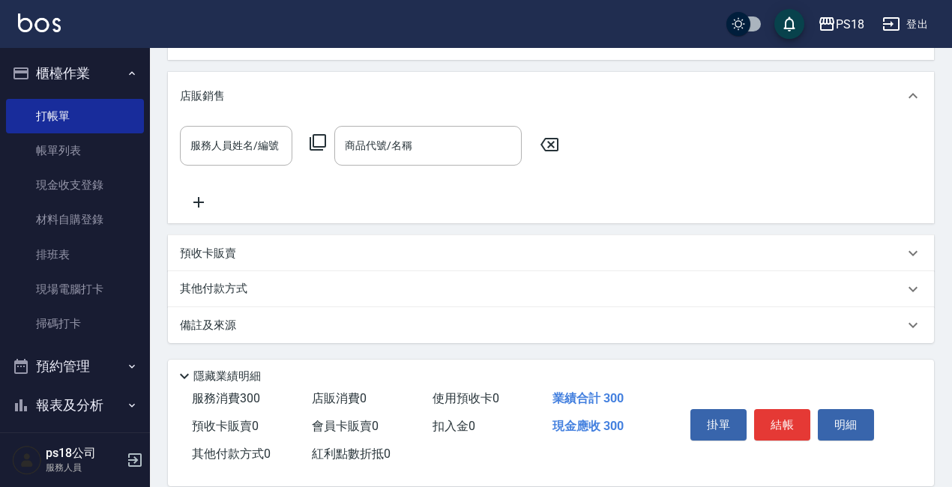
click at [315, 140] on icon at bounding box center [318, 142] width 18 height 18
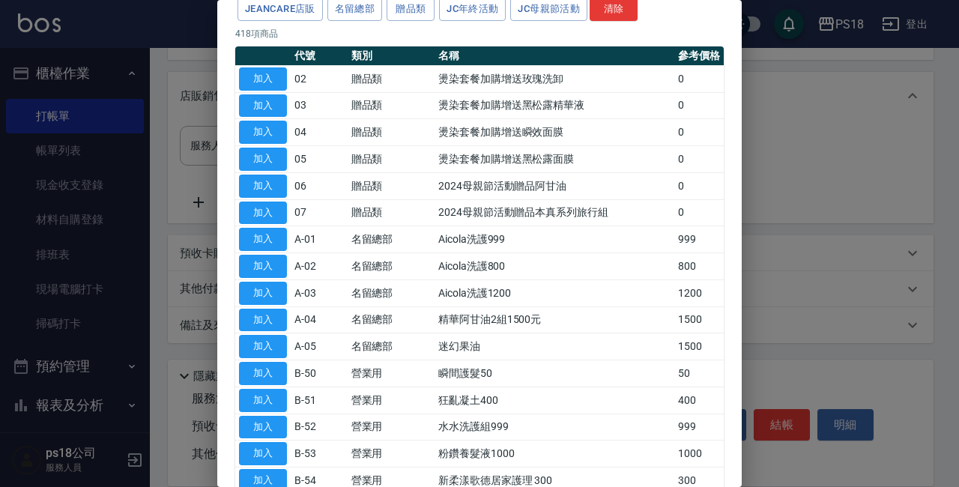
scroll to position [300, 0]
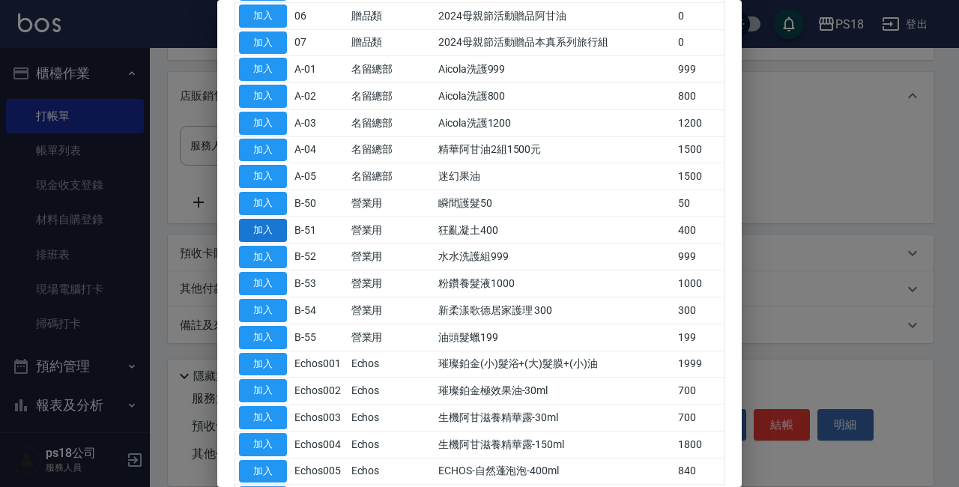
click at [273, 233] on button "加入" at bounding box center [263, 230] width 48 height 23
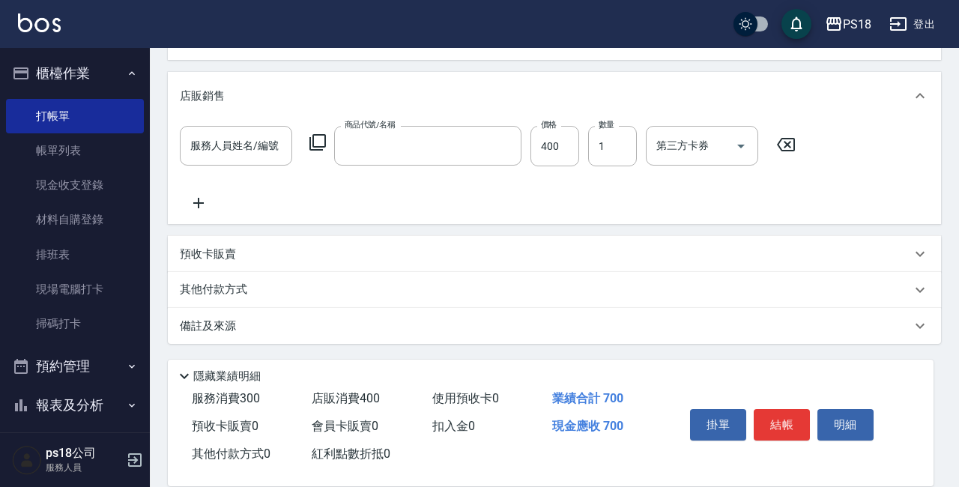
type input "狂亂凝土400"
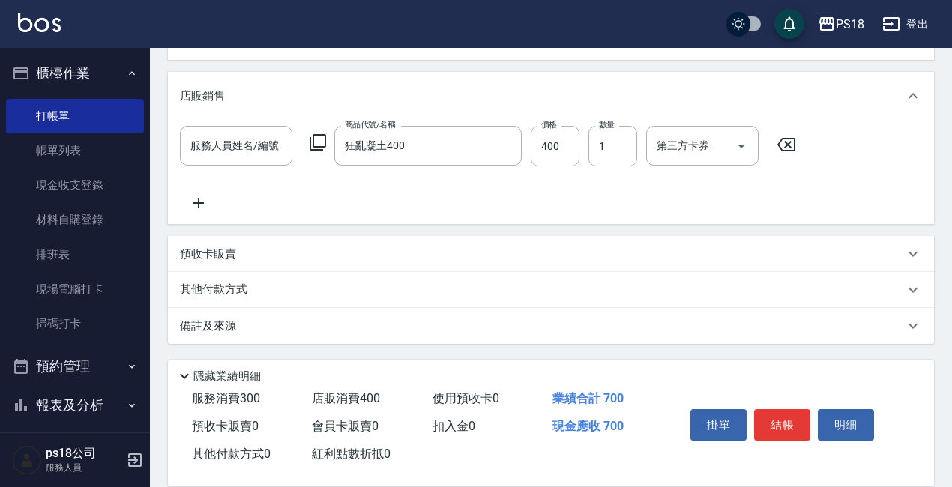
drag, startPoint x: 779, startPoint y: 141, endPoint x: 747, endPoint y: 148, distance: 32.9
click at [780, 141] on icon at bounding box center [785, 145] width 37 height 18
click at [315, 139] on icon at bounding box center [318, 142] width 18 height 18
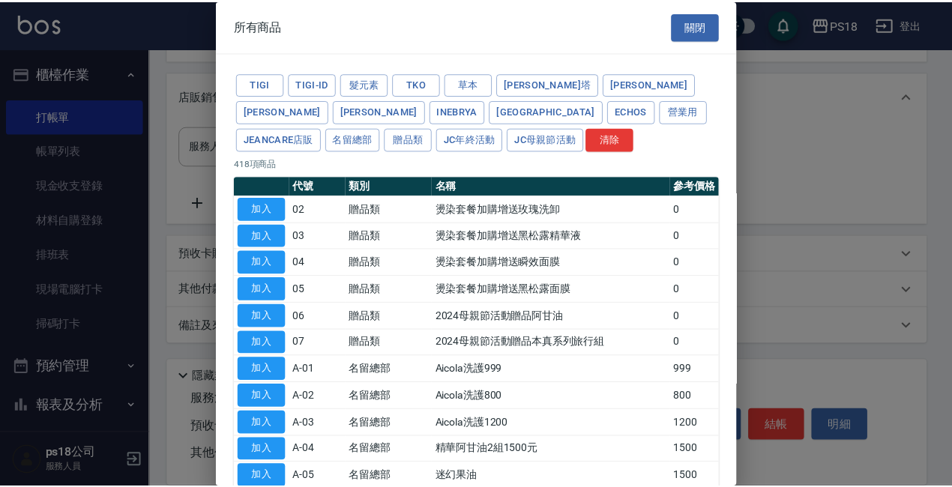
scroll to position [225, 0]
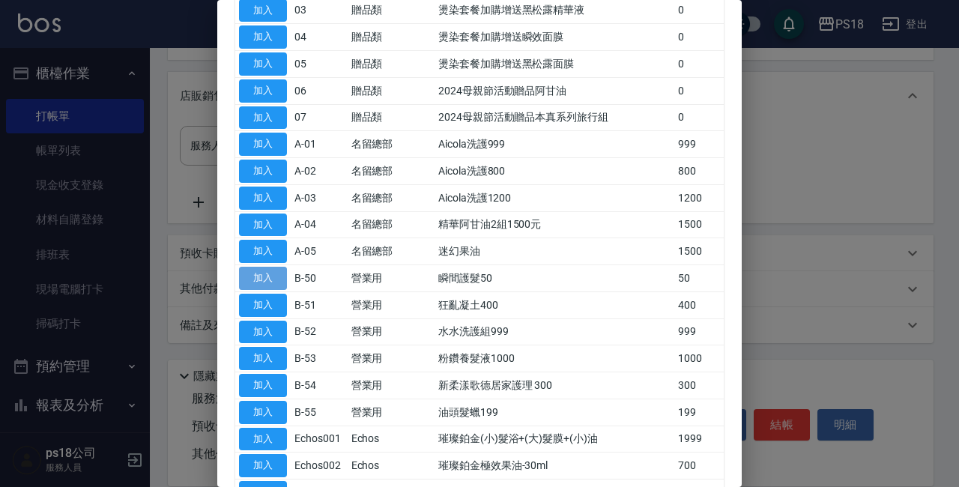
click at [264, 279] on button "加入" at bounding box center [263, 278] width 48 height 23
type input "瞬間護髮50"
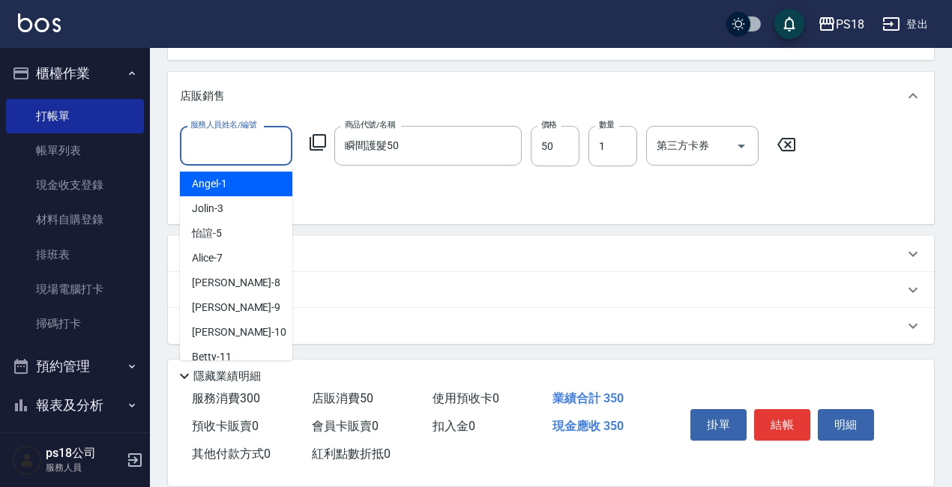
click at [212, 154] on input "服務人員姓名/編號" at bounding box center [236, 146] width 99 height 26
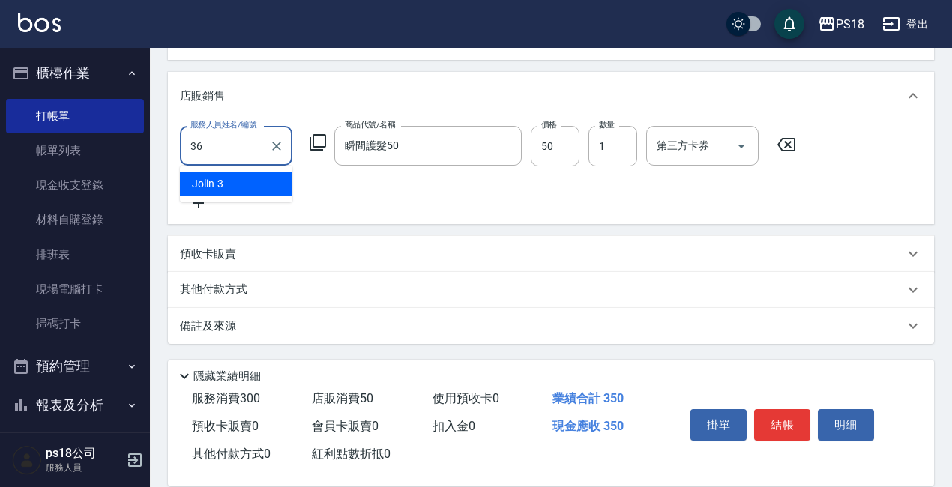
type input "Mushroom-36"
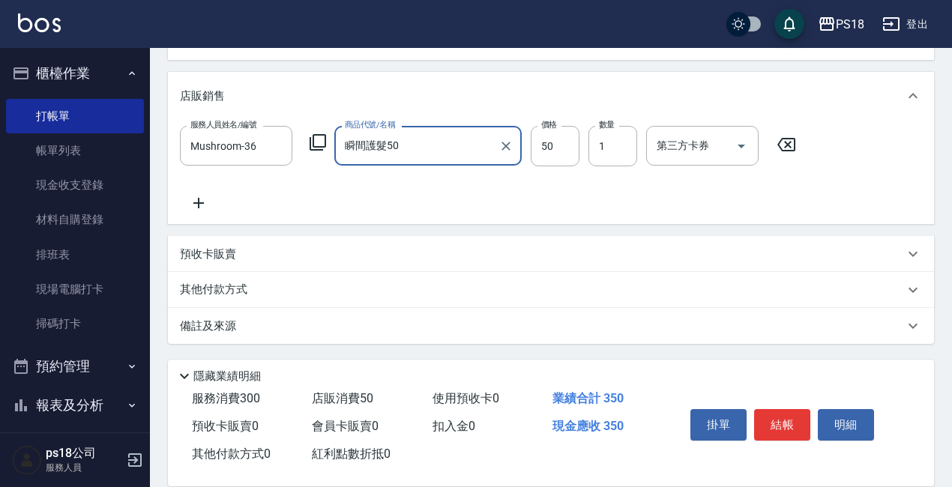
click at [205, 330] on p "備註及來源" at bounding box center [208, 326] width 56 height 16
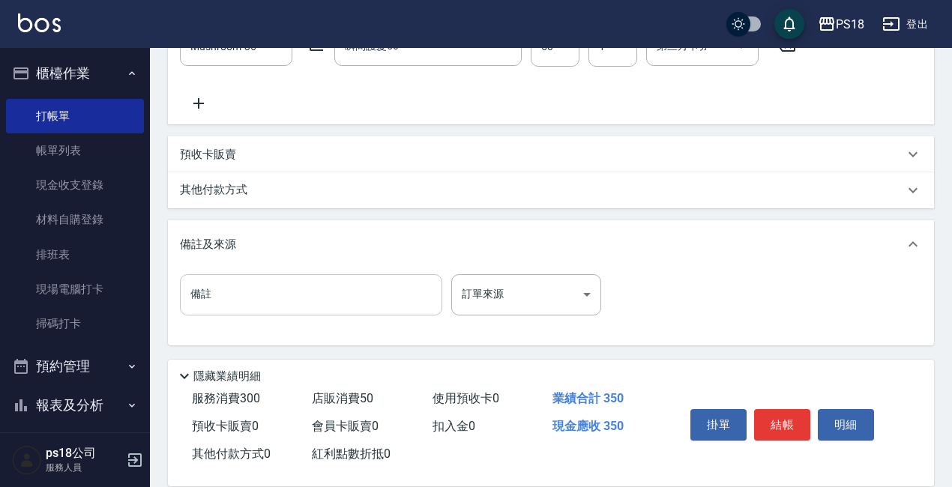
scroll to position [438, 0]
drag, startPoint x: 772, startPoint y: 289, endPoint x: 772, endPoint y: 365, distance: 75.7
click at [770, 293] on div "備註 備註 訂單來源 ​ 訂單來源" at bounding box center [551, 302] width 742 height 58
click at [778, 417] on button "結帳" at bounding box center [782, 424] width 56 height 31
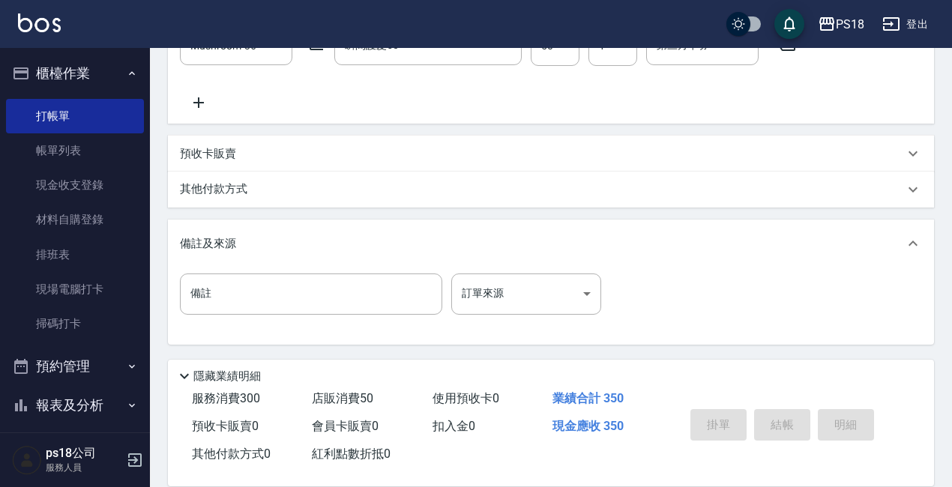
type input "[DATE] 17:49"
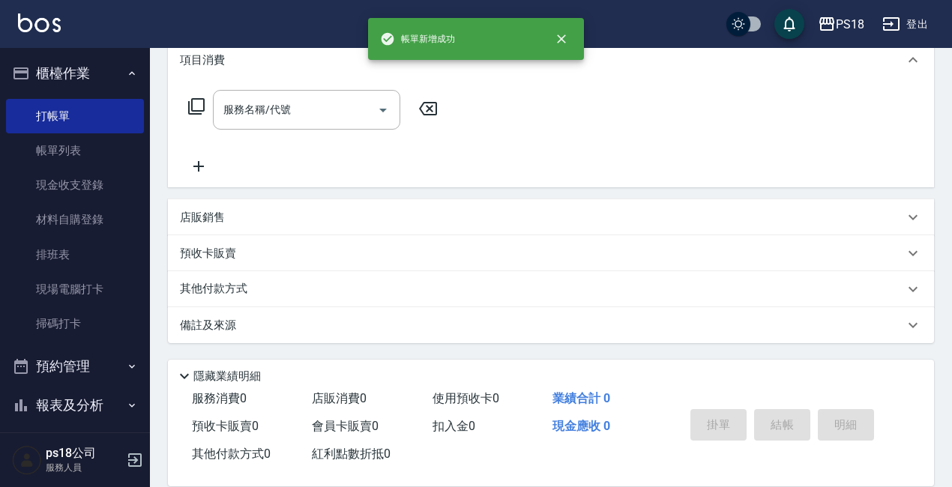
scroll to position [0, 0]
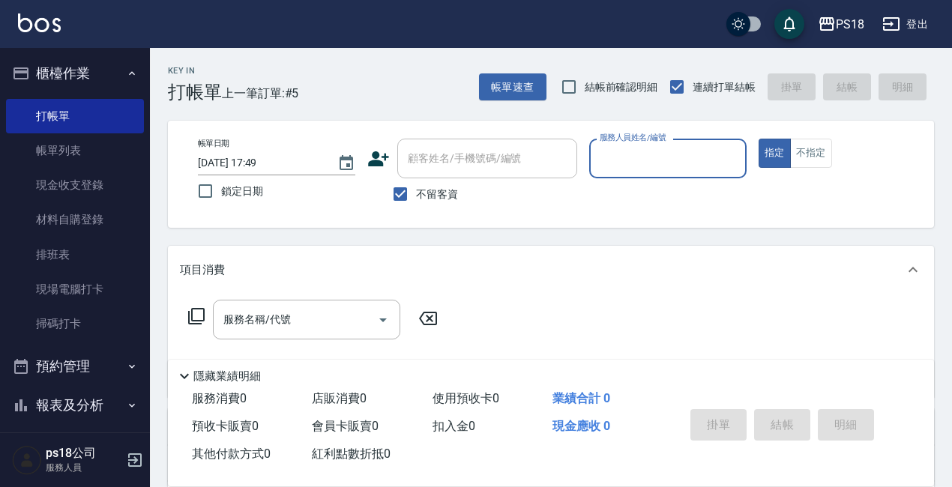
click at [605, 160] on input "服務人員姓名/編號" at bounding box center [668, 158] width 144 height 26
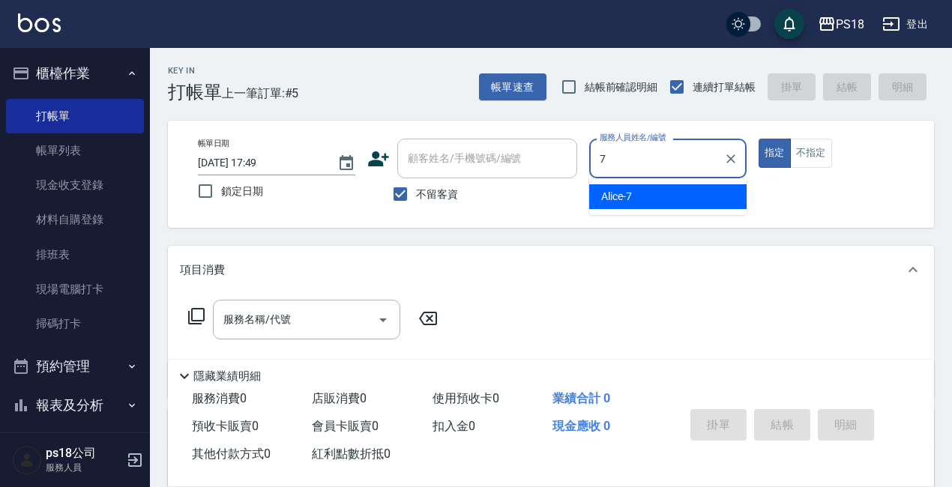
type input "Alice-7"
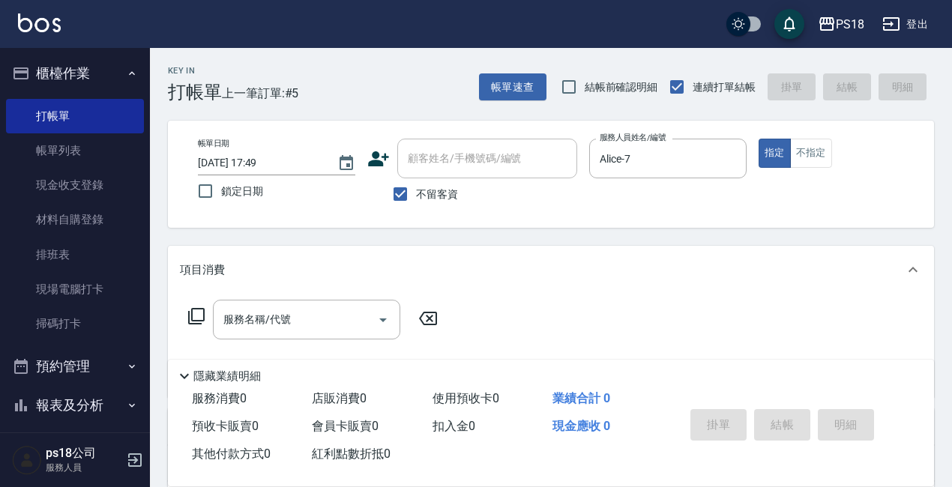
click at [193, 318] on icon at bounding box center [196, 316] width 16 height 16
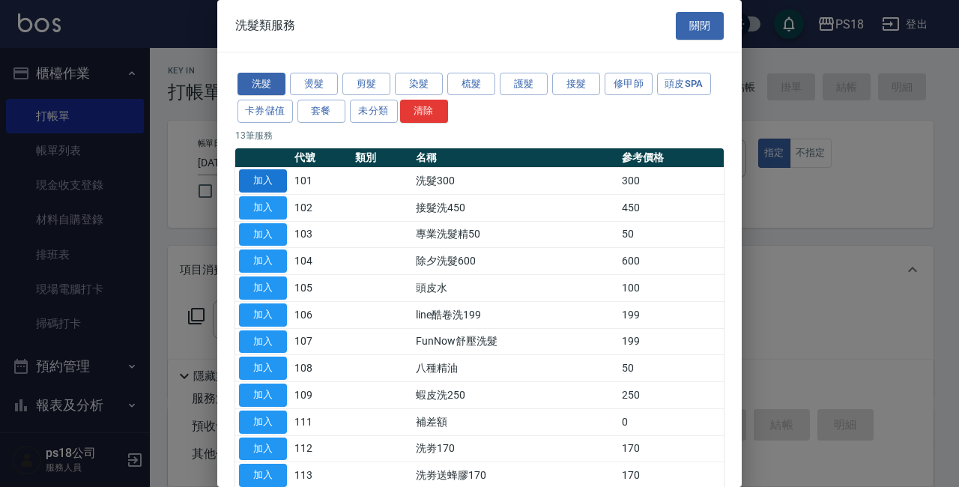
click at [267, 177] on button "加入" at bounding box center [263, 180] width 48 height 23
type input "洗髮300(101)"
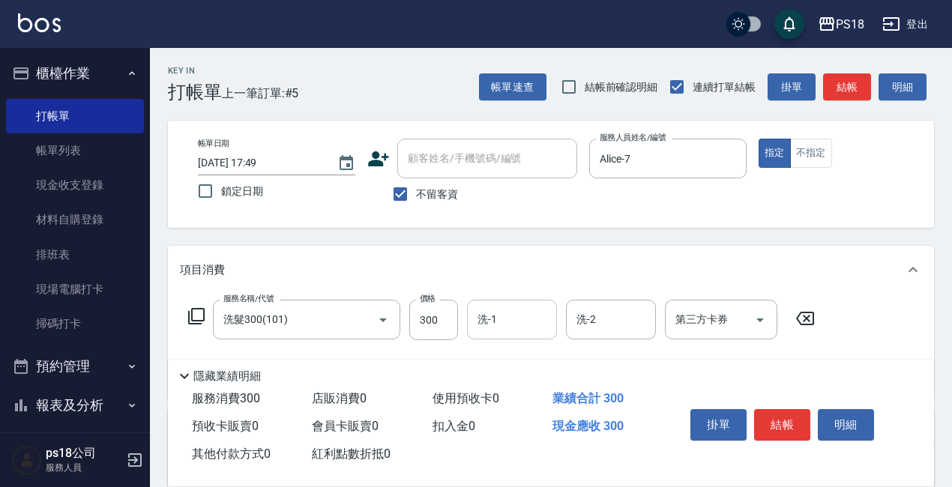
click at [502, 306] on div "洗-1" at bounding box center [512, 320] width 90 height 40
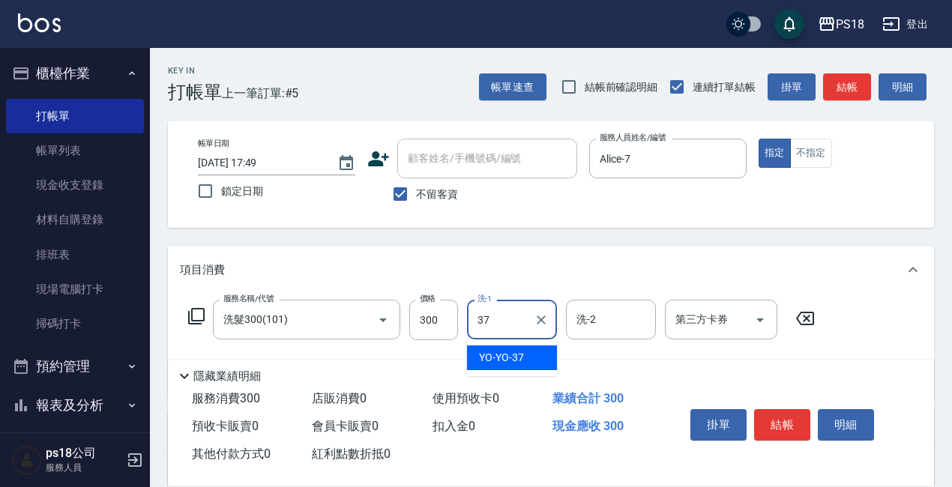
type input "YO-YO-37"
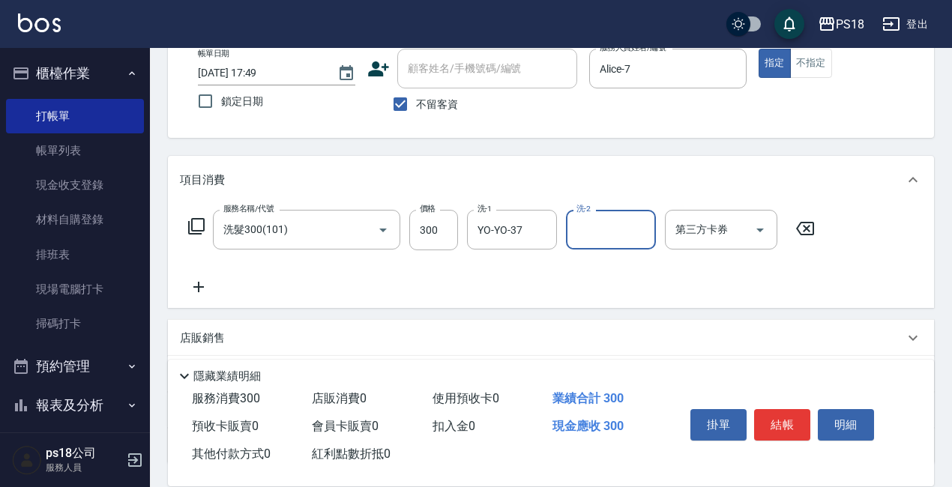
scroll to position [211, 0]
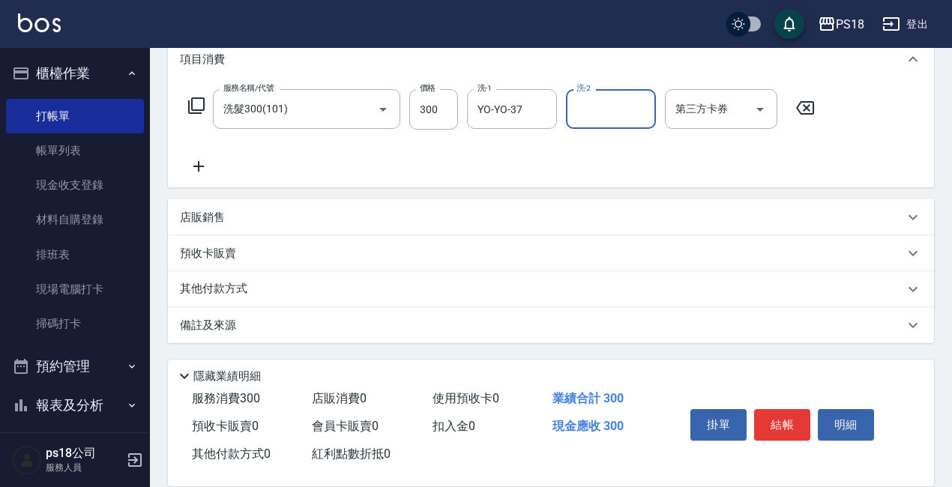
click at [185, 213] on p "店販銷售" at bounding box center [202, 218] width 45 height 16
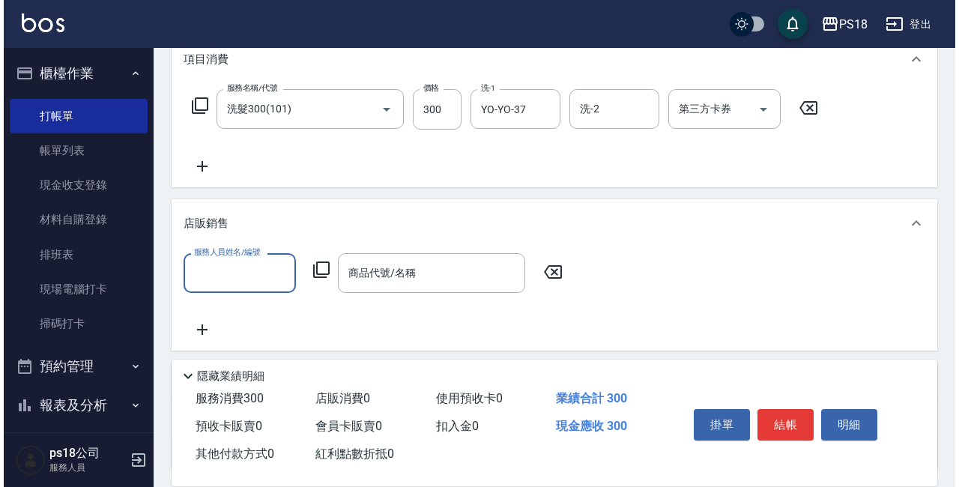
scroll to position [338, 0]
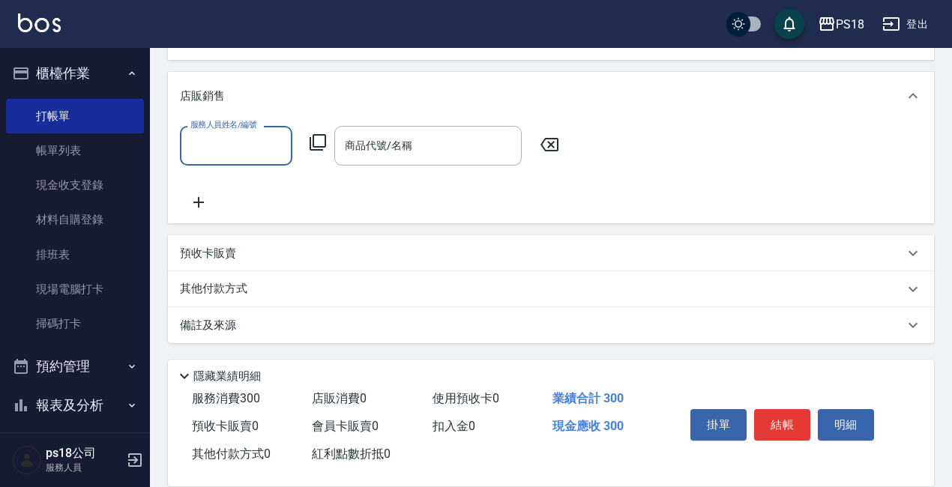
click at [320, 143] on icon at bounding box center [318, 142] width 18 height 18
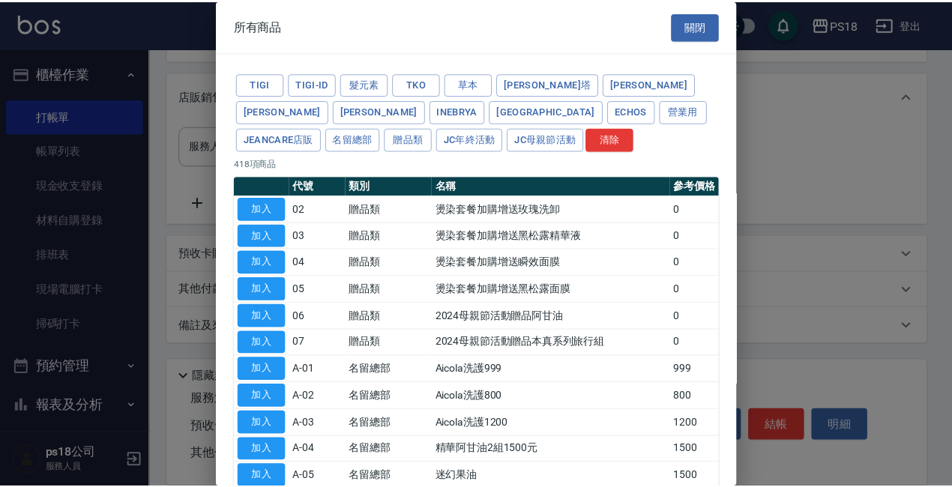
scroll to position [300, 0]
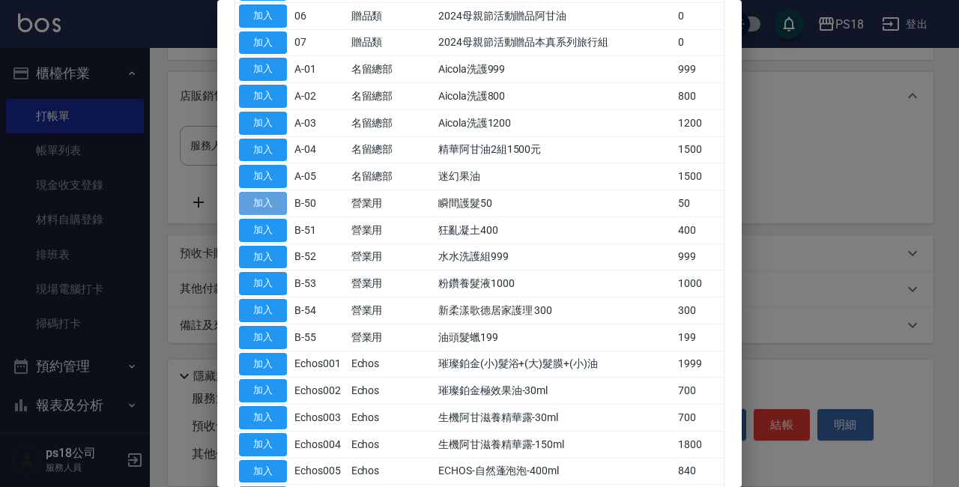
click at [267, 202] on button "加入" at bounding box center [263, 203] width 48 height 23
type input "瞬間護髮50"
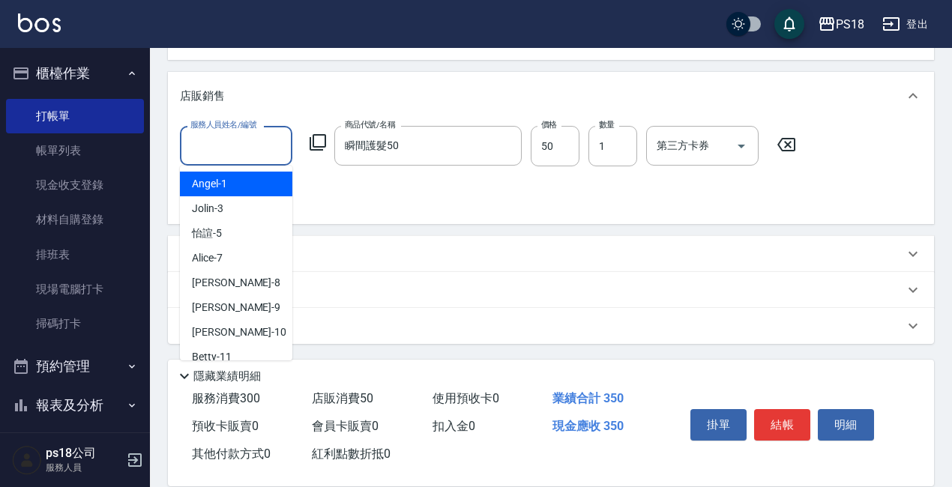
click at [222, 146] on input "服務人員姓名/編號" at bounding box center [236, 146] width 99 height 26
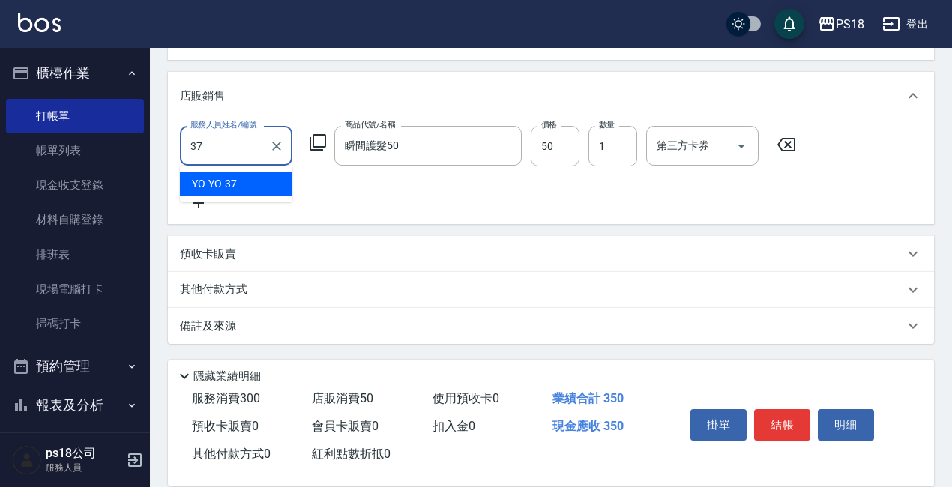
type input "YO-YO-37"
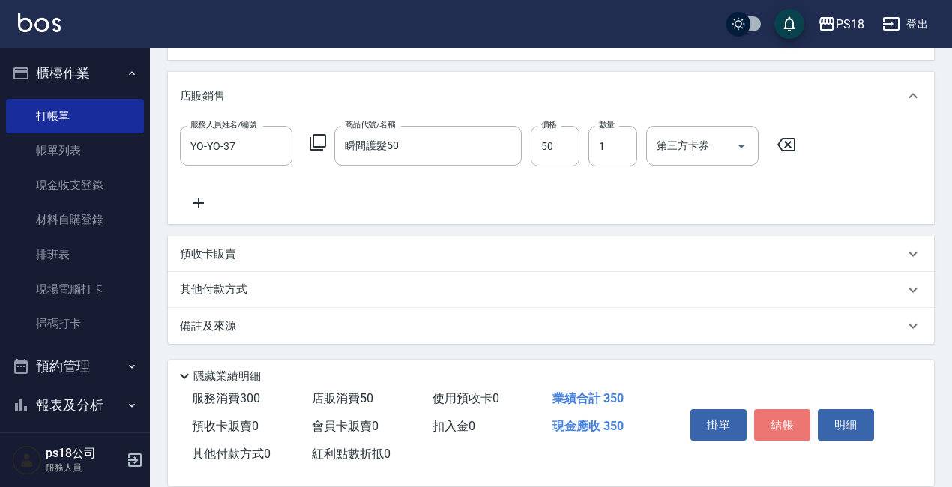
click at [781, 413] on button "結帳" at bounding box center [782, 424] width 56 height 31
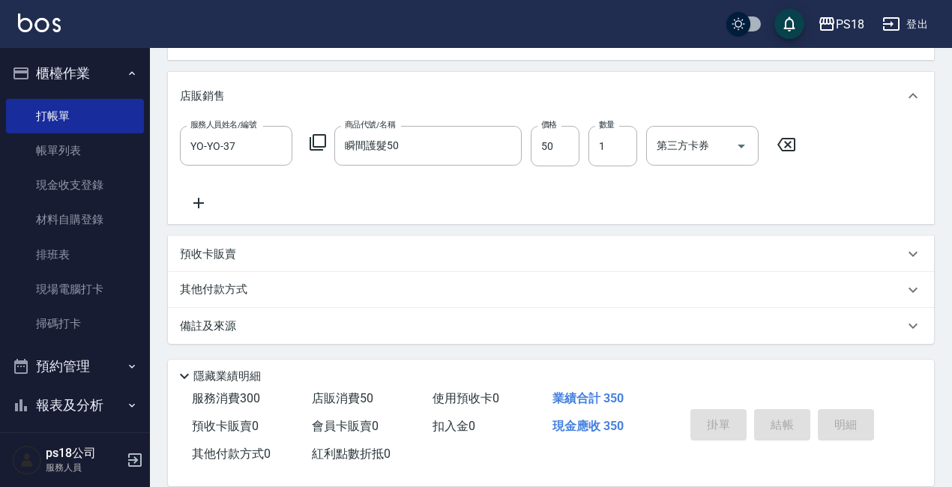
type input "[DATE] 17:50"
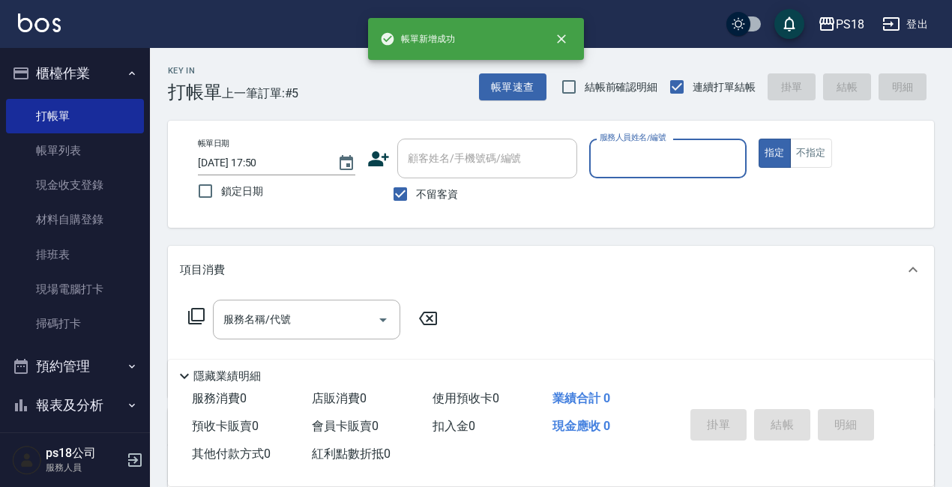
scroll to position [0, 0]
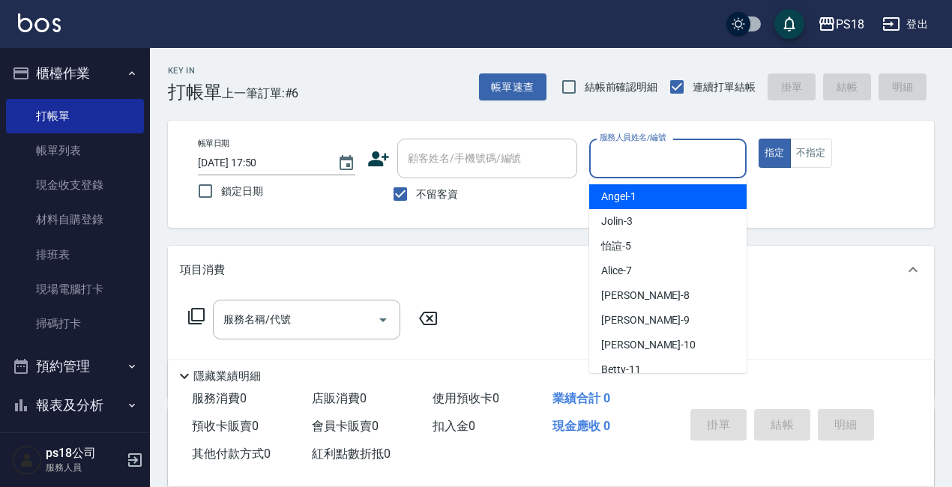
click at [631, 146] on input "服務人員姓名/編號" at bounding box center [668, 158] width 144 height 26
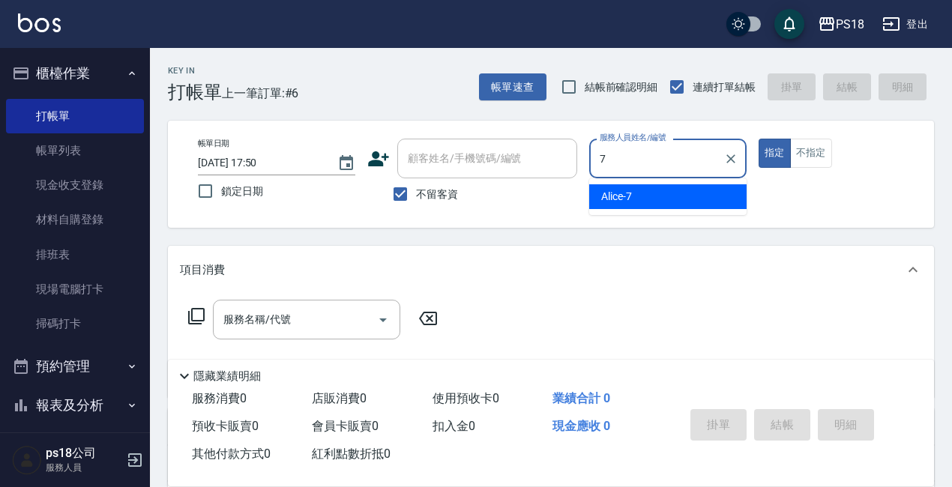
type input "Alice-7"
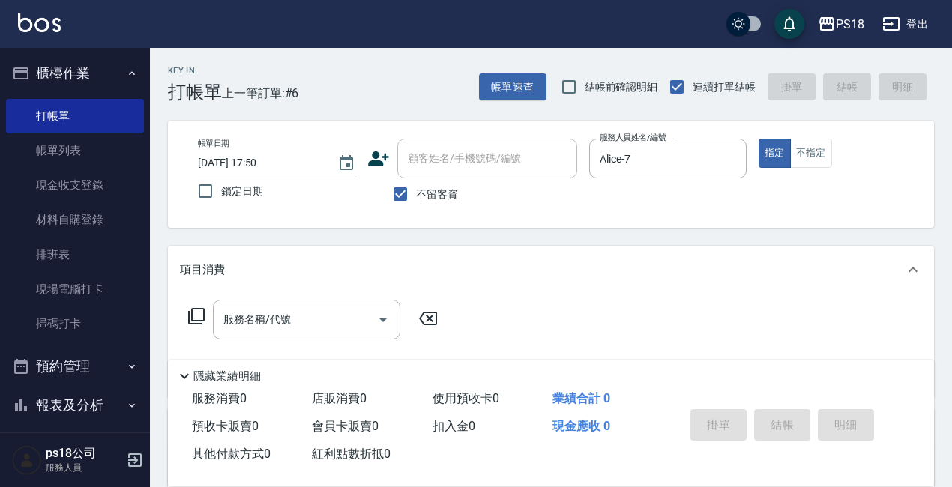
click at [198, 316] on icon at bounding box center [196, 316] width 18 height 18
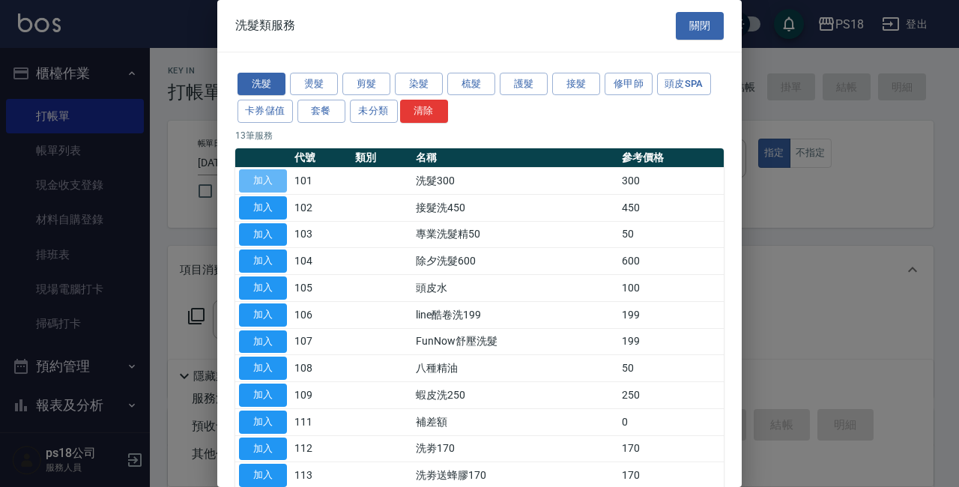
drag, startPoint x: 270, startPoint y: 178, endPoint x: 175, endPoint y: 162, distance: 97.3
click at [270, 178] on button "加入" at bounding box center [263, 180] width 48 height 23
type input "洗髮300(101)"
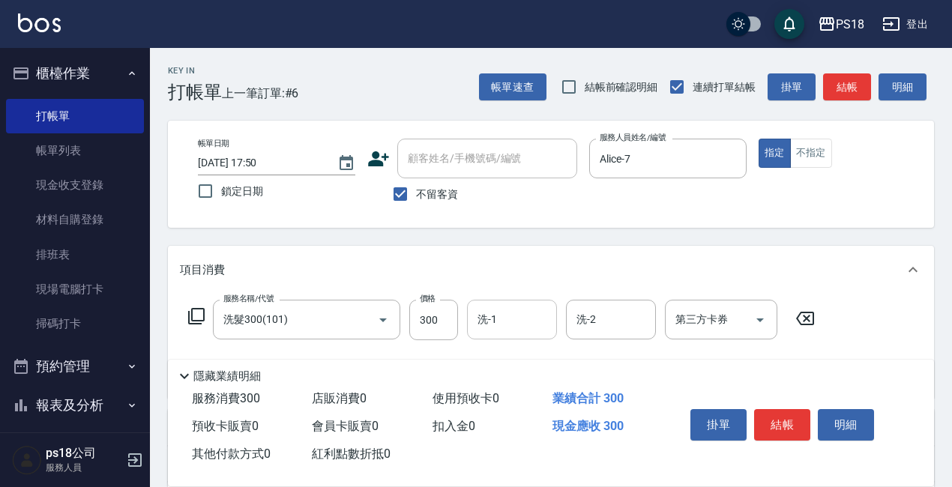
click at [497, 318] on input "洗-1" at bounding box center [512, 319] width 76 height 26
type input "Mushroom-36"
drag, startPoint x: 787, startPoint y: 414, endPoint x: 766, endPoint y: 401, distance: 24.5
click at [787, 414] on button "結帳" at bounding box center [782, 424] width 56 height 31
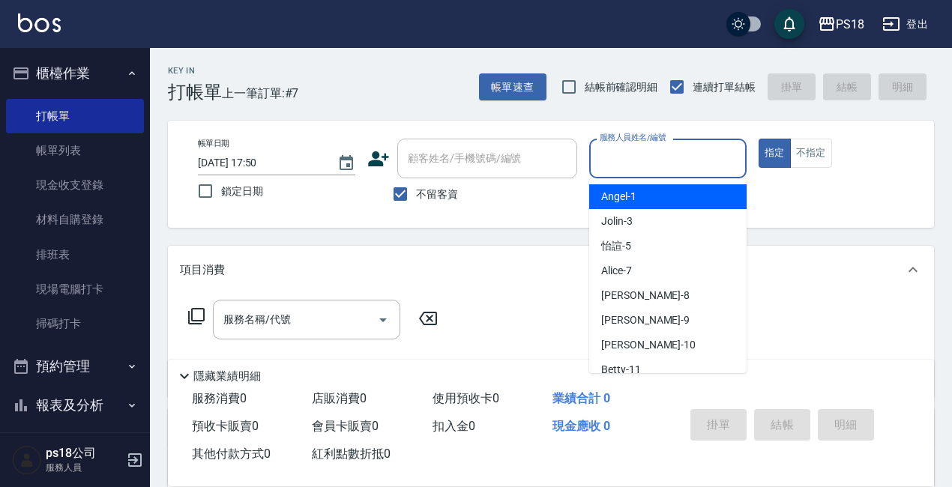
click at [719, 161] on input "服務人員姓名/編號" at bounding box center [668, 158] width 144 height 26
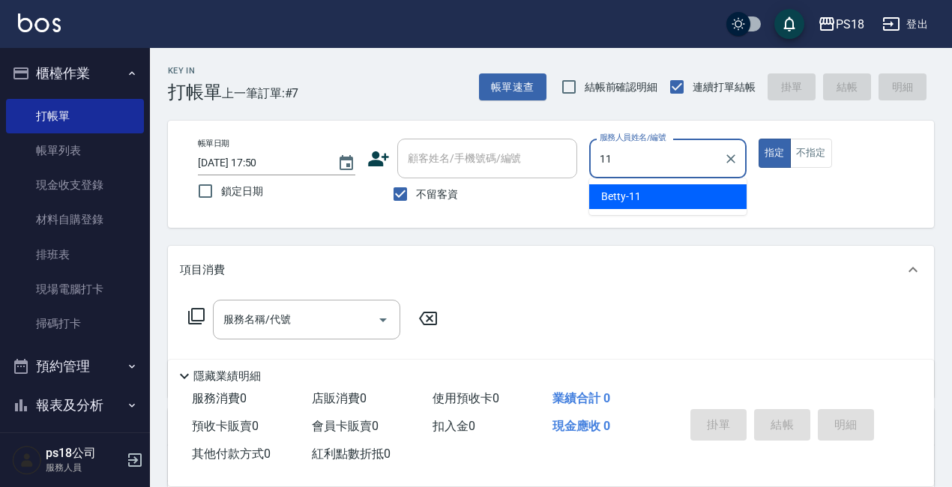
click at [630, 195] on span "Betty -11" at bounding box center [621, 197] width 40 height 16
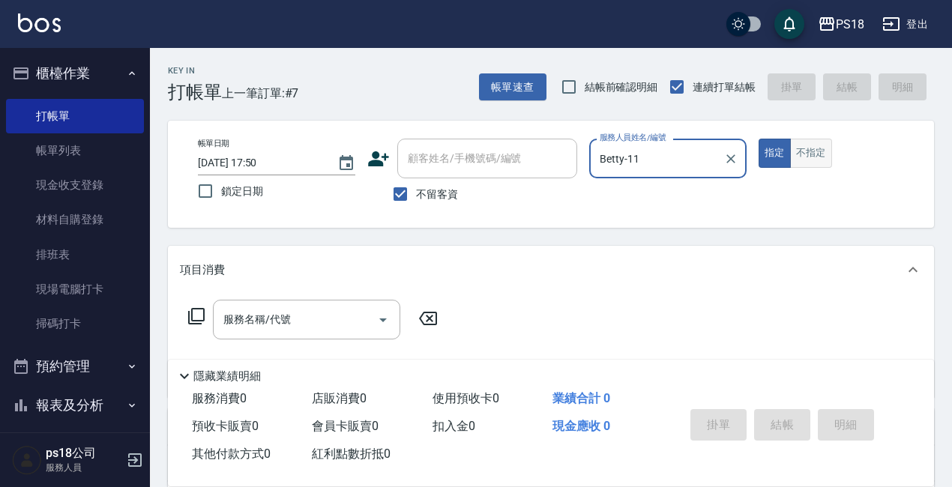
type input "Betty-11"
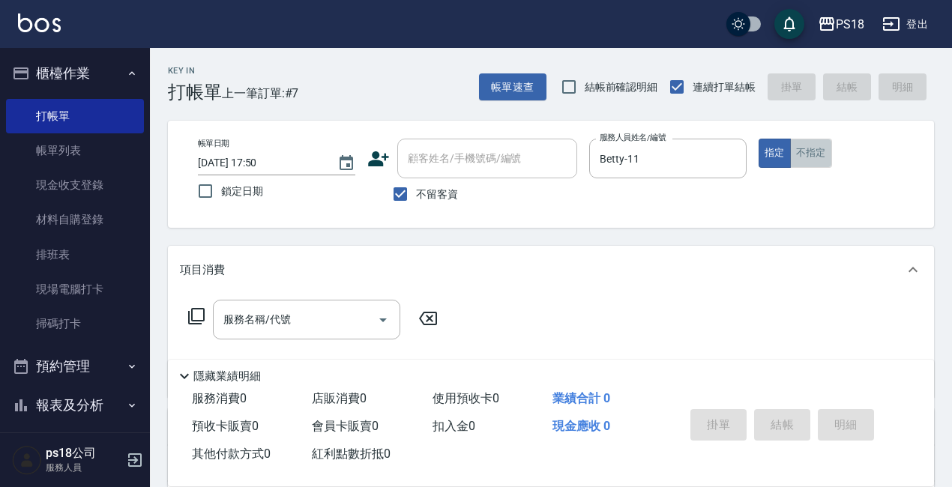
click at [815, 156] on button "不指定" at bounding box center [811, 153] width 42 height 29
click at [195, 313] on icon at bounding box center [196, 316] width 18 height 18
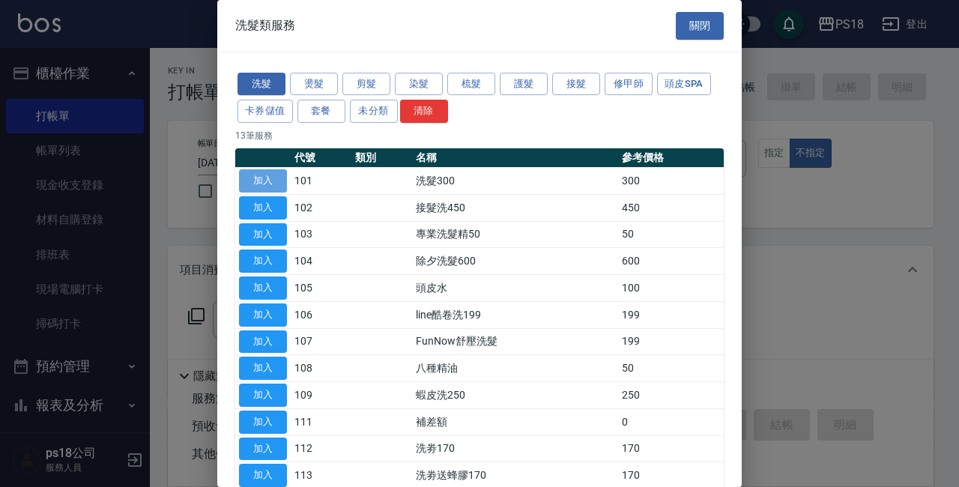
click at [255, 181] on button "加入" at bounding box center [263, 180] width 48 height 23
type input "洗髮300(101)"
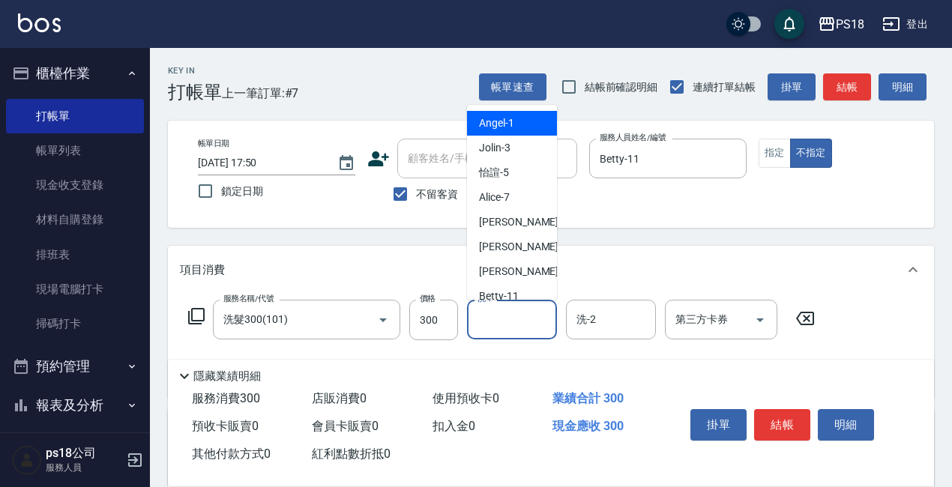
click at [499, 325] on input "洗-1" at bounding box center [512, 319] width 76 height 26
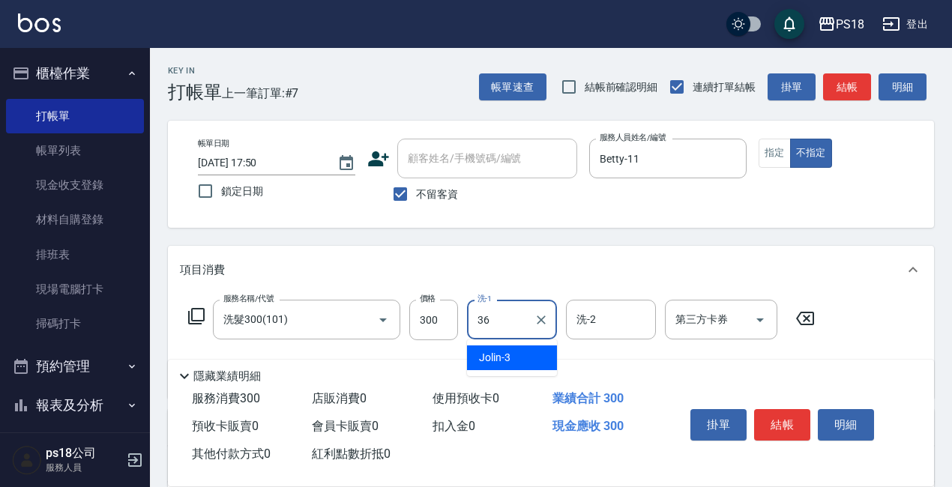
type input "Mushroom-36"
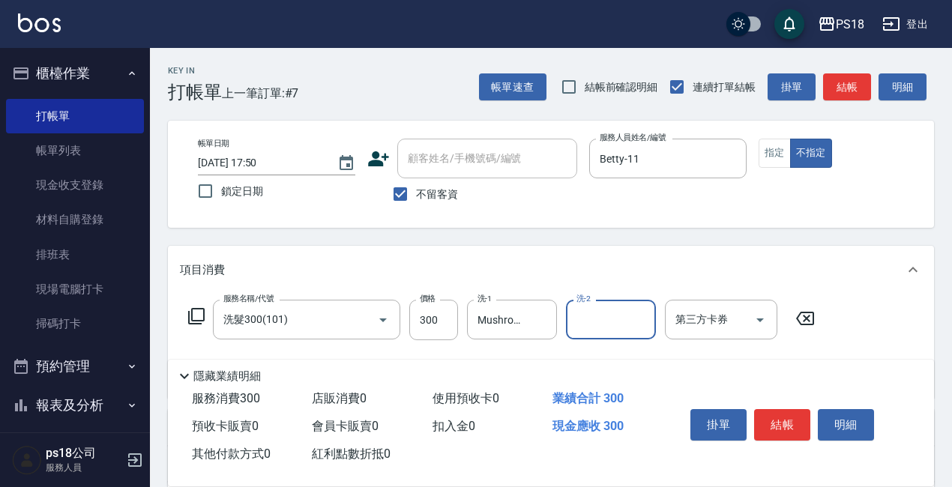
click at [194, 306] on div "服務名稱/代號 洗髮300(101) 服務名稱/代號 價格 300 價格 洗-1 Mushroom-36 洗-1 洗-2 洗-2 第三方卡券 第三方卡券" at bounding box center [502, 320] width 644 height 40
click at [195, 315] on icon at bounding box center [196, 316] width 18 height 18
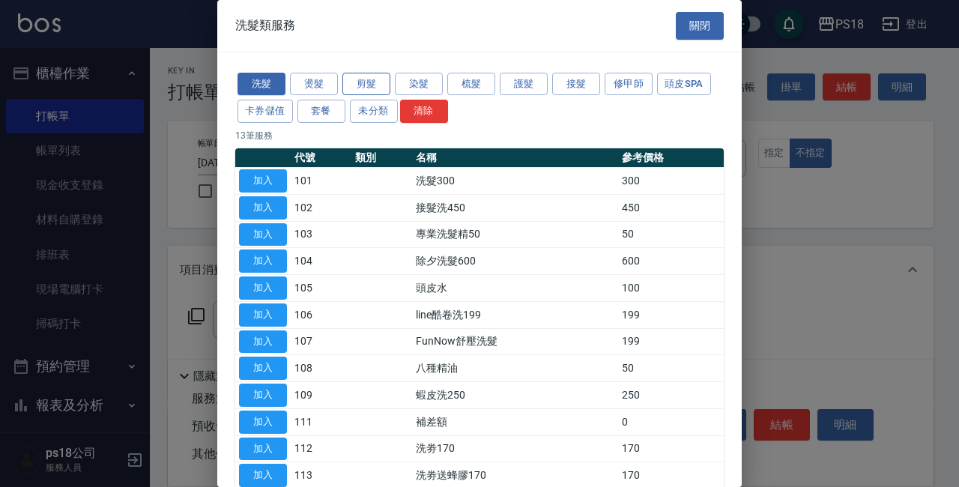
click at [382, 82] on button "剪髮" at bounding box center [366, 84] width 48 height 23
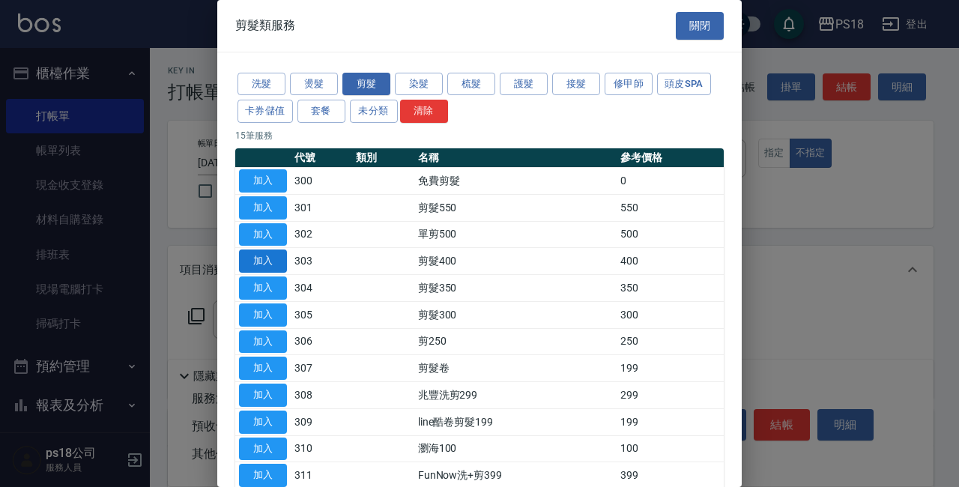
drag, startPoint x: 258, startPoint y: 258, endPoint x: 265, endPoint y: 254, distance: 7.7
click at [259, 258] on button "加入" at bounding box center [263, 261] width 48 height 23
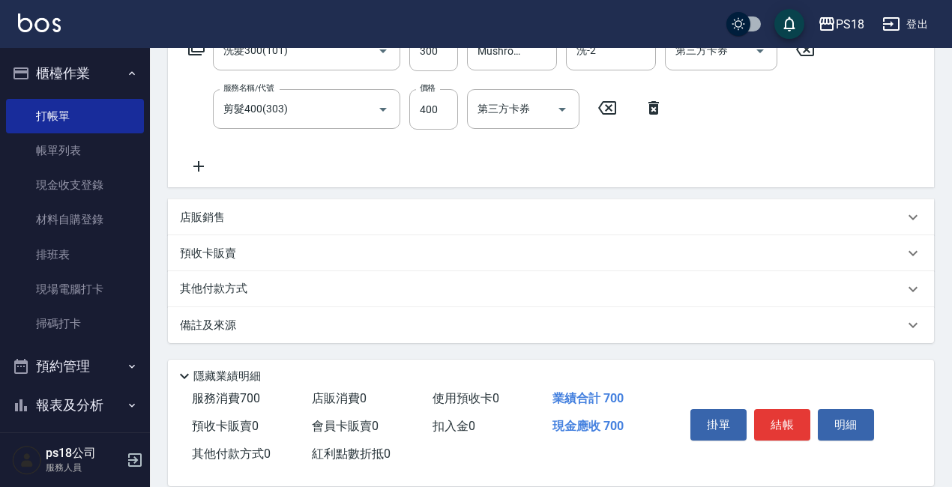
click at [227, 324] on p "備註及來源" at bounding box center [208, 326] width 56 height 16
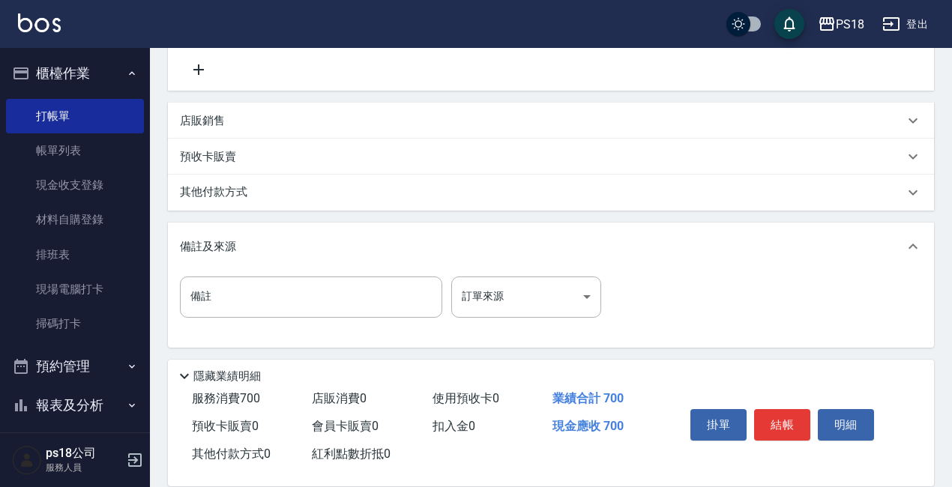
scroll to position [367, 0]
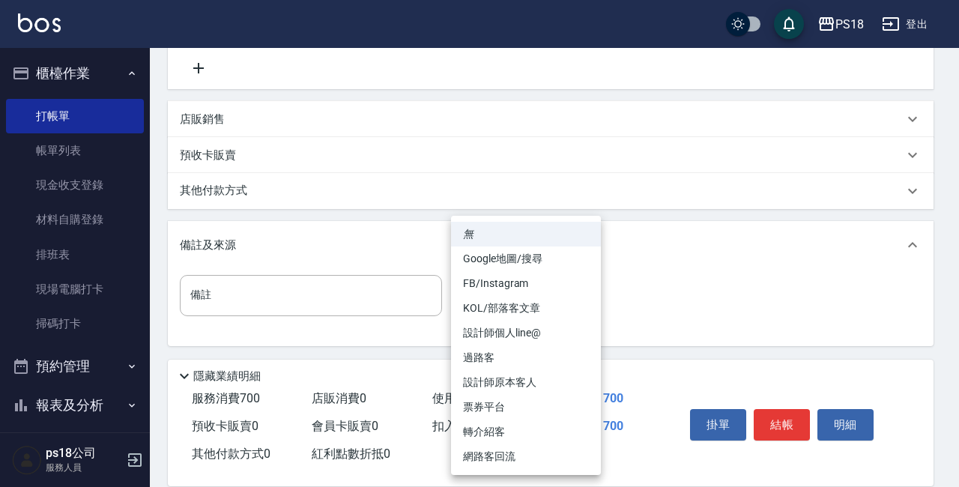
click at [584, 293] on body "PS18 登出 櫃檯作業 打帳單 帳單列表 現金收支登錄 材料自購登錄 排班表 現場電腦打卡 掃碼打卡 預約管理 預約管理 單日預約紀錄 單週預約紀錄 報表及…" at bounding box center [479, 61] width 959 height 857
click at [485, 357] on li "過路客" at bounding box center [526, 357] width 150 height 25
type input "過路客"
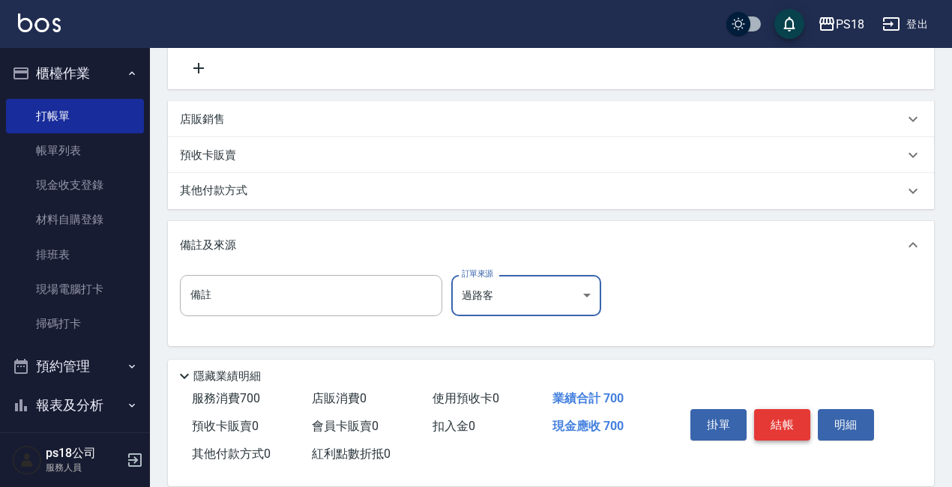
click at [778, 414] on button "結帳" at bounding box center [782, 424] width 56 height 31
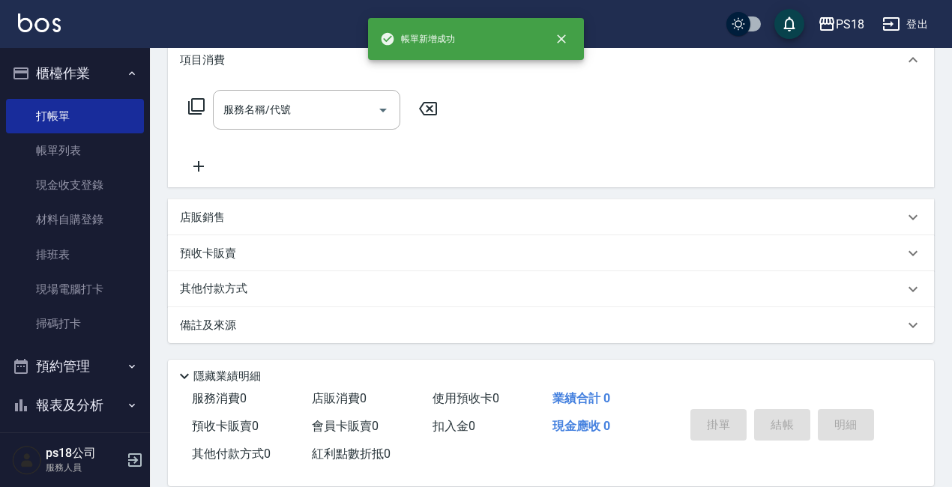
scroll to position [0, 0]
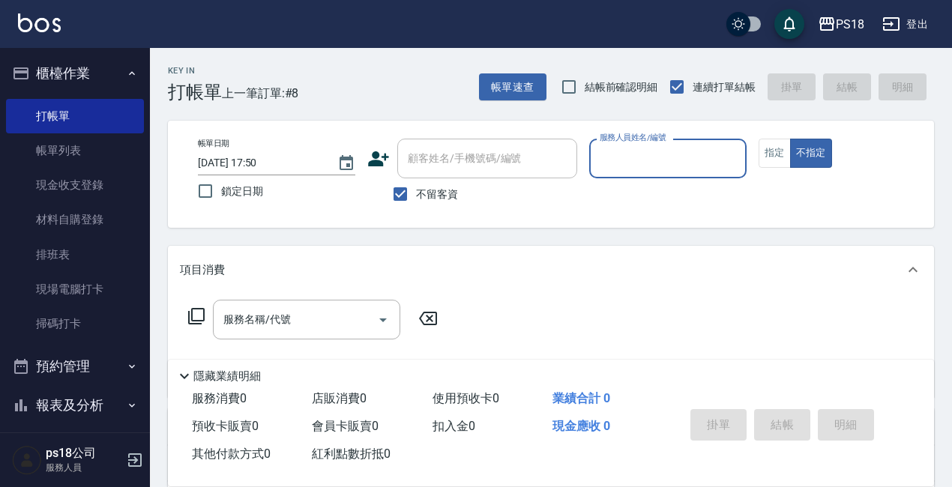
click at [655, 161] on input "服務人員姓名/編號" at bounding box center [668, 158] width 144 height 26
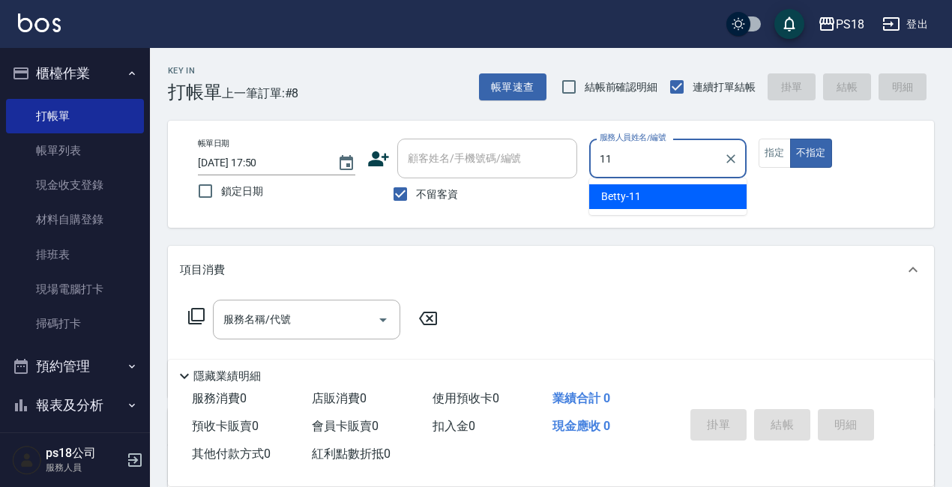
type input "11"
type button "false"
type input "Betty-11"
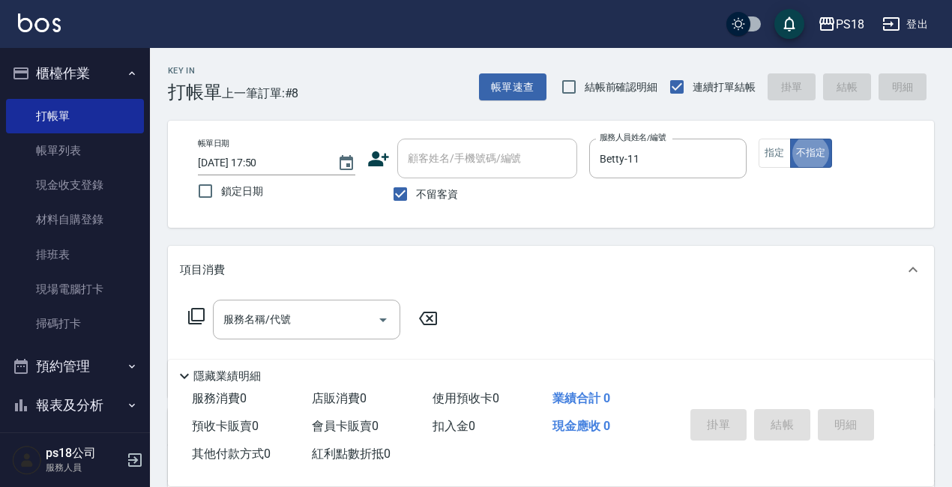
click at [195, 314] on icon at bounding box center [196, 316] width 18 height 18
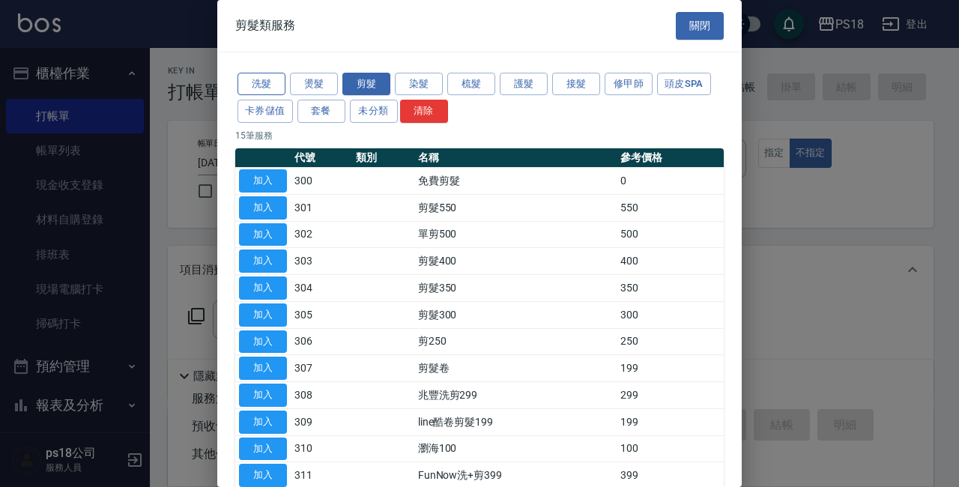
click at [247, 76] on button "洗髮" at bounding box center [262, 84] width 48 height 23
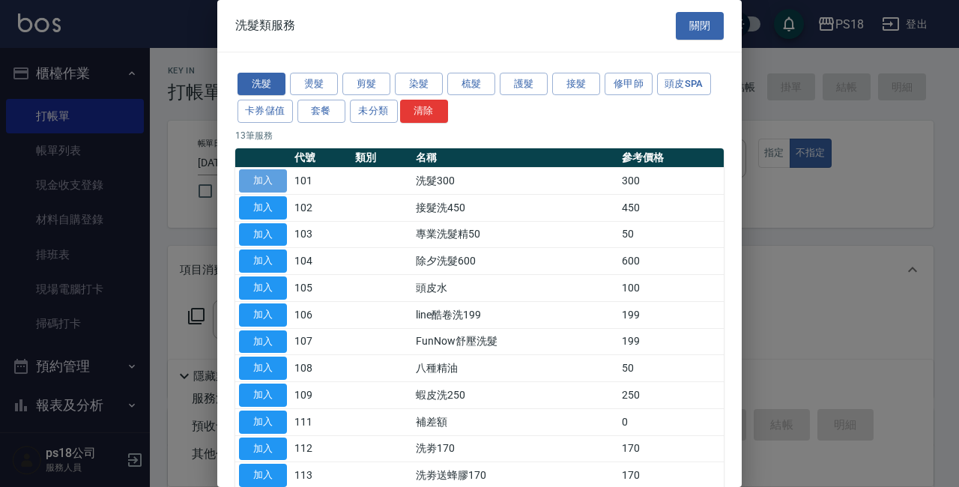
click at [269, 181] on button "加入" at bounding box center [263, 180] width 48 height 23
type input "洗髮300(101)"
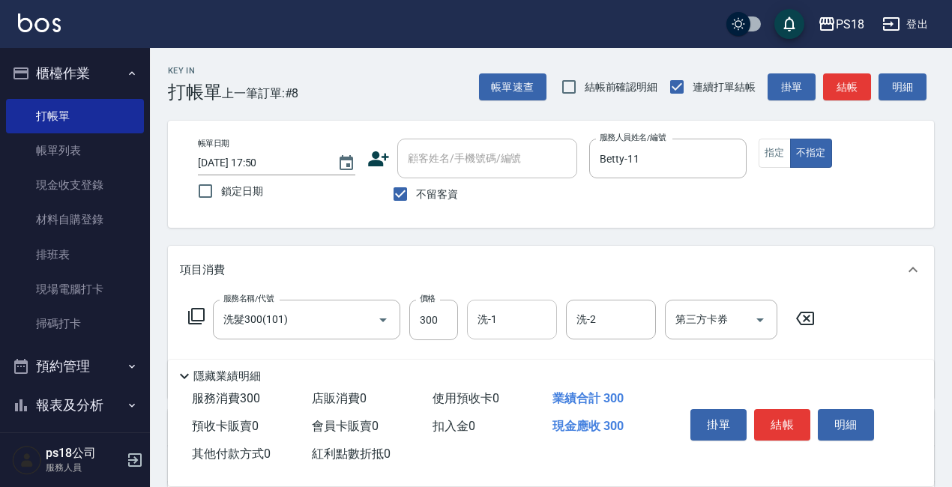
click at [486, 320] on input "洗-1" at bounding box center [512, 319] width 76 height 26
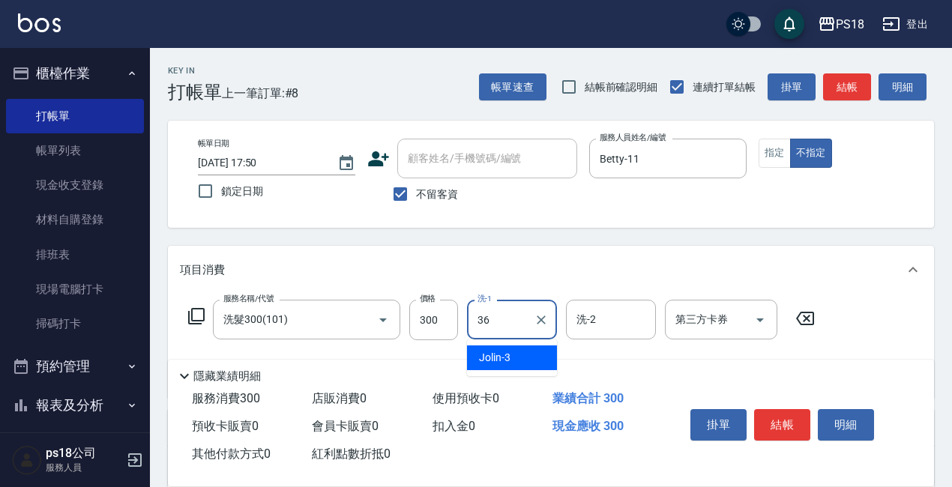
type input "Mushroom-36"
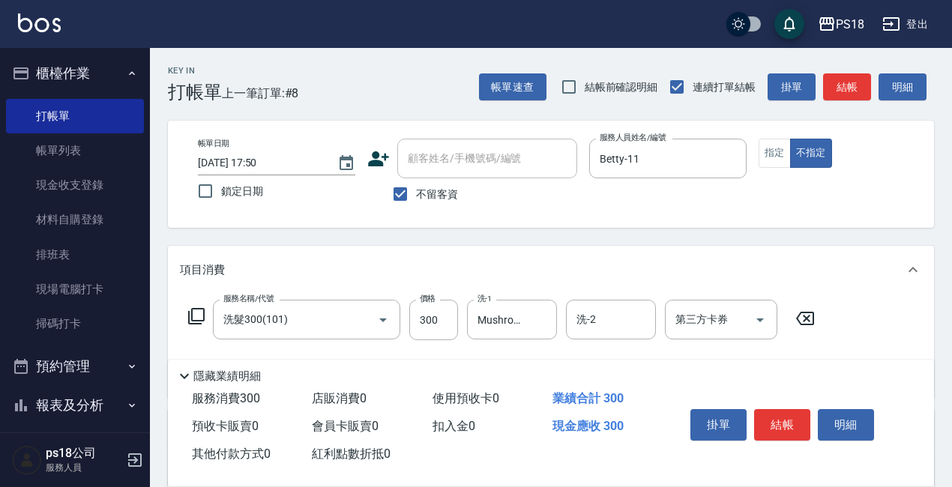
click at [193, 313] on icon at bounding box center [196, 316] width 18 height 18
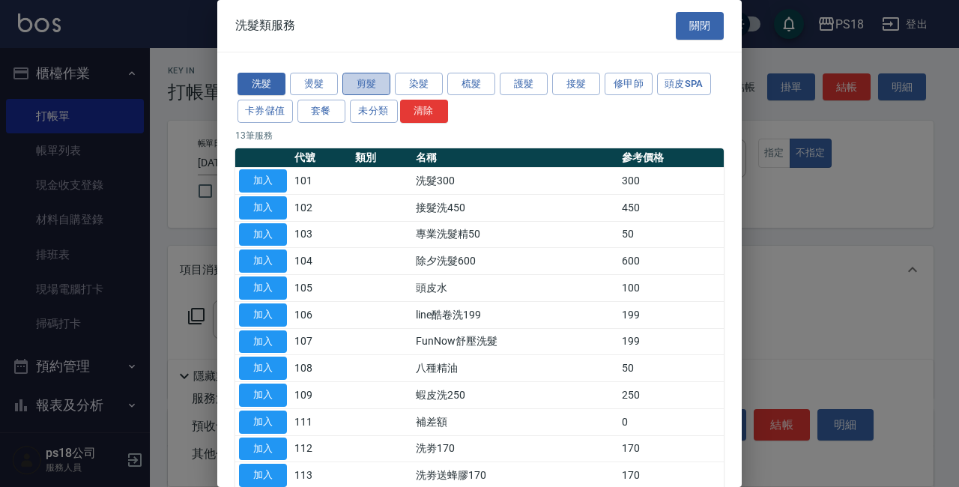
click at [353, 81] on button "剪髮" at bounding box center [366, 84] width 48 height 23
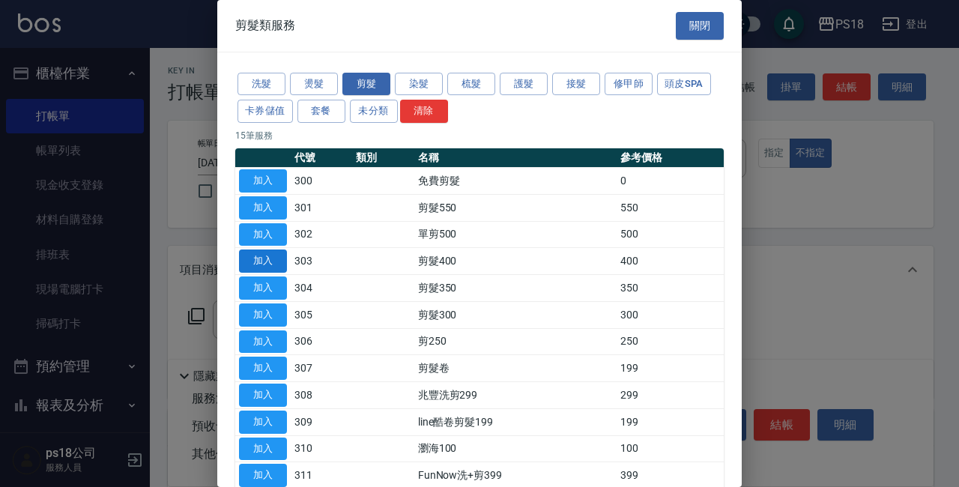
click at [252, 258] on button "加入" at bounding box center [263, 261] width 48 height 23
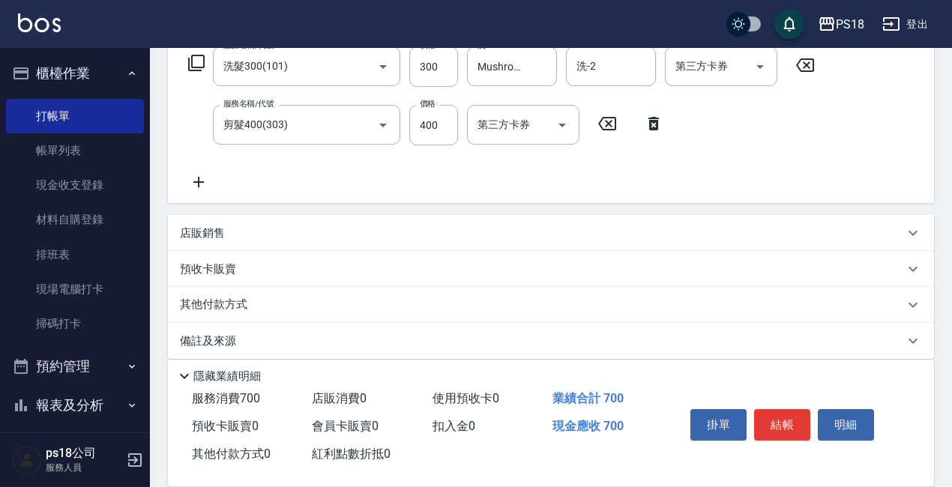
scroll to position [269, 0]
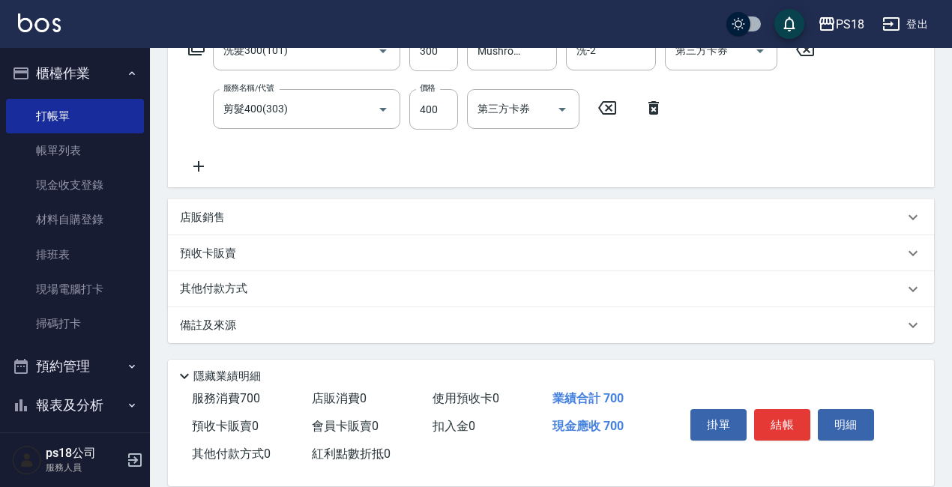
click at [217, 324] on p "備註及來源" at bounding box center [208, 326] width 56 height 16
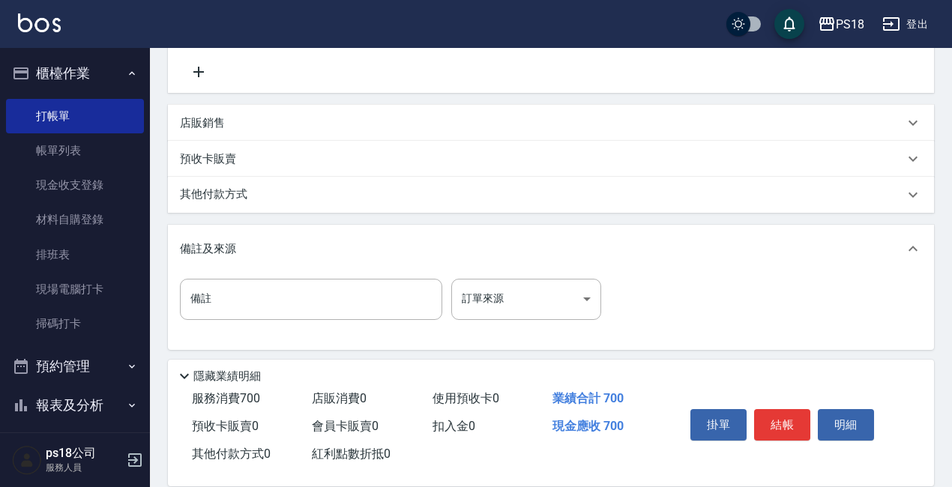
scroll to position [370, 0]
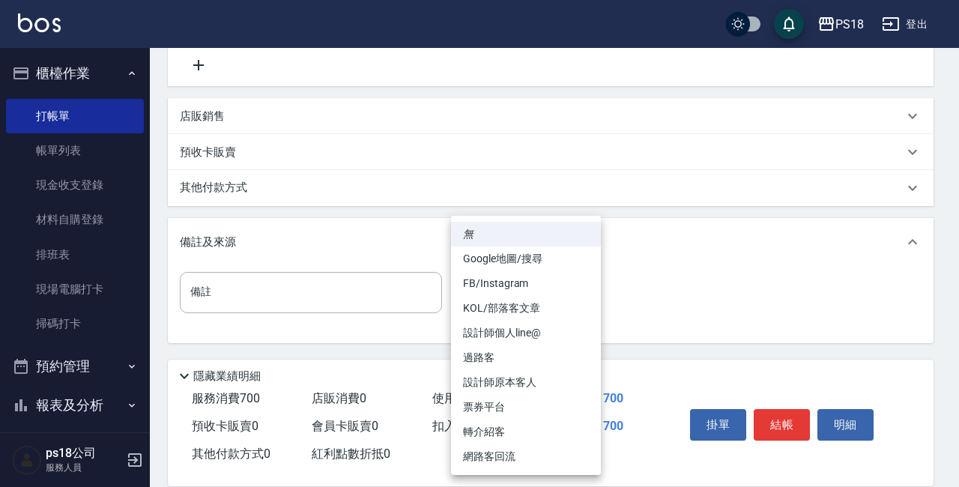
click at [585, 294] on body "PS18 登出 櫃檯作業 打帳單 帳單列表 現金收支登錄 材料自購登錄 排班表 現場電腦打卡 掃碼打卡 預約管理 預約管理 單日預約紀錄 單週預約紀錄 報表及…" at bounding box center [479, 58] width 959 height 857
click at [462, 359] on li "過路客" at bounding box center [526, 357] width 150 height 25
type input "過路客"
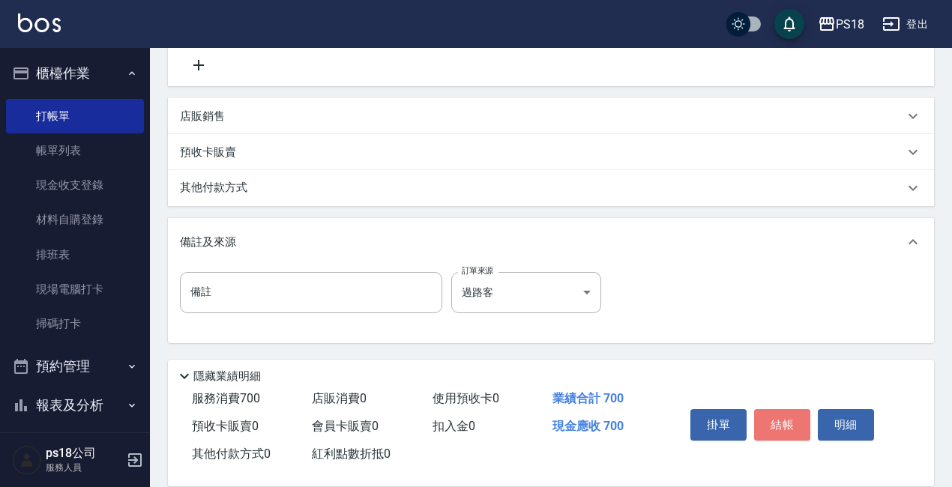
drag, startPoint x: 793, startPoint y: 407, endPoint x: 780, endPoint y: 408, distance: 13.6
click at [792, 409] on button "結帳" at bounding box center [782, 424] width 56 height 31
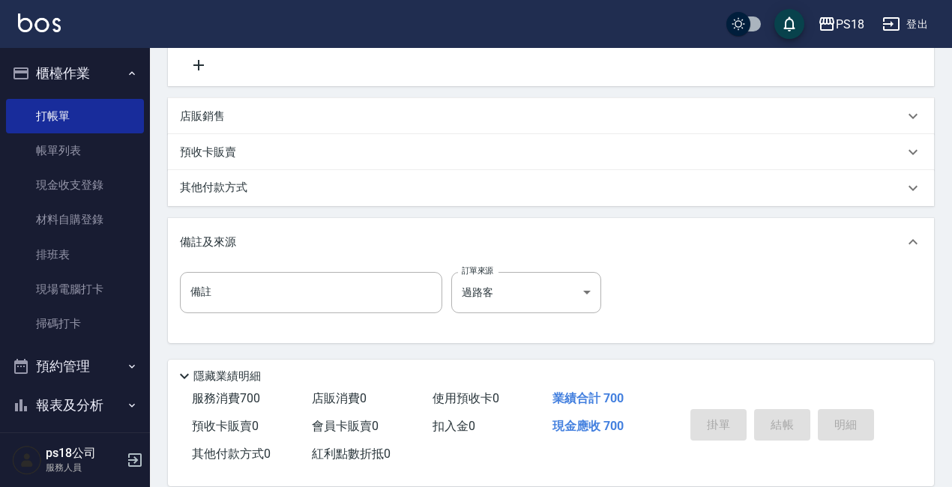
type input "[DATE] 17:51"
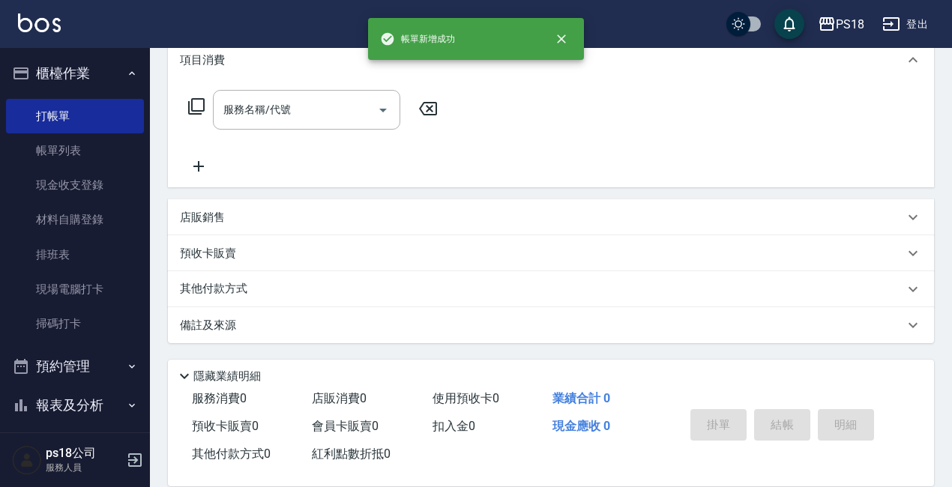
scroll to position [0, 0]
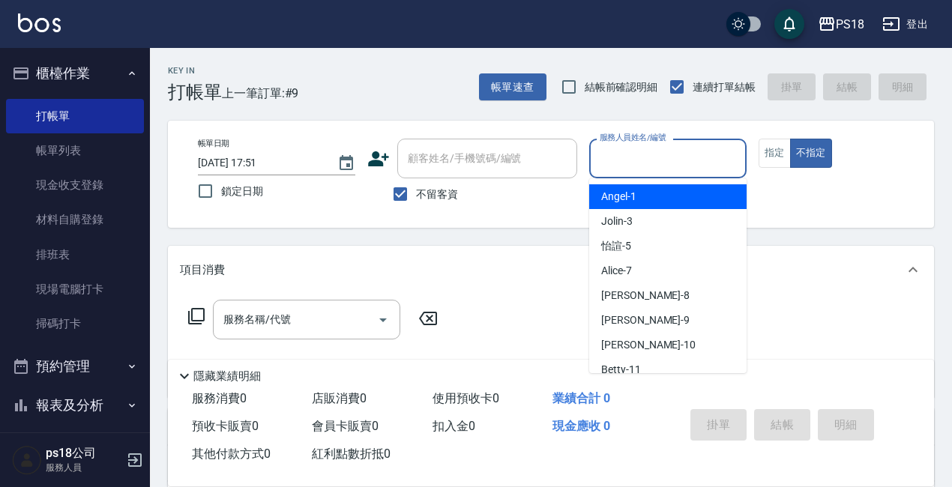
click at [632, 156] on input "服務人員姓名/編號" at bounding box center [668, 158] width 144 height 26
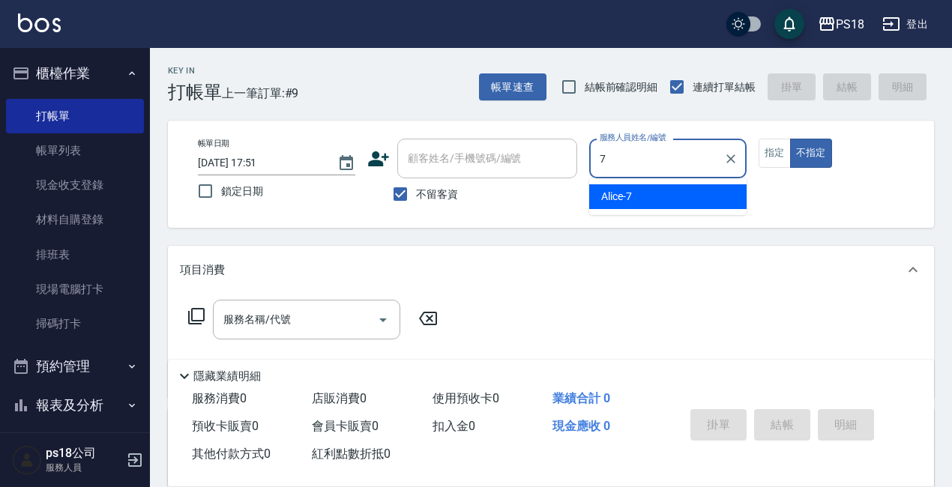
type input "Alice-7"
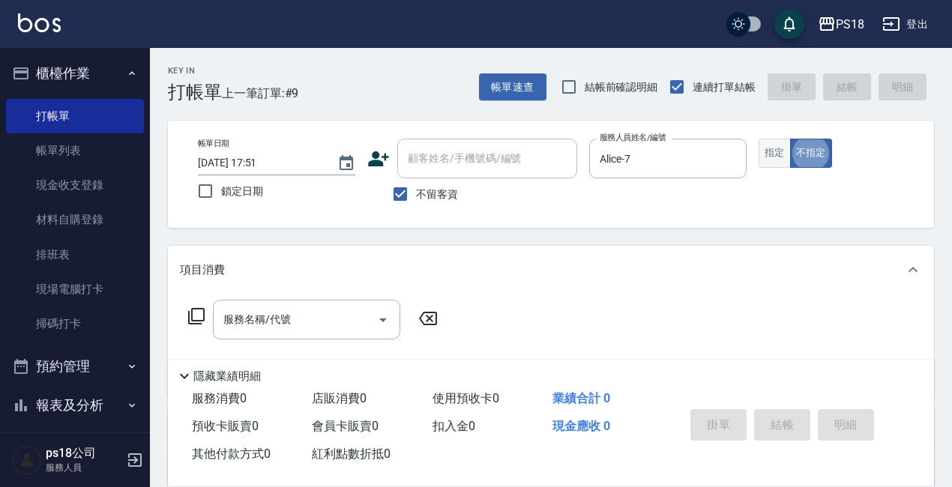
click at [767, 155] on button "指定" at bounding box center [774, 153] width 32 height 29
click at [199, 312] on icon at bounding box center [196, 316] width 18 height 18
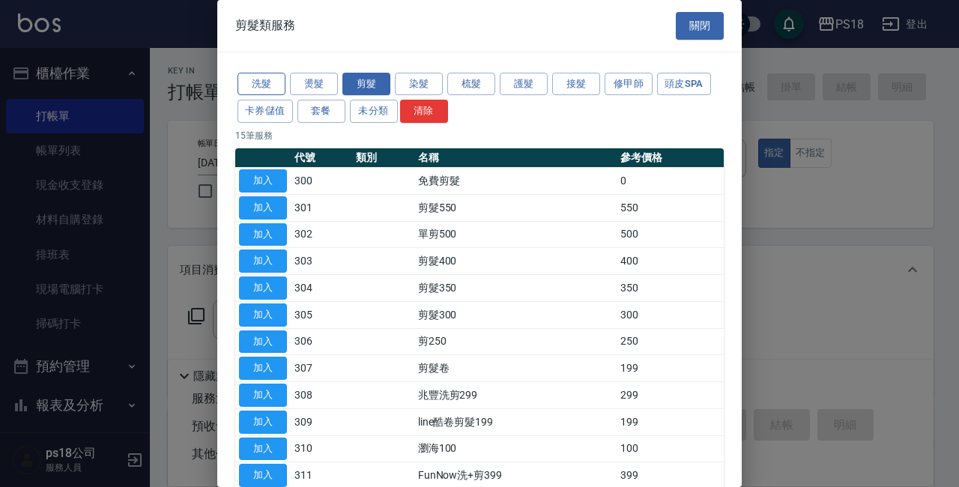
click at [253, 82] on button "洗髮" at bounding box center [262, 84] width 48 height 23
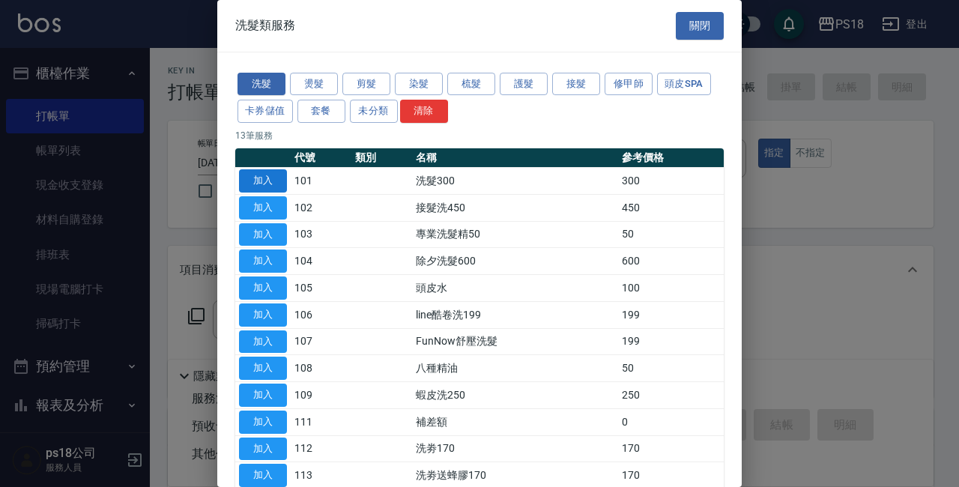
click at [265, 178] on button "加入" at bounding box center [263, 180] width 48 height 23
type input "洗髮300(101)"
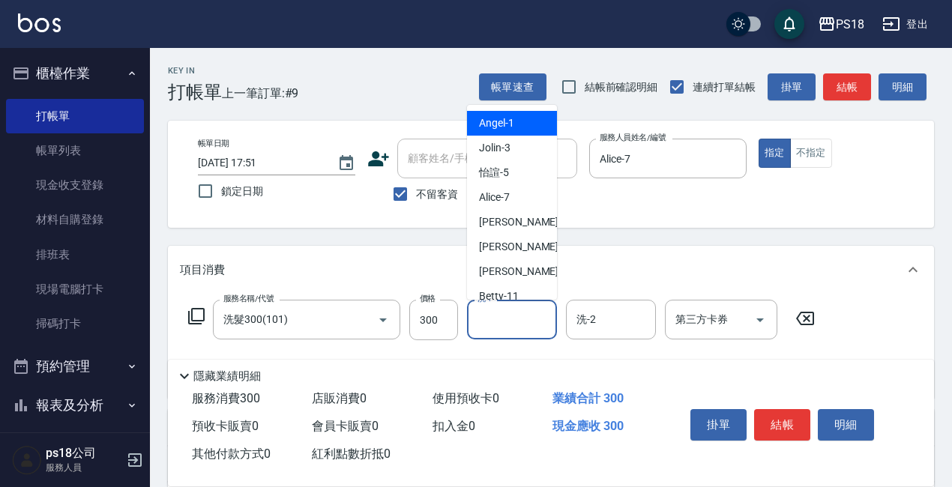
click at [519, 330] on input "洗-1" at bounding box center [512, 319] width 76 height 26
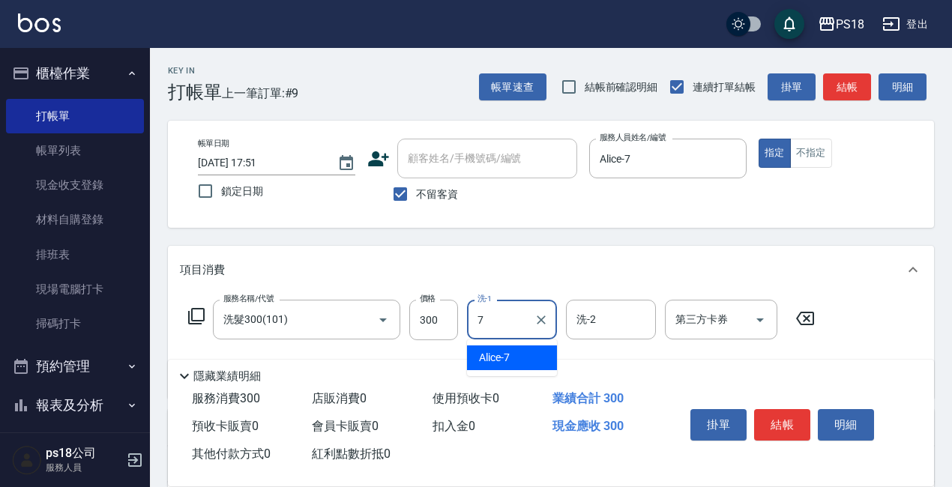
type input "Alice-7"
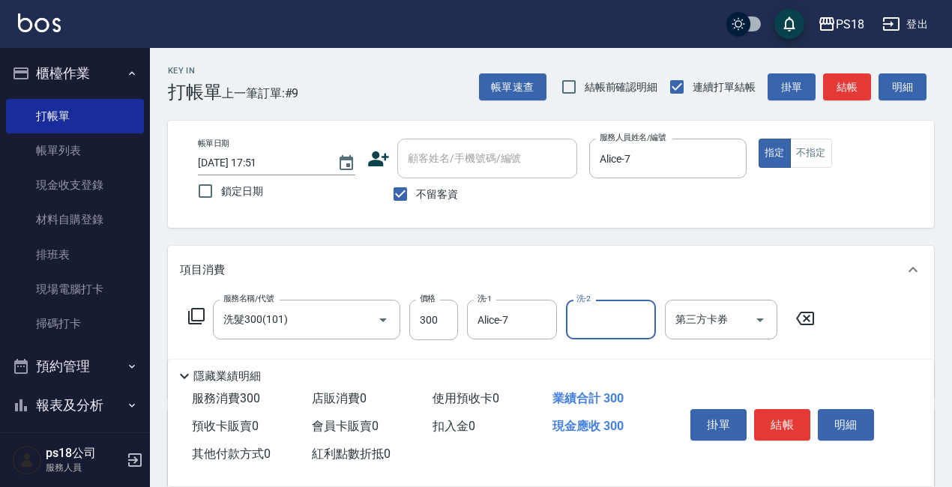
scroll to position [211, 0]
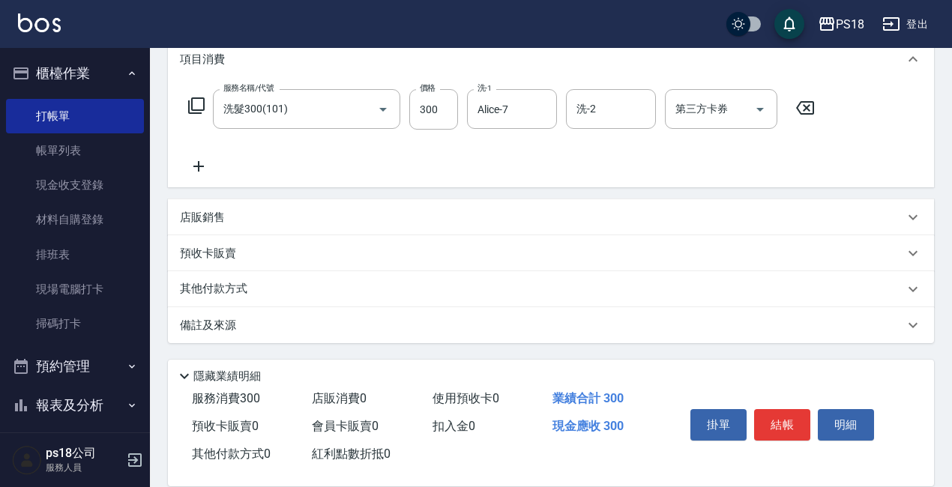
click at [201, 323] on p "備註及來源" at bounding box center [208, 326] width 56 height 16
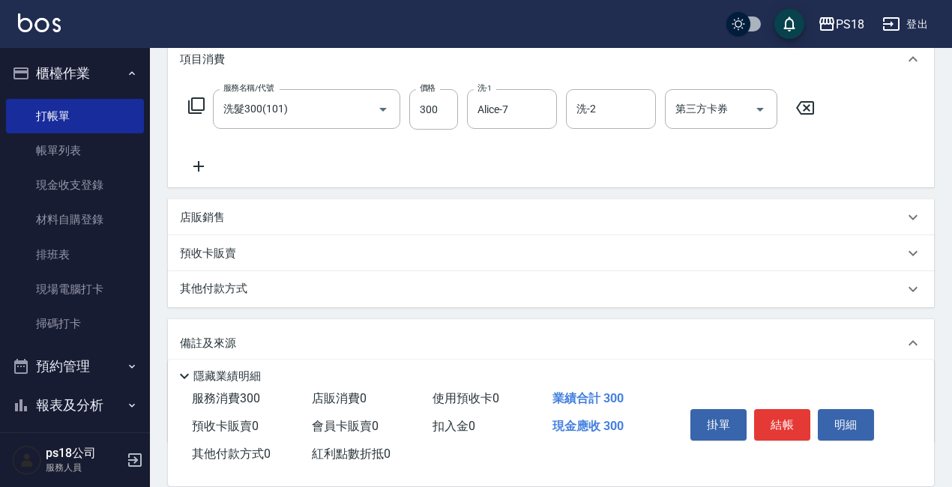
scroll to position [311, 0]
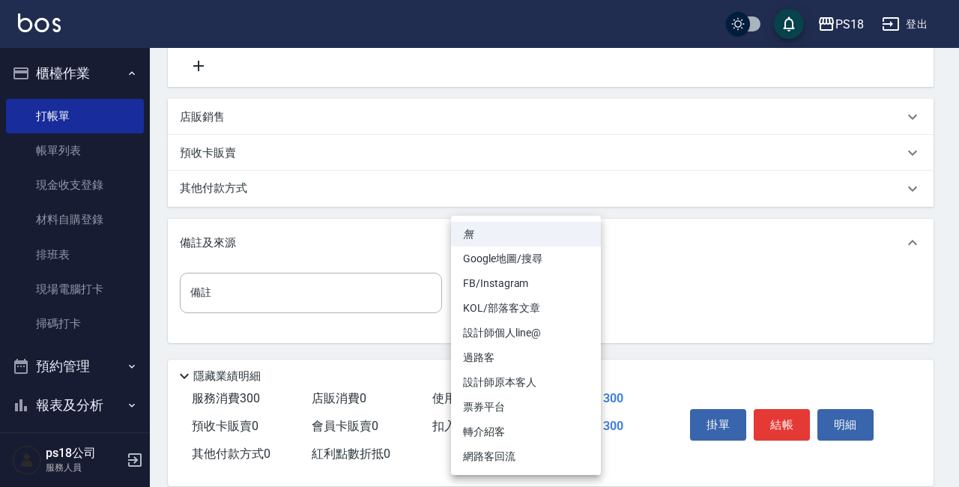
click at [584, 289] on body "PS18 登出 櫃檯作業 打帳單 帳單列表 現金收支登錄 材料自購登錄 排班表 現場電腦打卡 掃碼打卡 預約管理 預約管理 單日預約紀錄 單週預約紀錄 報表及…" at bounding box center [479, 88] width 959 height 798
click at [472, 381] on li "設計師原本客人" at bounding box center [526, 382] width 150 height 25
type input "設計師原本客人"
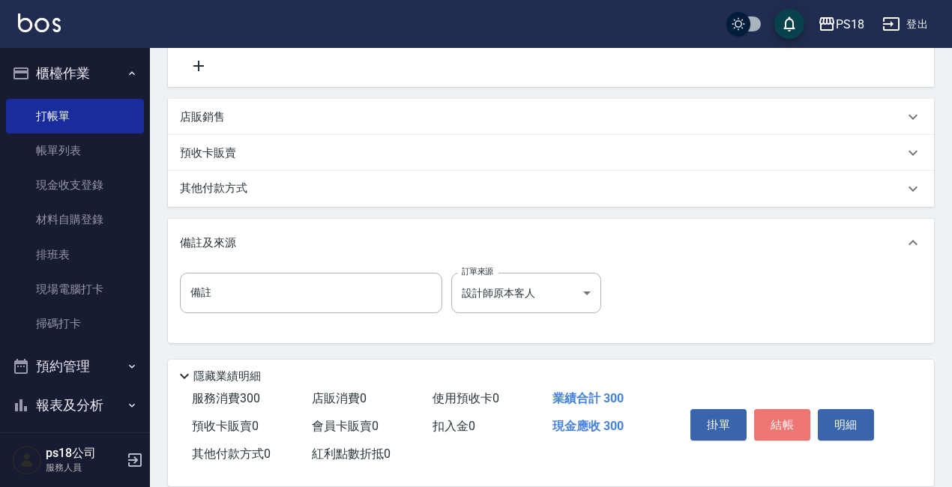
drag, startPoint x: 763, startPoint y: 407, endPoint x: 732, endPoint y: 413, distance: 32.0
click at [762, 409] on button "結帳" at bounding box center [782, 424] width 56 height 31
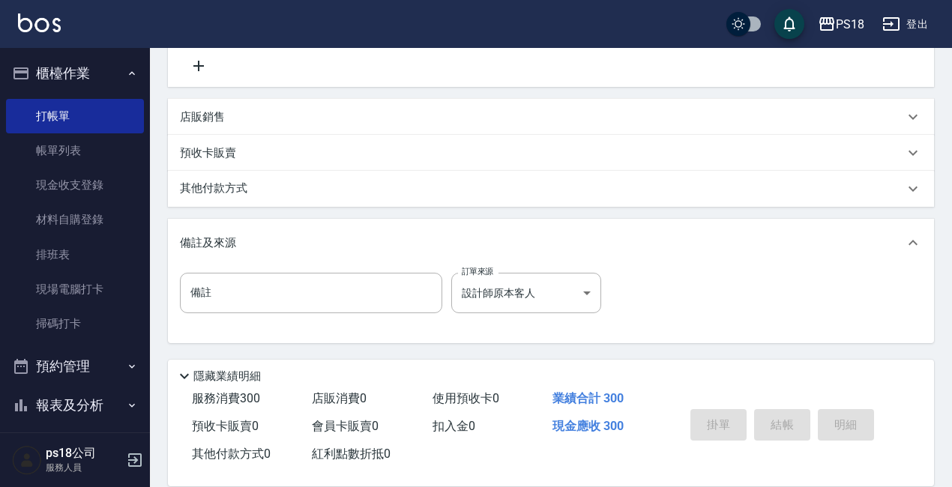
type input "[DATE] 17:52"
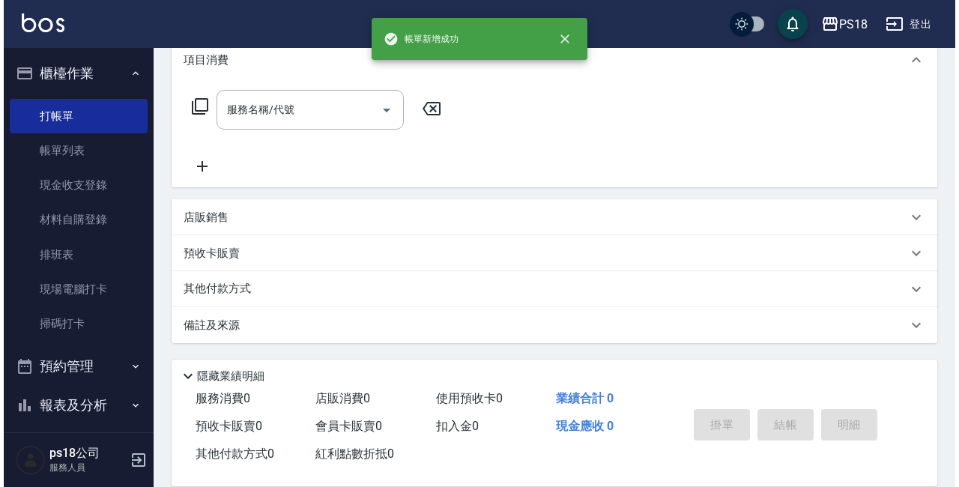
scroll to position [0, 0]
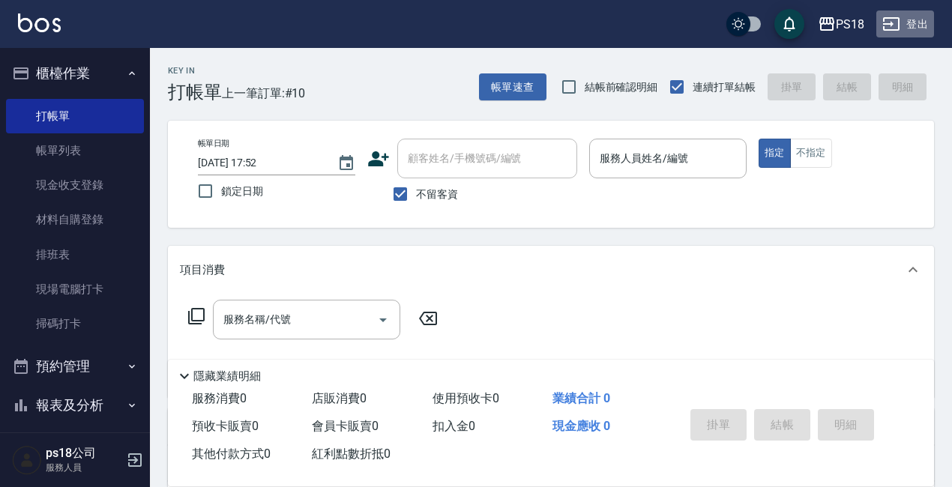
click at [905, 21] on button "登出" at bounding box center [905, 24] width 58 height 28
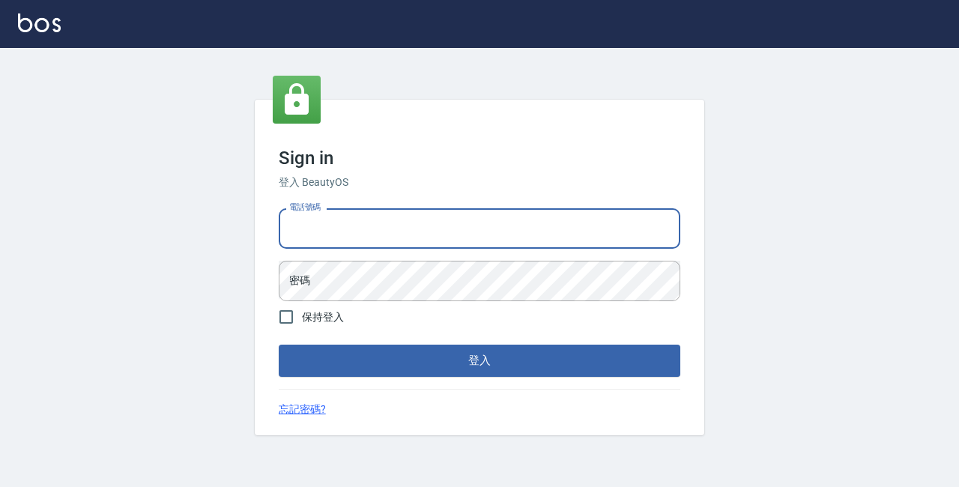
click at [357, 220] on input "電話號碼" at bounding box center [480, 228] width 402 height 40
type input "0928704656"
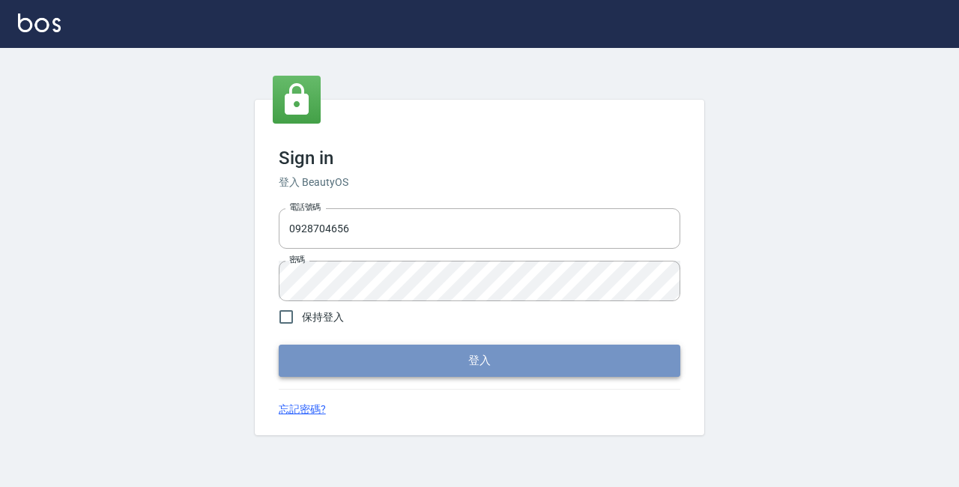
click at [509, 360] on button "登入" at bounding box center [480, 360] width 402 height 31
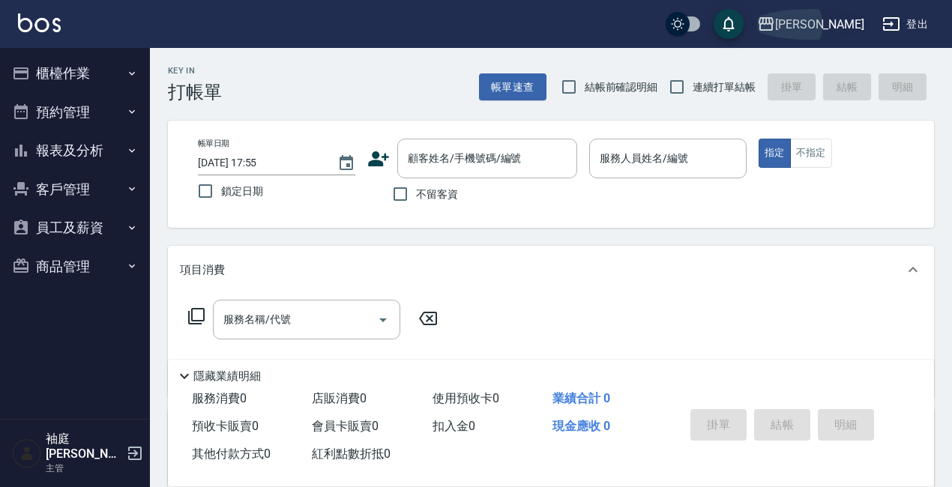
click at [844, 22] on div "上越三和" at bounding box center [819, 24] width 89 height 19
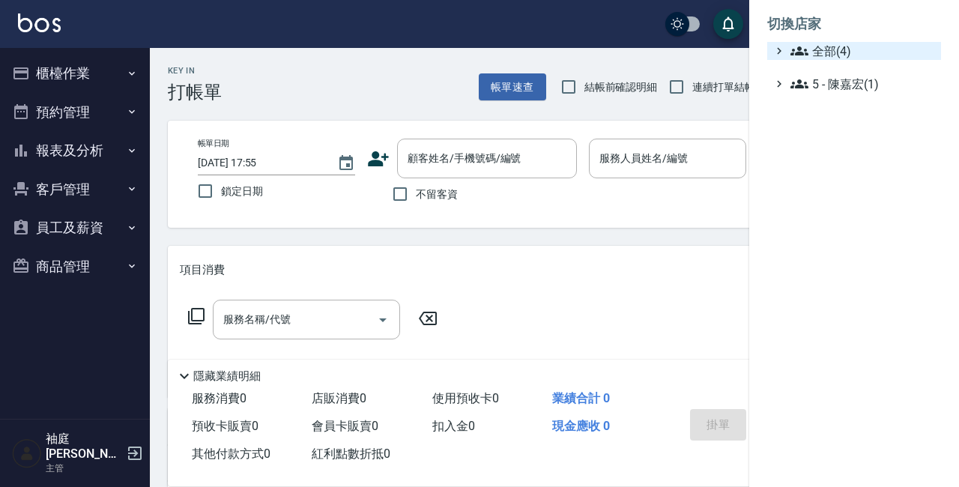
click at [820, 46] on span "全部(4)" at bounding box center [862, 51] width 145 height 18
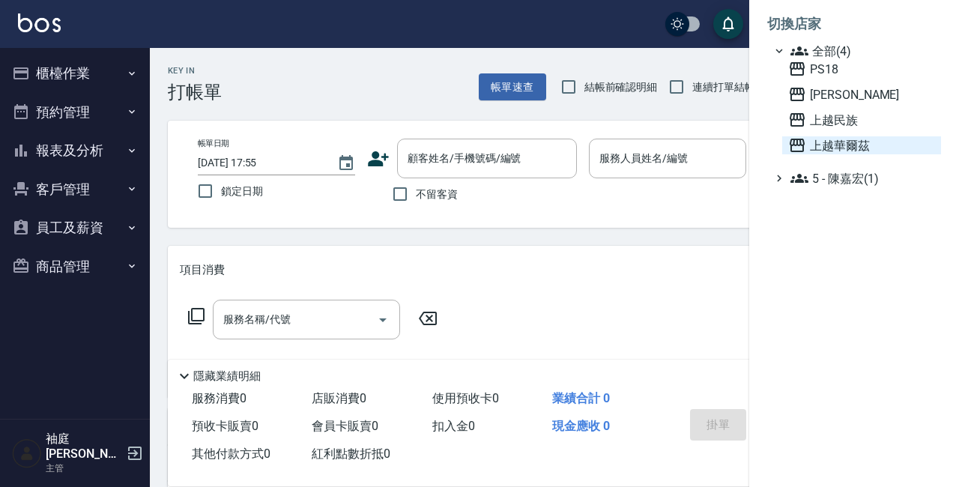
click at [826, 145] on span "上越華爾茲" at bounding box center [861, 145] width 147 height 18
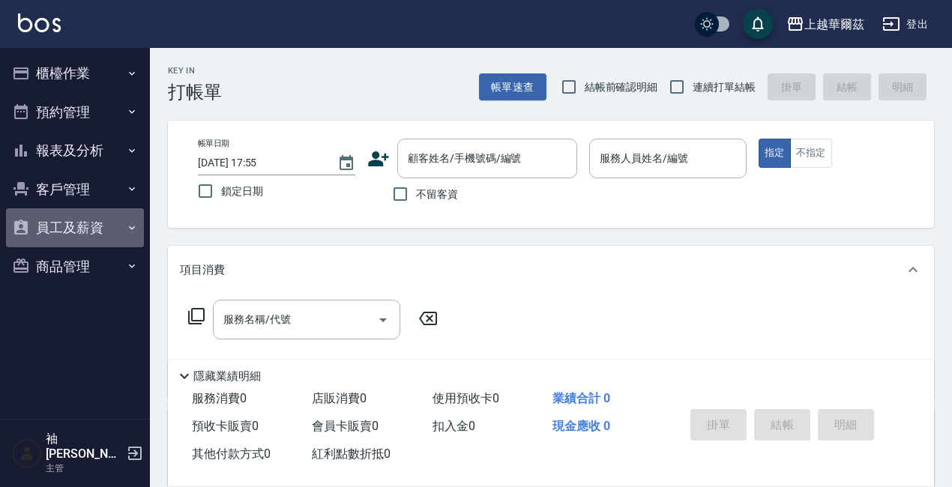
click at [44, 226] on button "員工及薪資" at bounding box center [75, 227] width 138 height 39
click at [131, 228] on icon "button" at bounding box center [132, 228] width 12 height 12
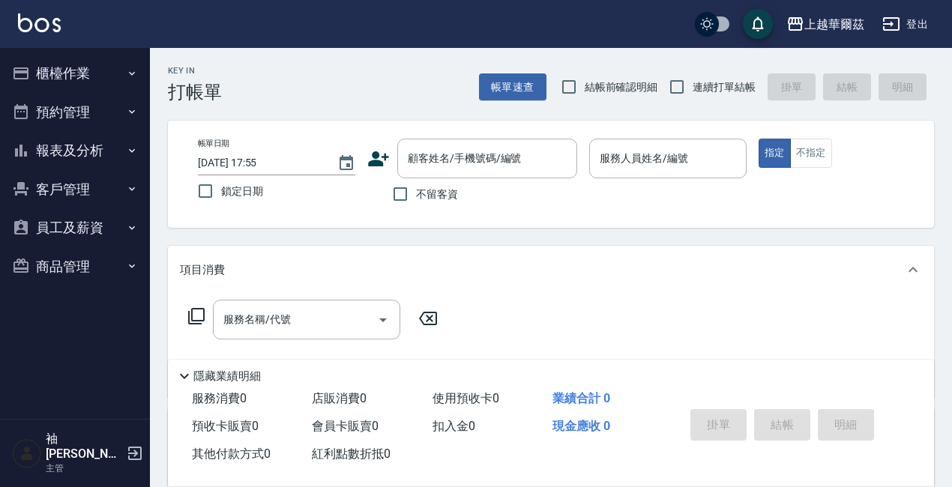
click at [922, 22] on button "登出" at bounding box center [905, 24] width 58 height 28
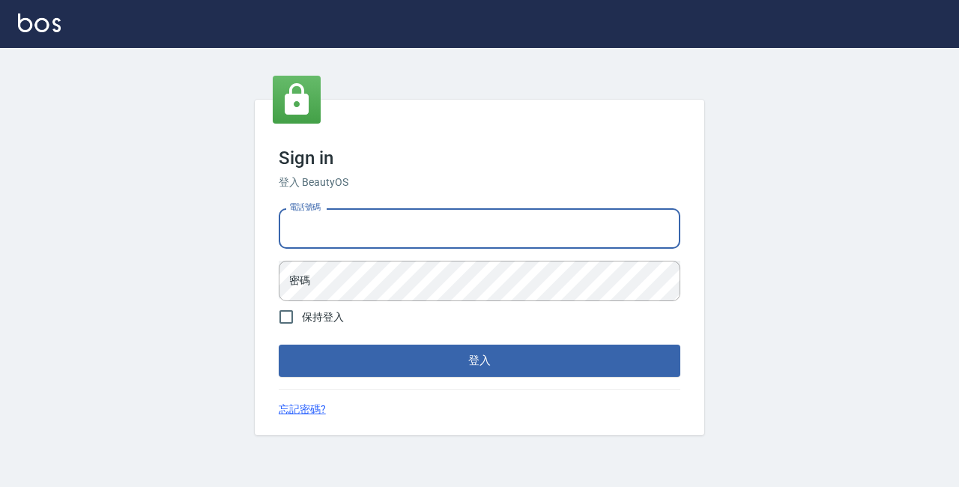
click at [360, 219] on input "電話號碼" at bounding box center [480, 228] width 402 height 40
type input "89729295"
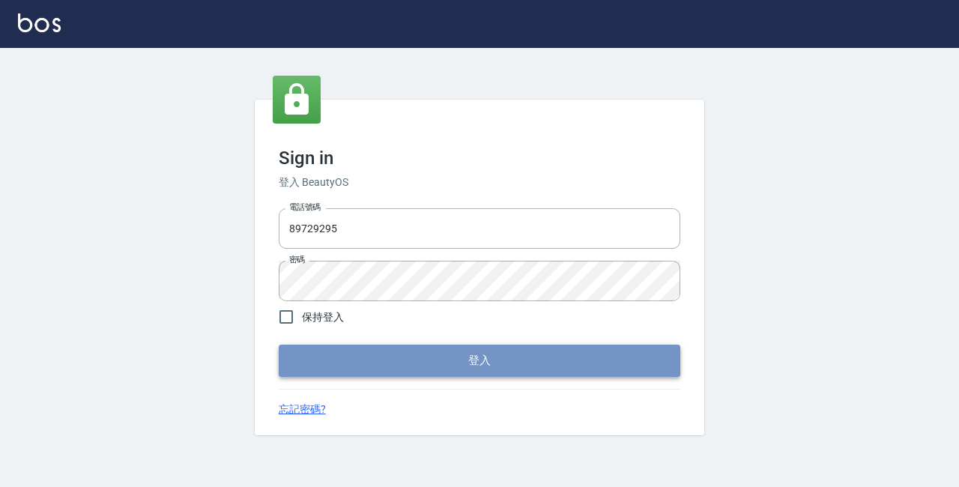
click at [429, 360] on button "登入" at bounding box center [480, 360] width 402 height 31
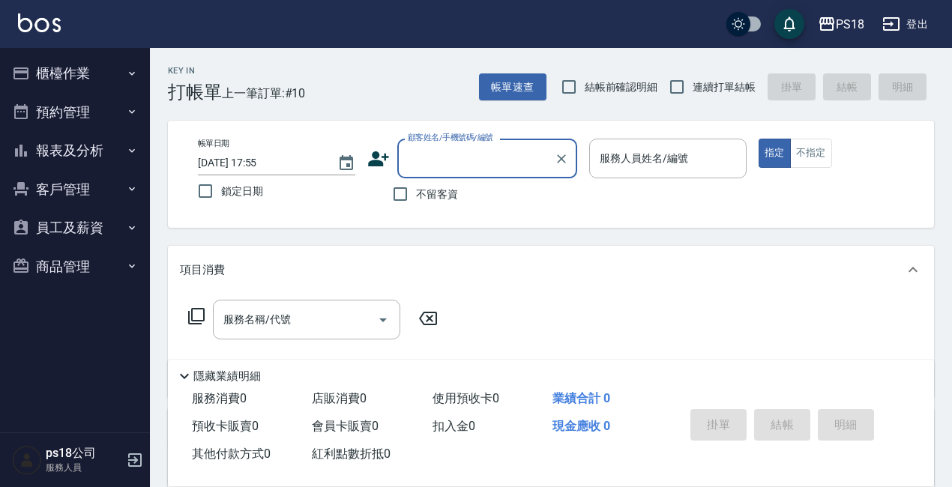
click at [51, 66] on button "櫃檯作業" at bounding box center [75, 73] width 138 height 39
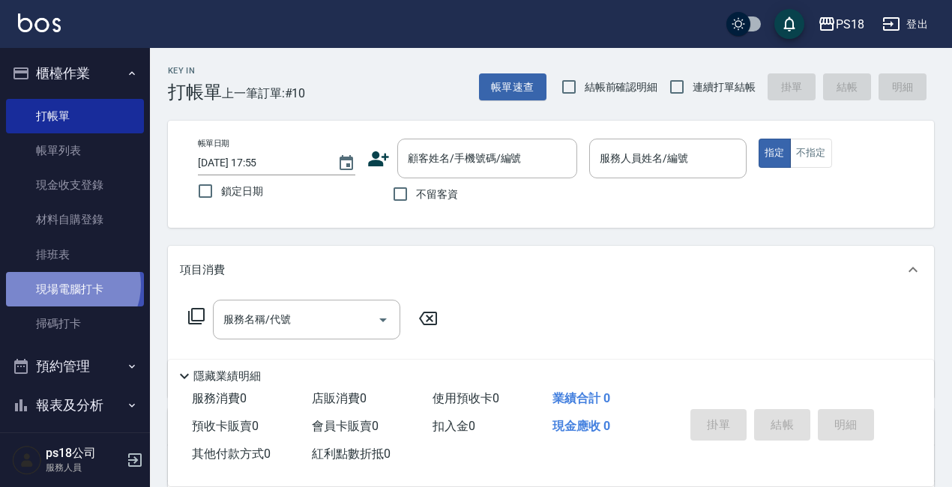
click at [70, 285] on link "現場電腦打卡" at bounding box center [75, 289] width 138 height 34
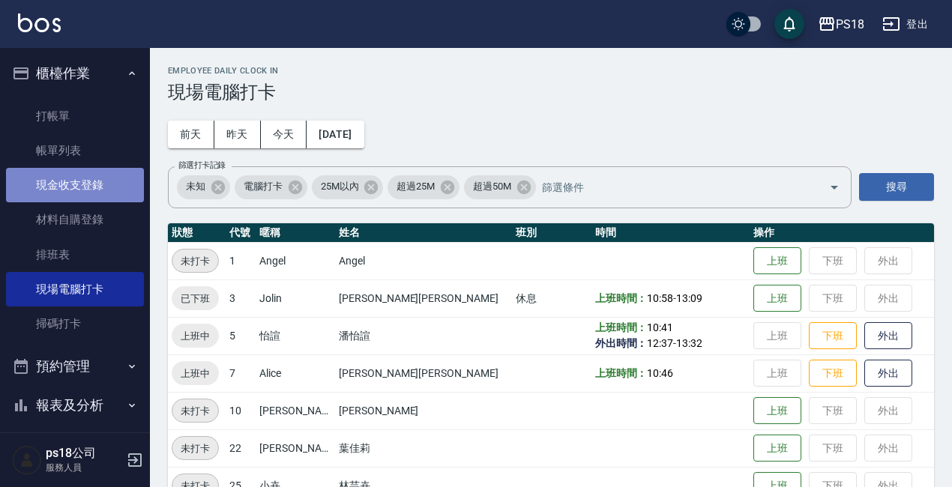
click at [80, 177] on link "現金收支登錄" at bounding box center [75, 185] width 138 height 34
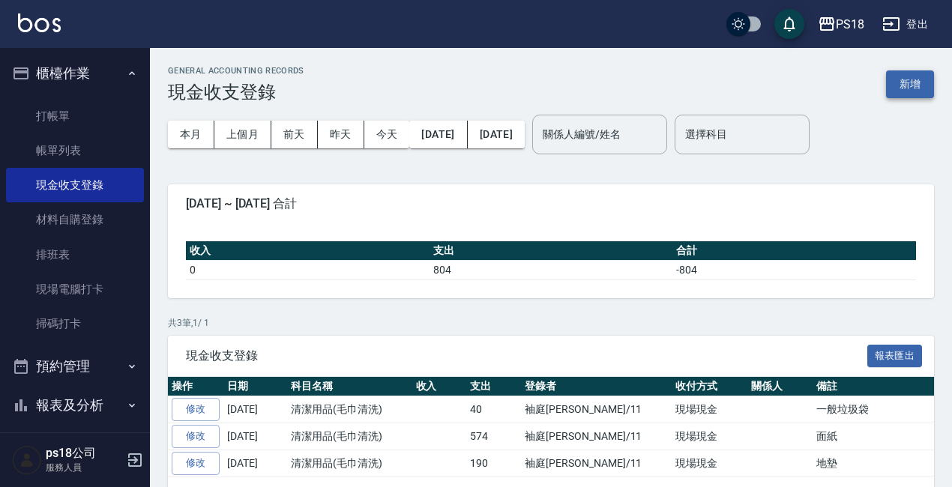
click at [898, 79] on button "新增" at bounding box center [910, 84] width 48 height 28
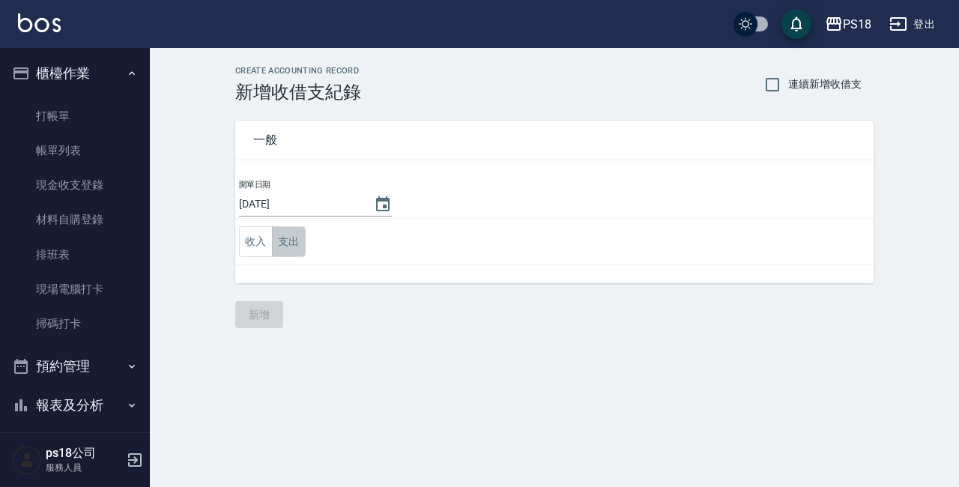
click at [279, 246] on button "支出" at bounding box center [289, 241] width 34 height 31
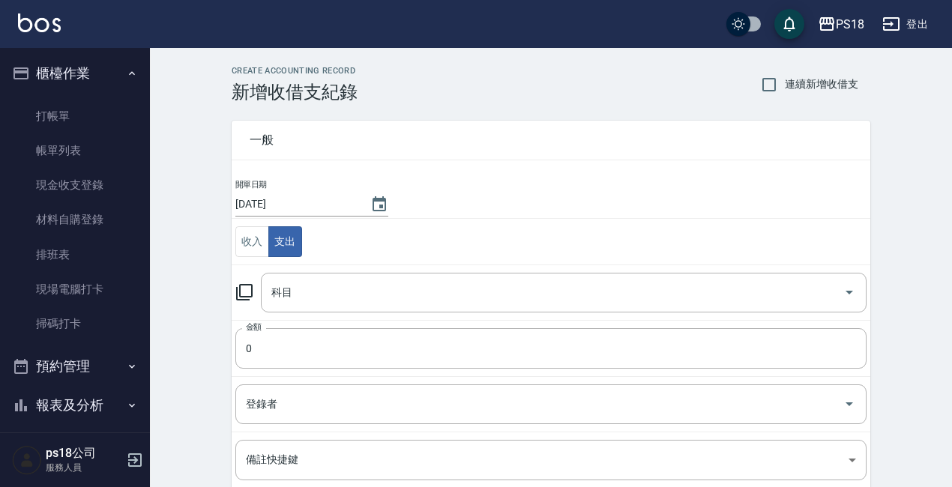
click at [247, 286] on icon at bounding box center [244, 292] width 18 height 18
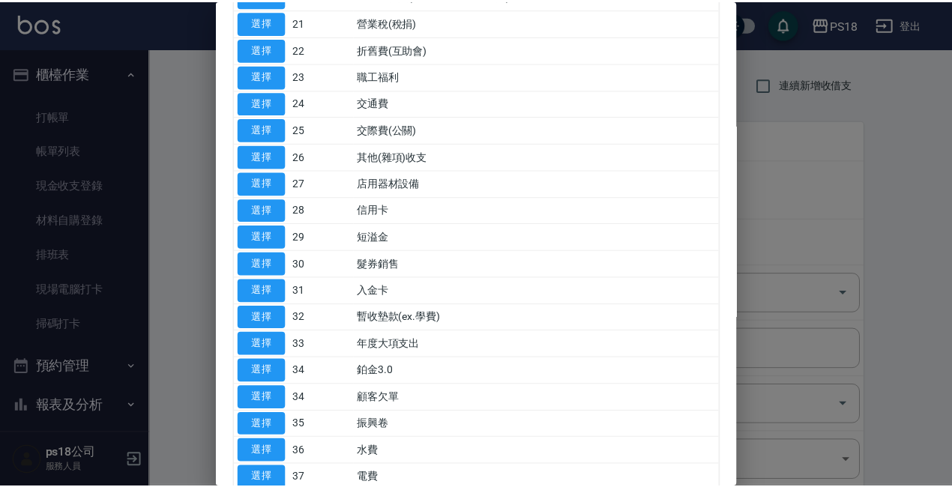
scroll to position [674, 0]
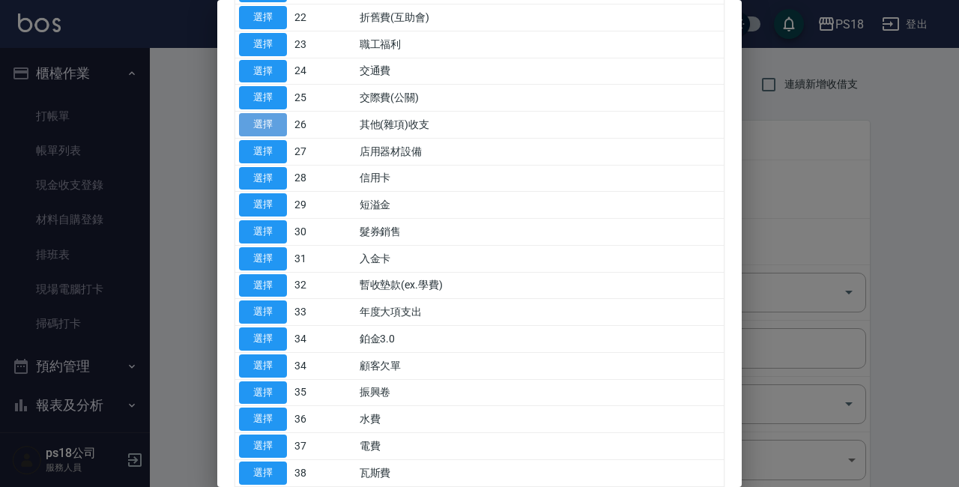
click at [271, 119] on button "選擇" at bounding box center [263, 124] width 48 height 23
type input "26 其他(雜項)收支"
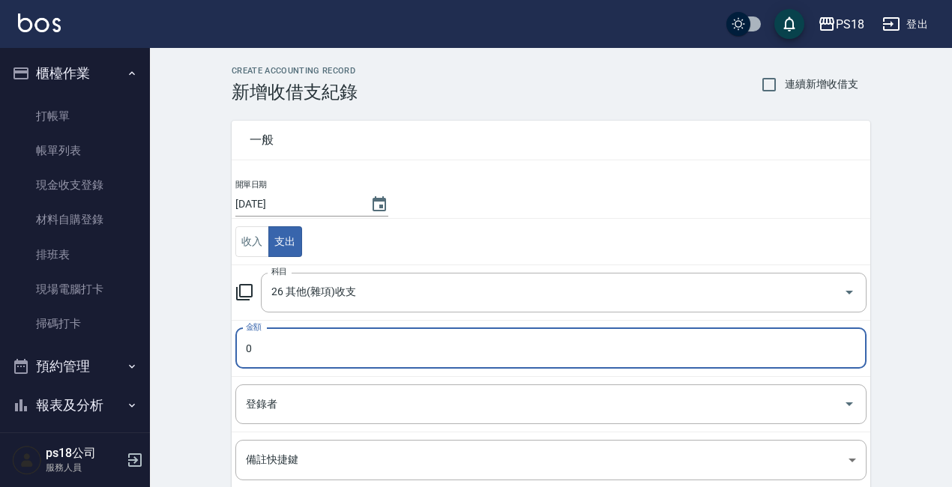
click at [288, 351] on input "0" at bounding box center [550, 348] width 631 height 40
click at [279, 349] on input "0" at bounding box center [550, 348] width 631 height 40
type input "300"
click at [278, 411] on input "登錄者" at bounding box center [539, 404] width 595 height 26
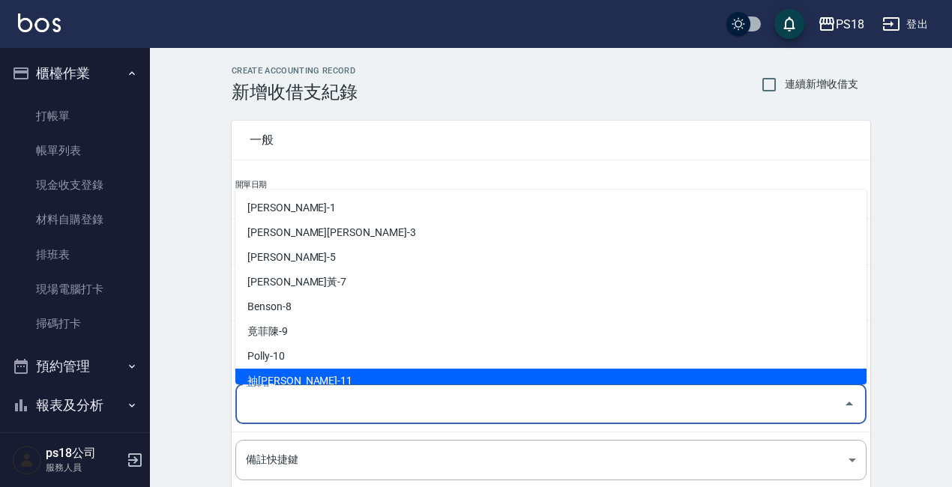
click at [273, 377] on li "袖庭[PERSON_NAME]-11" at bounding box center [550, 381] width 631 height 25
type input "袖庭[PERSON_NAME]-11"
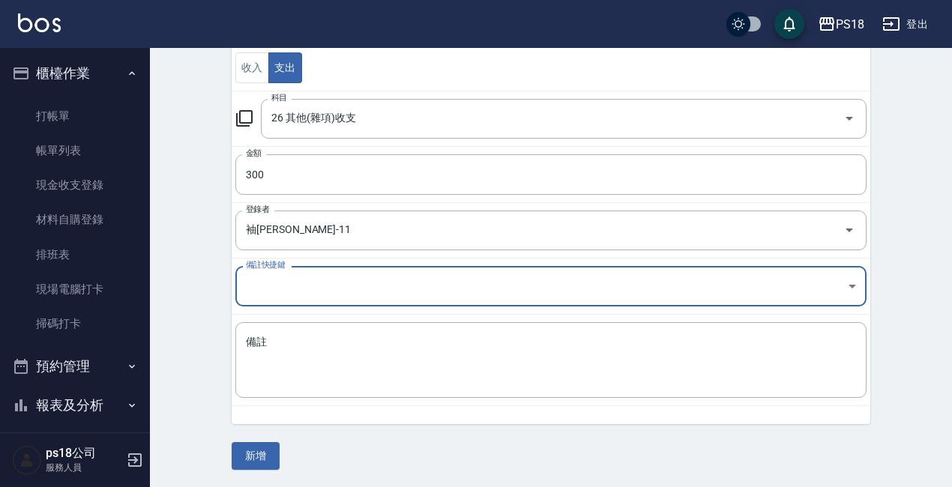
scroll to position [175, 0]
click at [273, 345] on textarea "備註" at bounding box center [551, 359] width 610 height 51
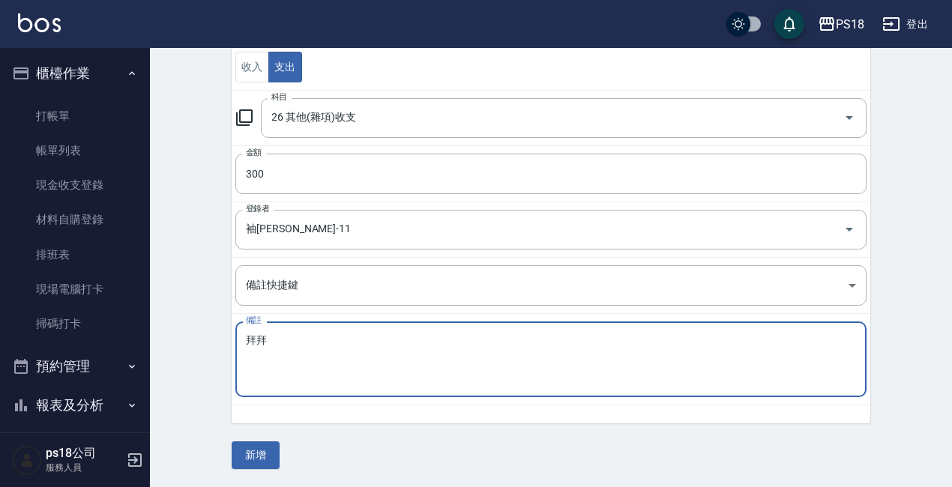
click at [260, 371] on textarea "拜拜" at bounding box center [551, 359] width 610 height 51
type textarea "拜拜"
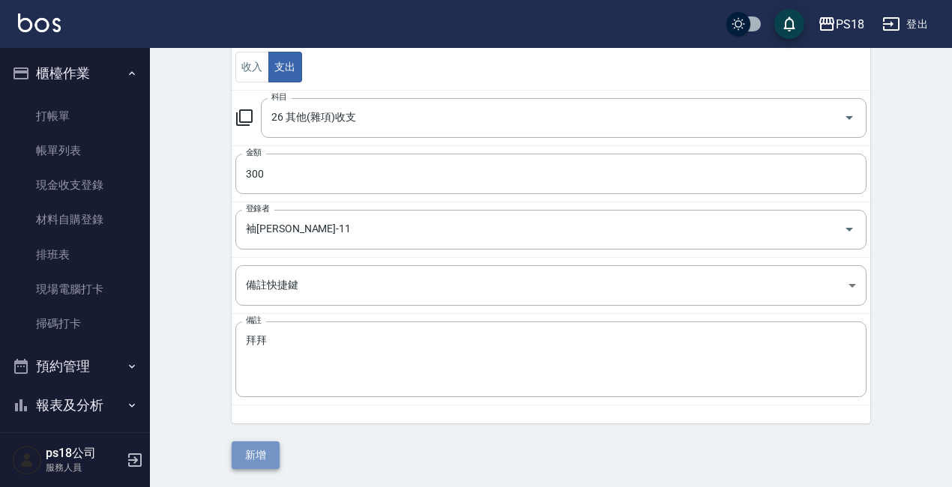
click at [248, 446] on button "新增" at bounding box center [256, 455] width 48 height 28
